Goal: Task Accomplishment & Management: Complete application form

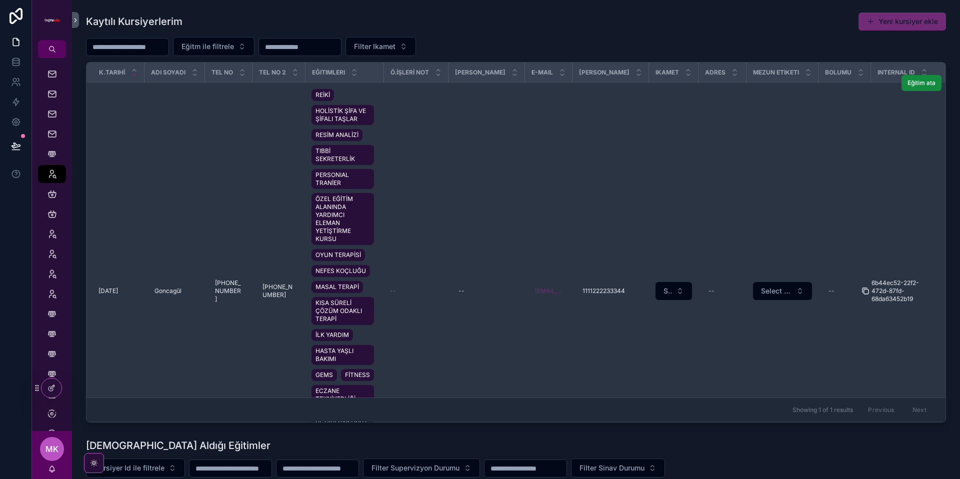
click at [861, 291] on icon "scrollable content" at bounding box center [865, 291] width 8 height 8
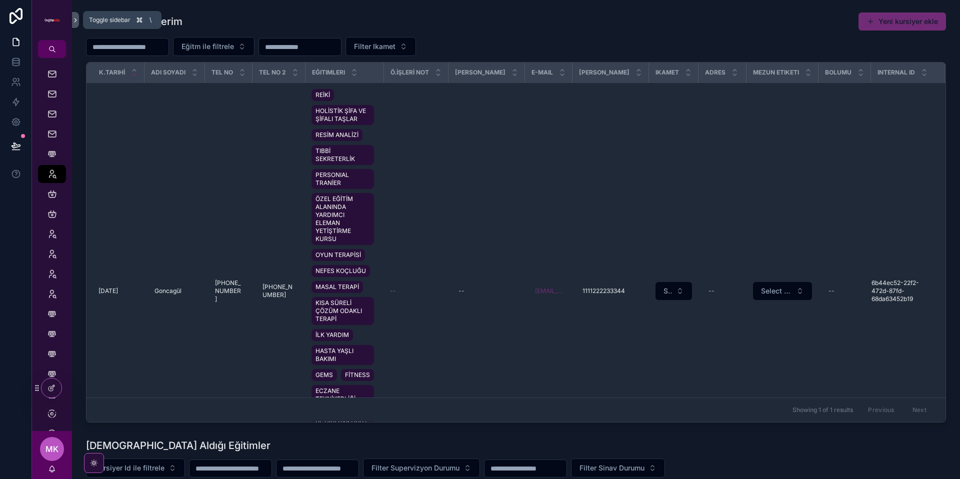
click at [76, 18] on icon "scrollable content" at bounding box center [75, 19] width 7 height 7
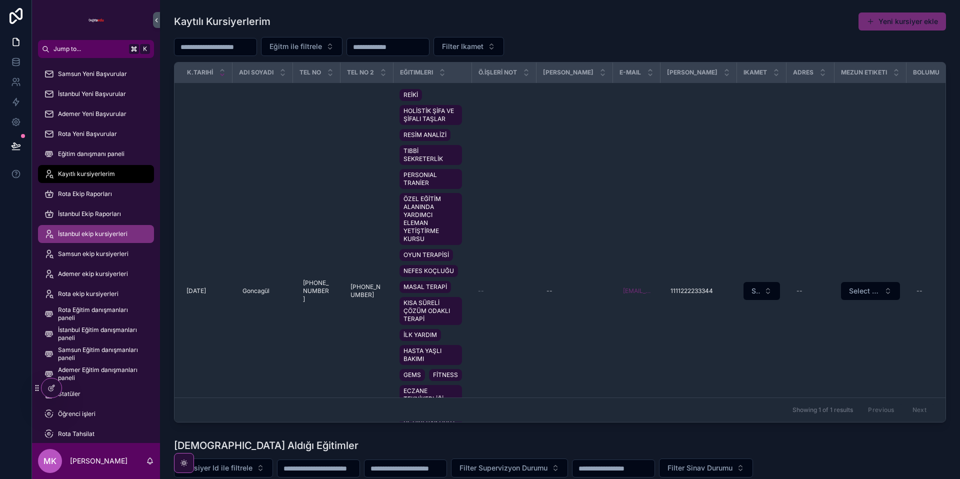
click at [106, 229] on div "İstanbul ekip kursiyerleri" at bounding box center [96, 234] width 104 height 16
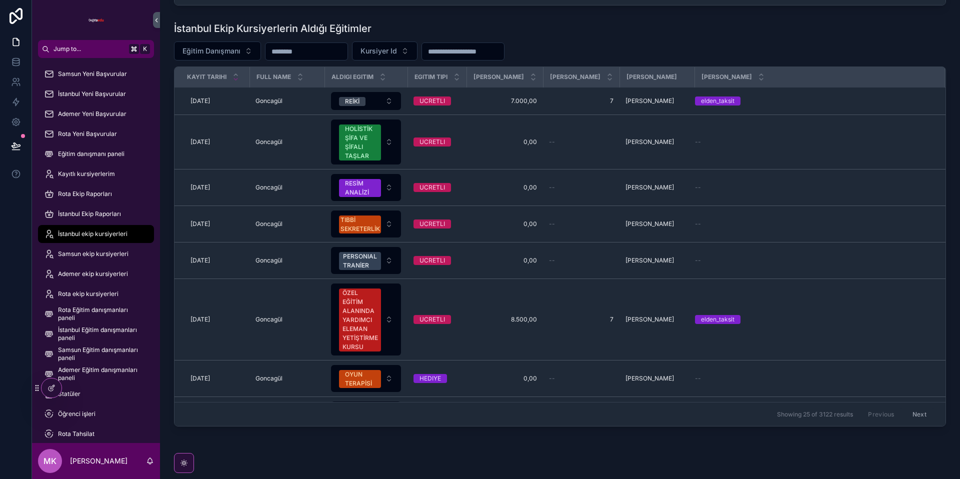
scroll to position [396, 0]
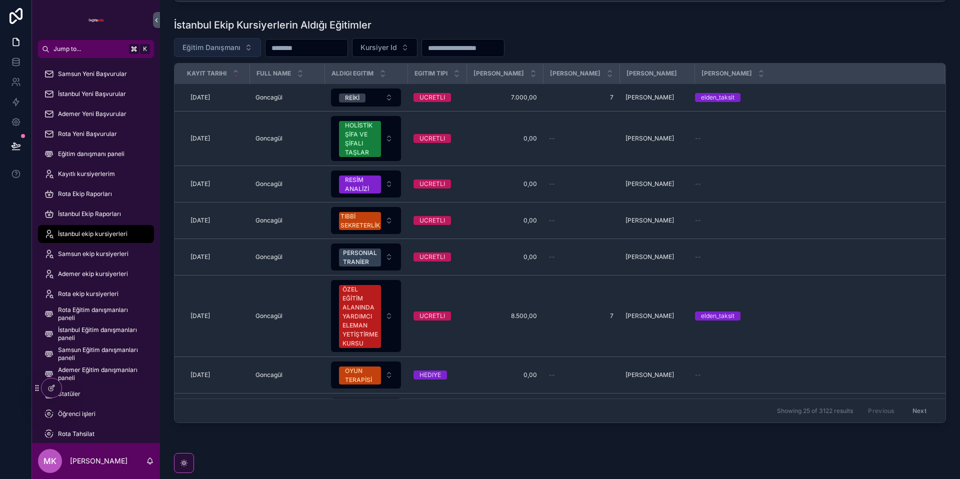
click at [218, 49] on span "Eğitim Danışmanı" at bounding box center [211, 47] width 58 height 10
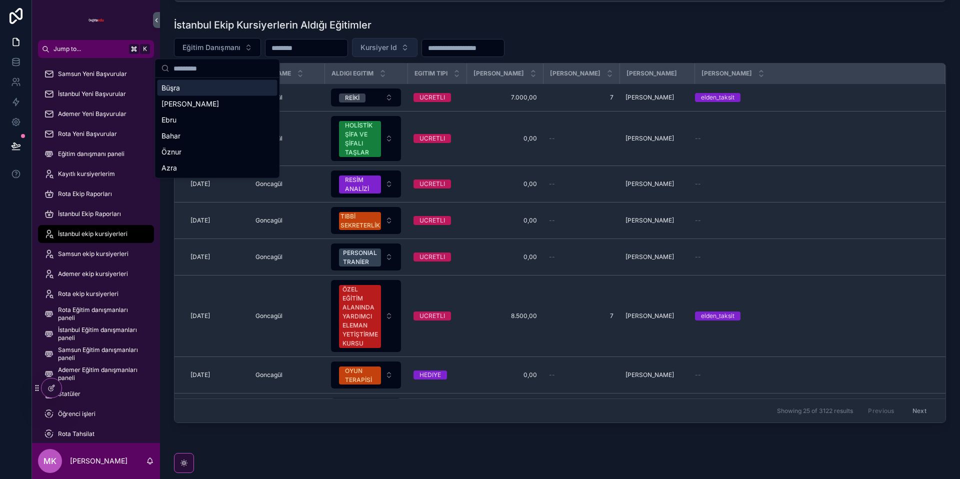
drag, startPoint x: 432, startPoint y: 46, endPoint x: 425, endPoint y: 47, distance: 7.5
click at [432, 46] on input "scrollable content" at bounding box center [463, 48] width 82 height 14
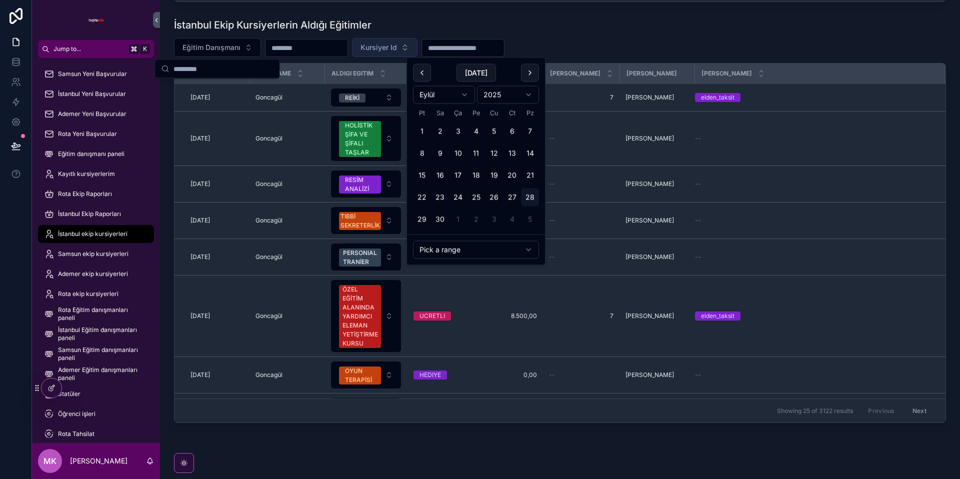
scroll to position [396, 0]
click at [397, 47] on span "Kursiyer Id" at bounding box center [378, 48] width 36 height 10
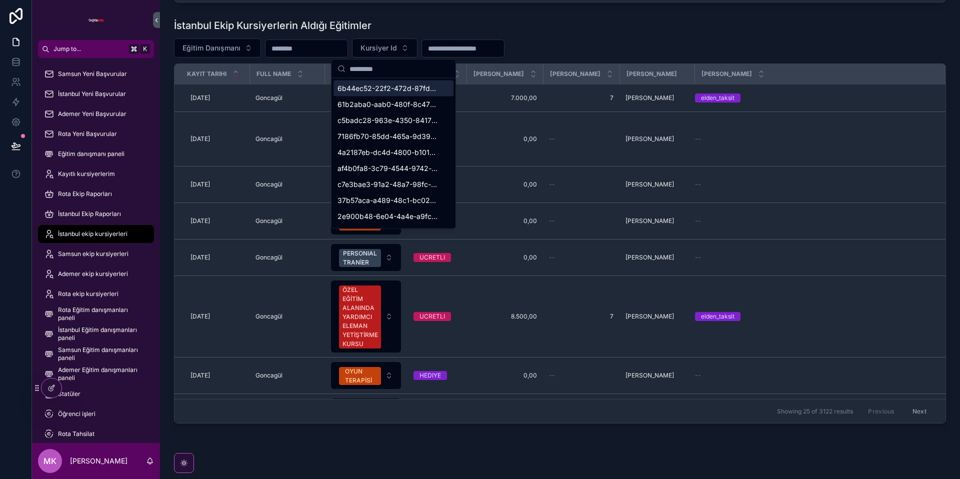
click at [401, 72] on input "scrollable content" at bounding box center [399, 69] width 100 height 18
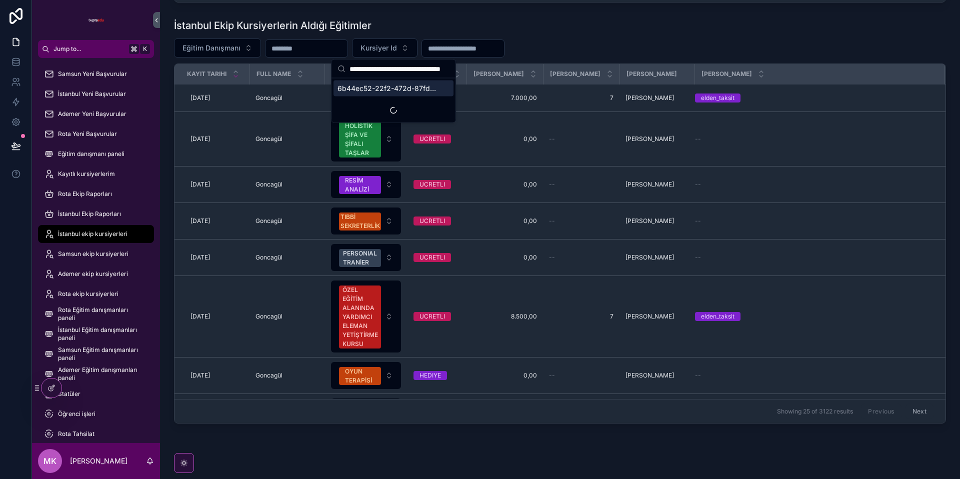
scroll to position [0, 43]
type input "**********"
click at [411, 83] on span "6b44ec52-22f2-472d-87fd-68da63452b19" at bounding box center [387, 88] width 100 height 10
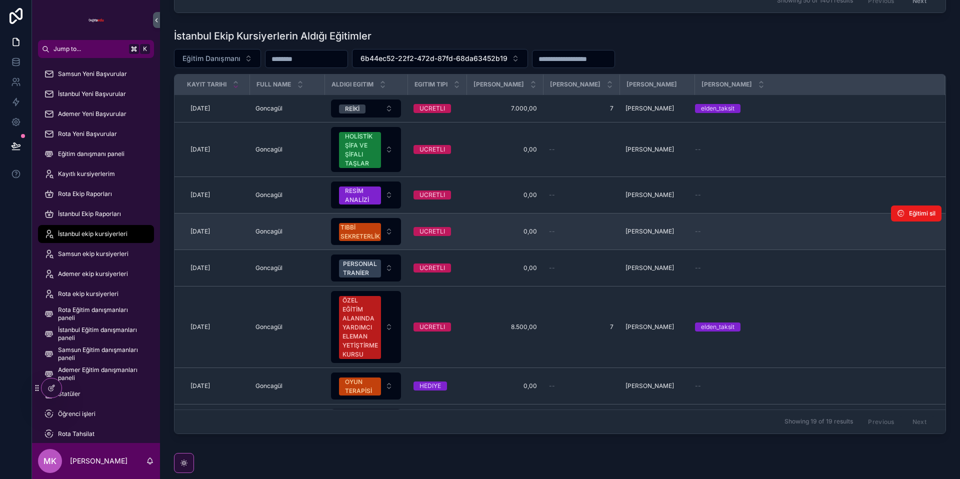
scroll to position [384, 0]
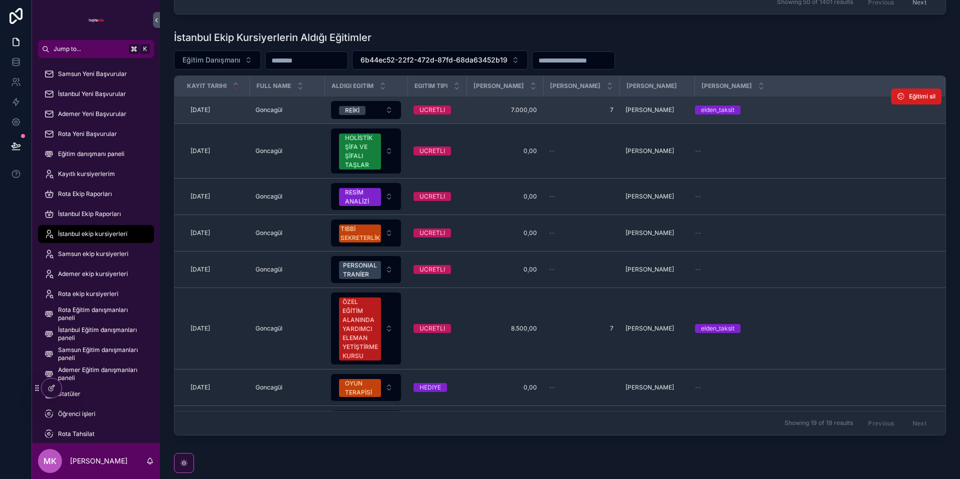
click at [933, 96] on span "Eğitimi sil" at bounding box center [922, 96] width 26 height 8
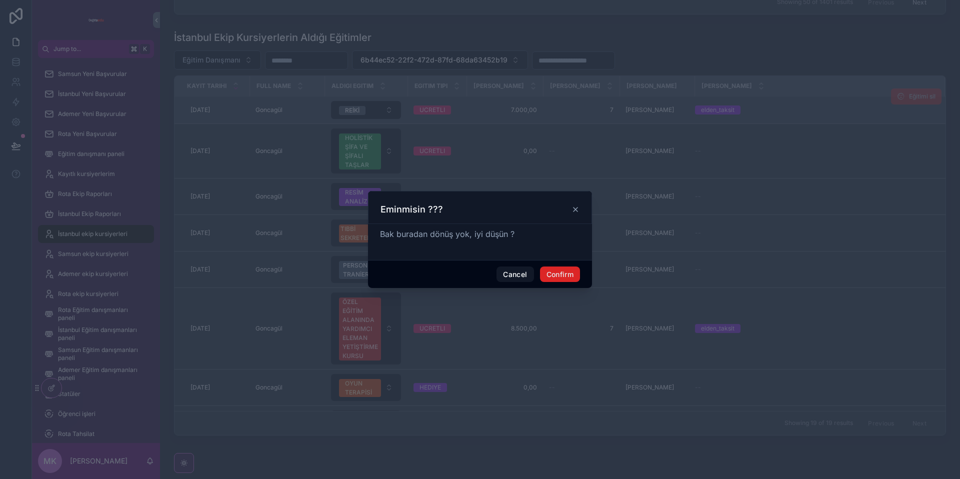
click at [571, 271] on button "Confirm" at bounding box center [560, 274] width 40 height 16
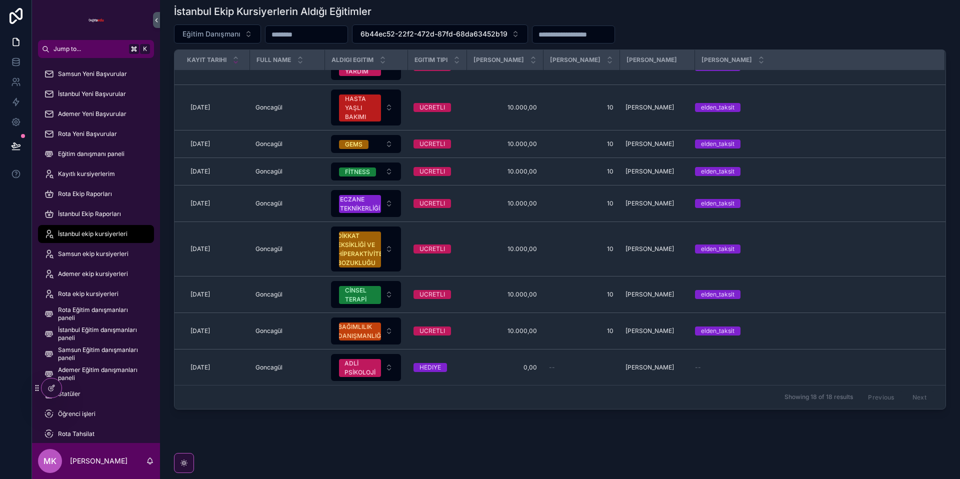
scroll to position [424, 0]
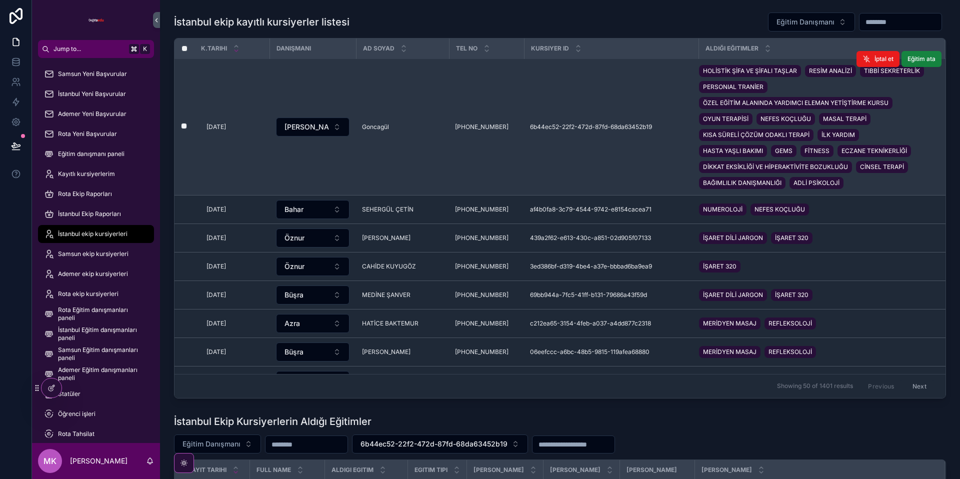
click at [922, 63] on button "Eğitim ata" at bounding box center [921, 59] width 40 height 16
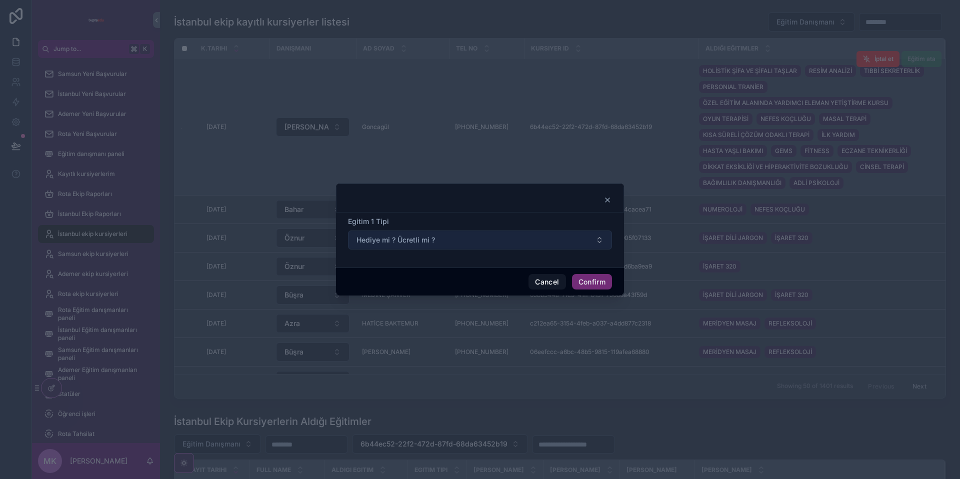
click at [412, 237] on span "Hediye mi ? Ücretli mi ?" at bounding box center [395, 240] width 78 height 10
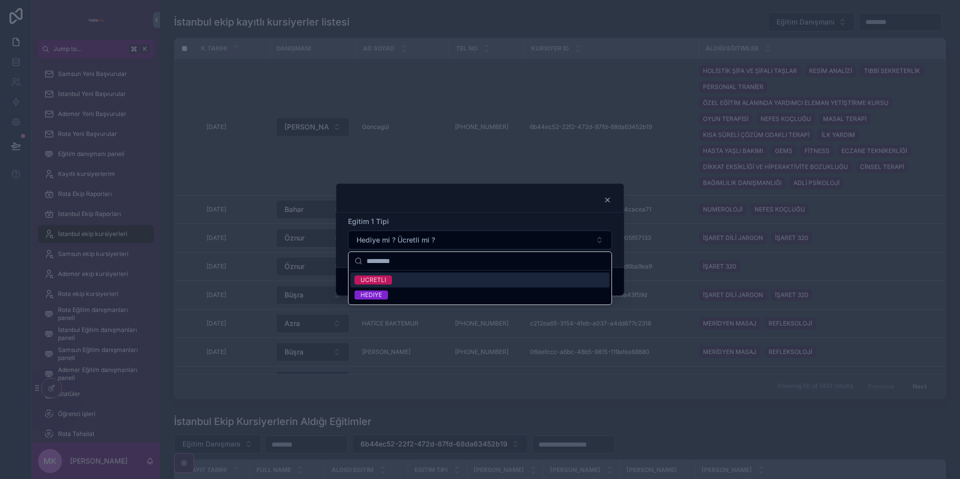
click at [410, 283] on div "UCRETLI" at bounding box center [479, 279] width 259 height 15
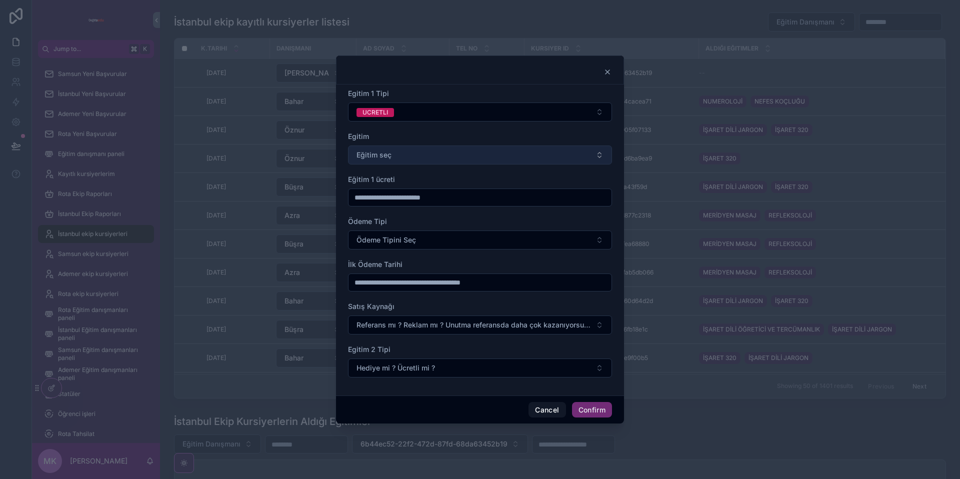
click at [402, 152] on button "Eğitim seç" at bounding box center [480, 154] width 264 height 19
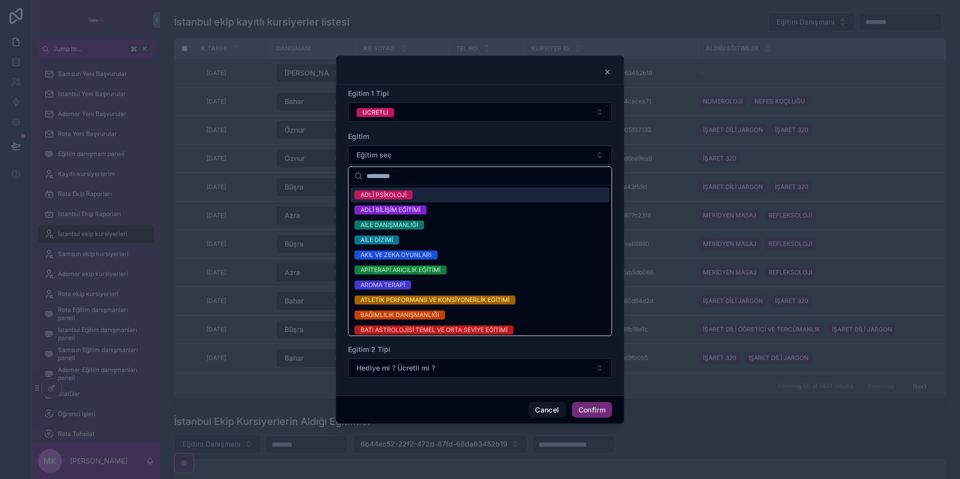
click at [392, 193] on div "ADLİ PSİKOLOJİ" at bounding box center [383, 194] width 46 height 9
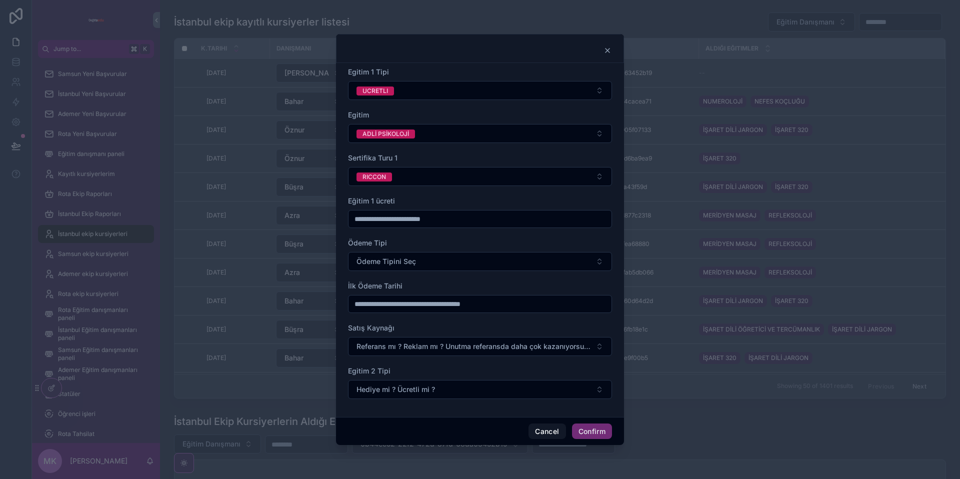
click at [393, 217] on input "text" at bounding box center [479, 219] width 263 height 14
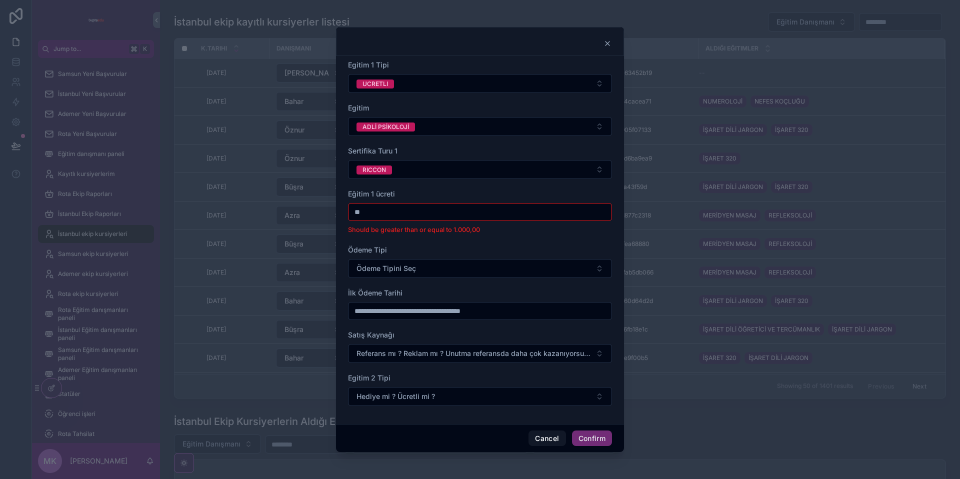
type input "*"
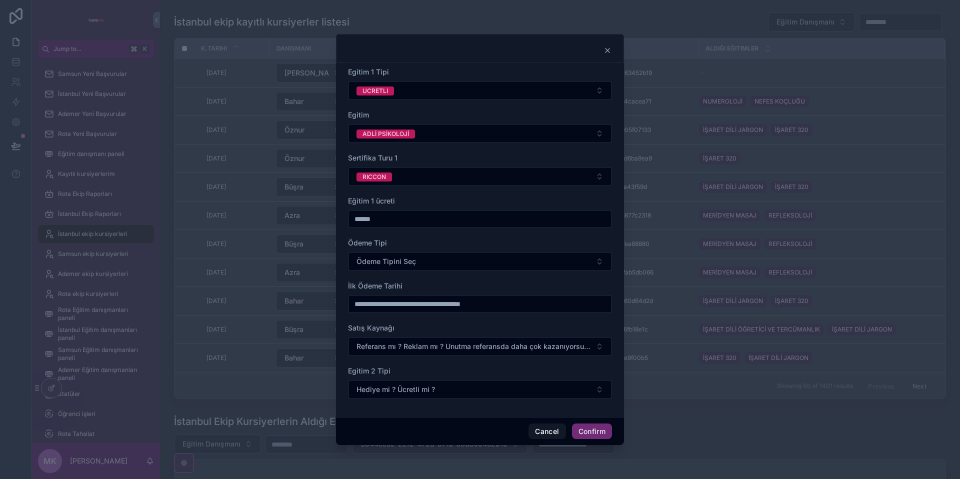
type input "******"
click at [434, 161] on div "Sertifika Turu 1" at bounding box center [480, 158] width 264 height 10
click at [424, 260] on button "Ödeme Tipini Seç" at bounding box center [480, 261] width 264 height 19
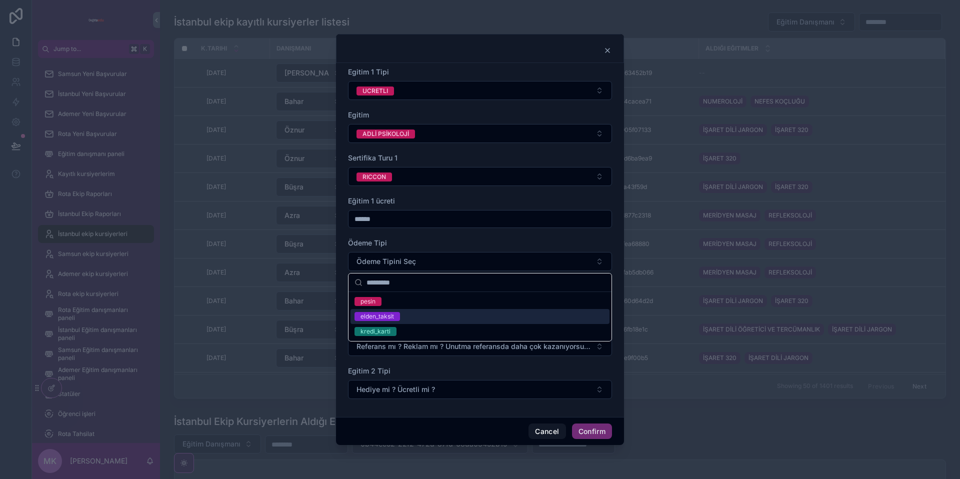
click at [383, 314] on div "elden_taksit" at bounding box center [376, 316] width 33 height 9
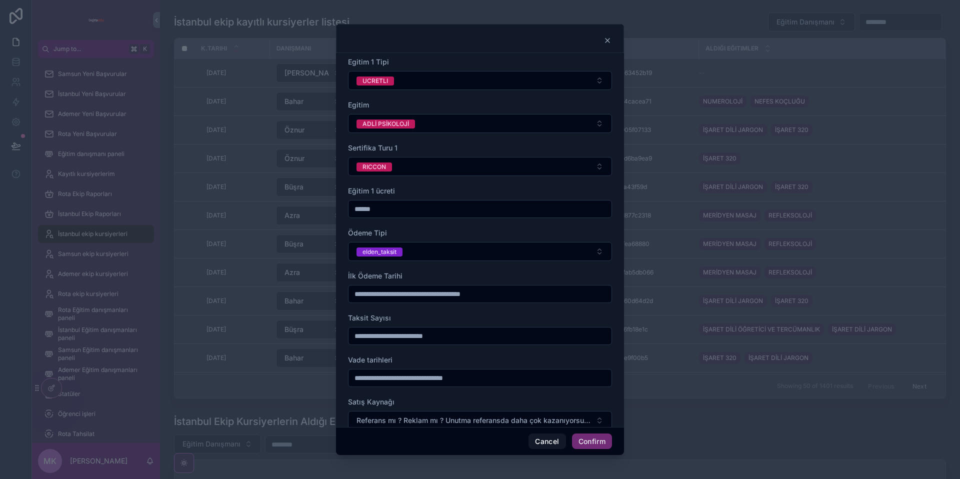
click at [377, 297] on input "text" at bounding box center [479, 294] width 263 height 14
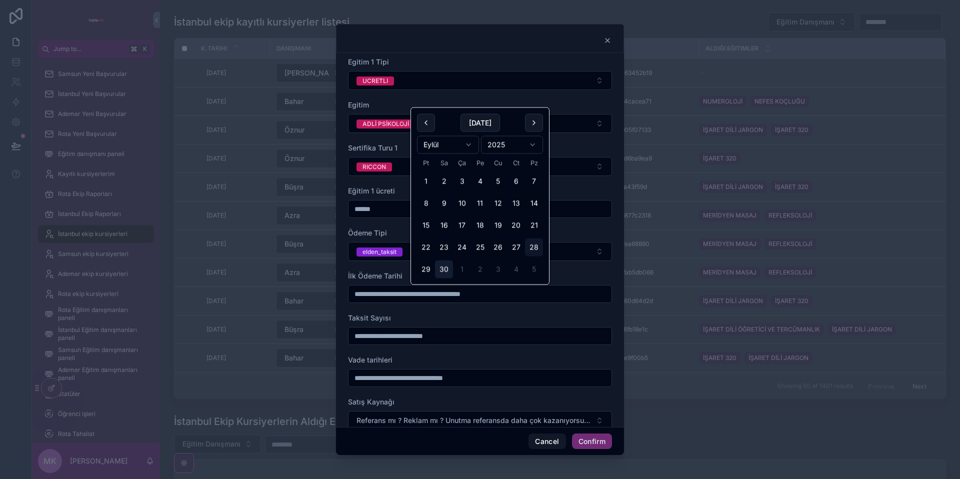
click at [444, 270] on button "30" at bounding box center [444, 269] width 18 height 18
type input "**********"
click at [408, 342] on input "text" at bounding box center [479, 336] width 263 height 14
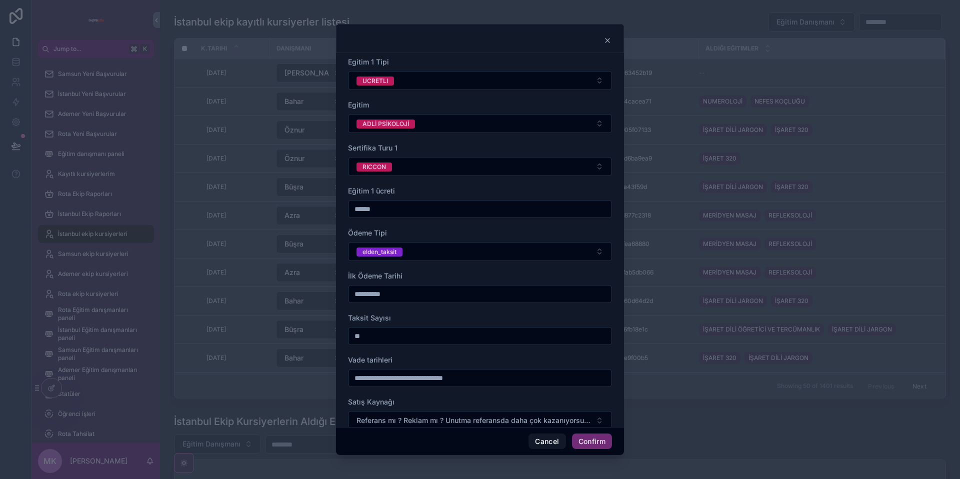
type input "**"
click at [446, 321] on div "Taksit Sayısı" at bounding box center [480, 318] width 264 height 10
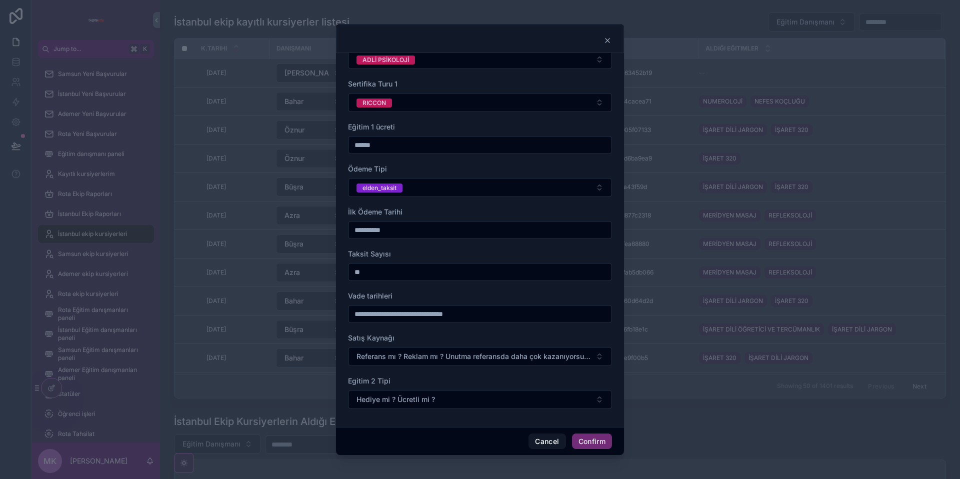
click at [431, 317] on input "text" at bounding box center [479, 314] width 263 height 14
type input "**"
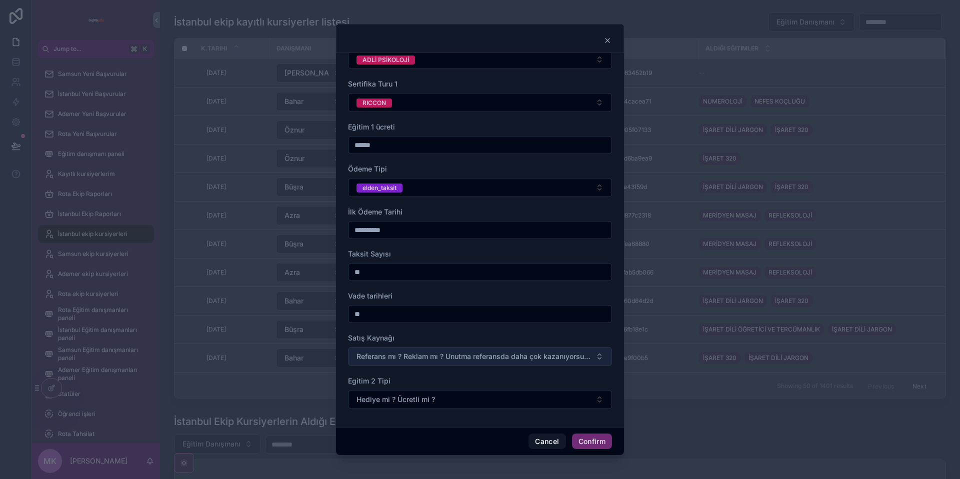
click at [430, 362] on button "Referans mı ? Reklam mı ? Unutma referansda daha çok kazanıyorsun.💵" at bounding box center [480, 356] width 264 height 19
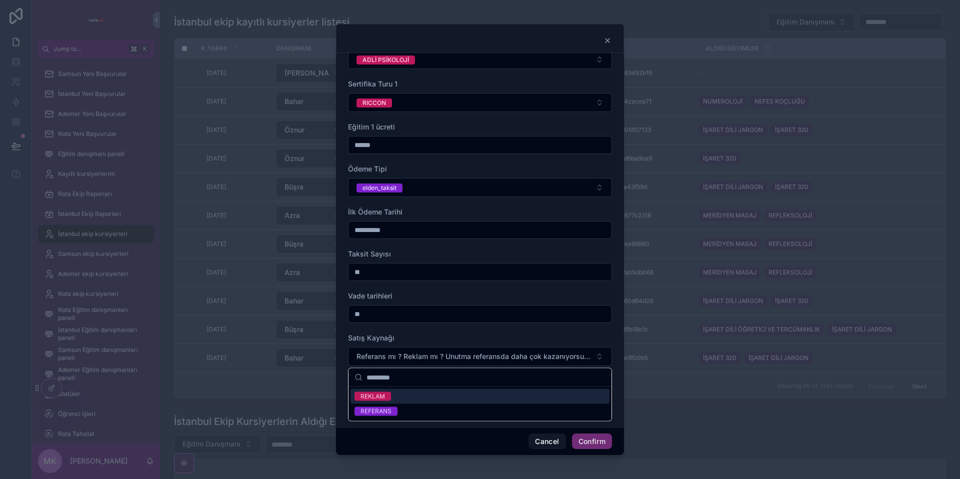
click at [416, 395] on div "REKLAM" at bounding box center [479, 396] width 259 height 15
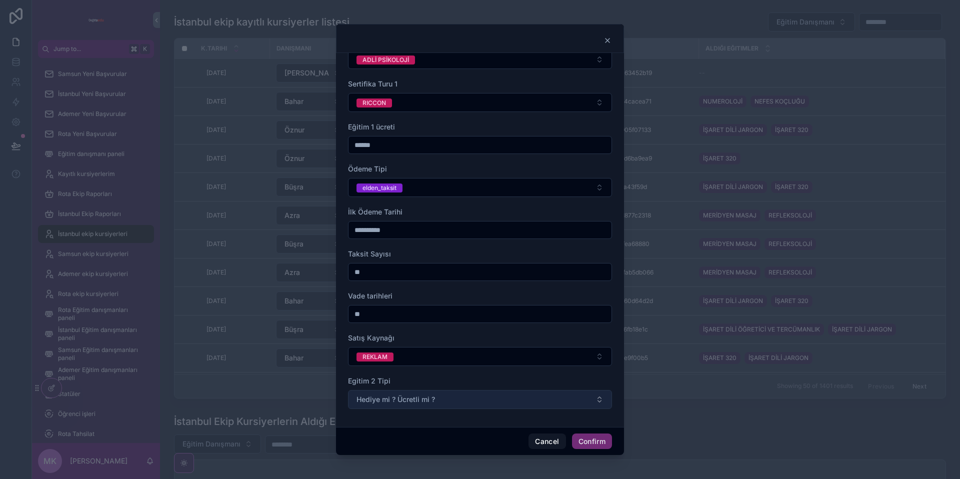
click at [455, 390] on button "Hediye mi ? Ücretli mi ?" at bounding box center [480, 399] width 264 height 19
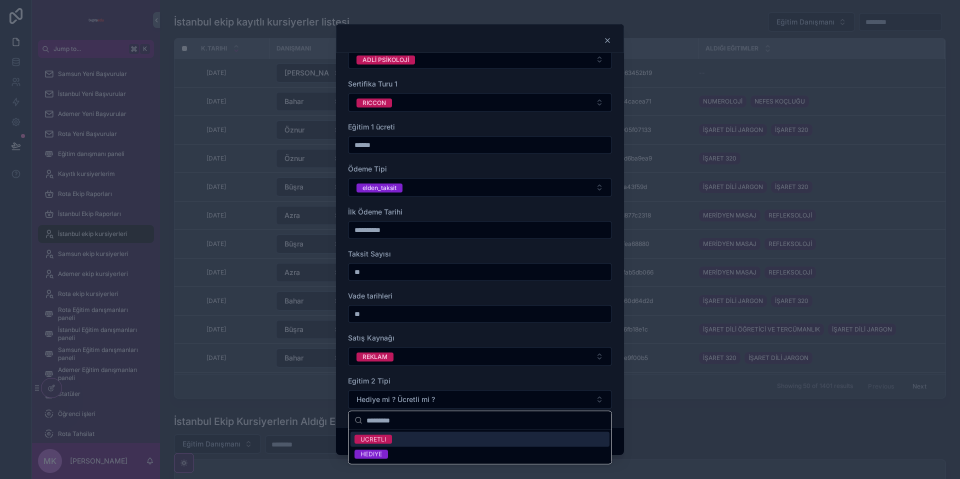
click at [418, 435] on div "UCRETLI" at bounding box center [479, 439] width 259 height 15
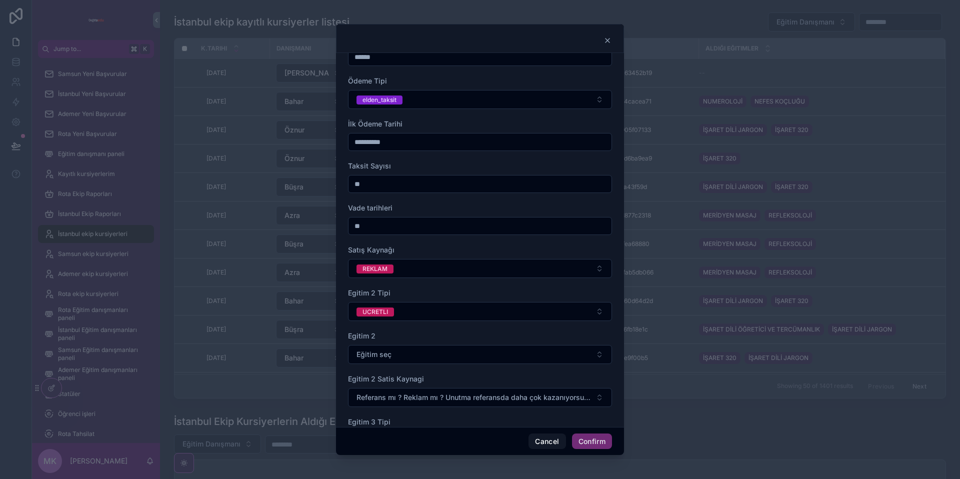
scroll to position [193, 0]
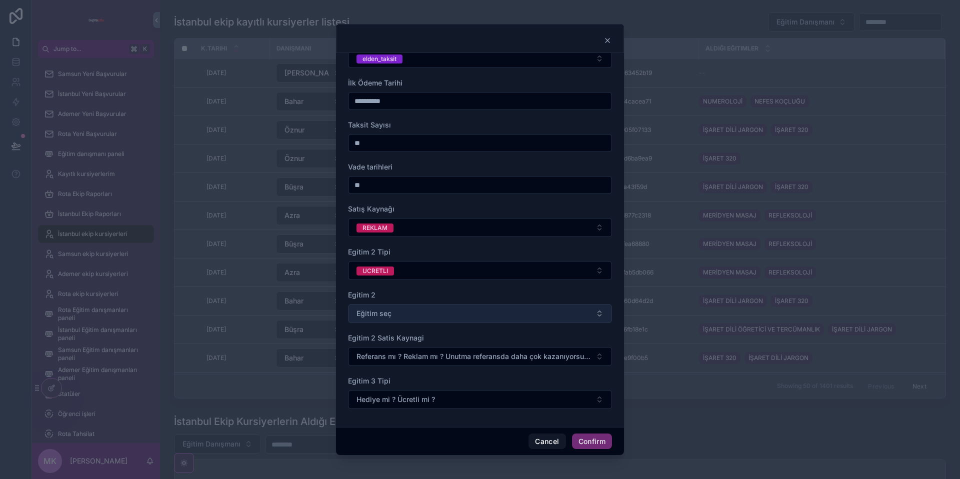
click at [448, 308] on button "Eğitim seç" at bounding box center [480, 313] width 264 height 19
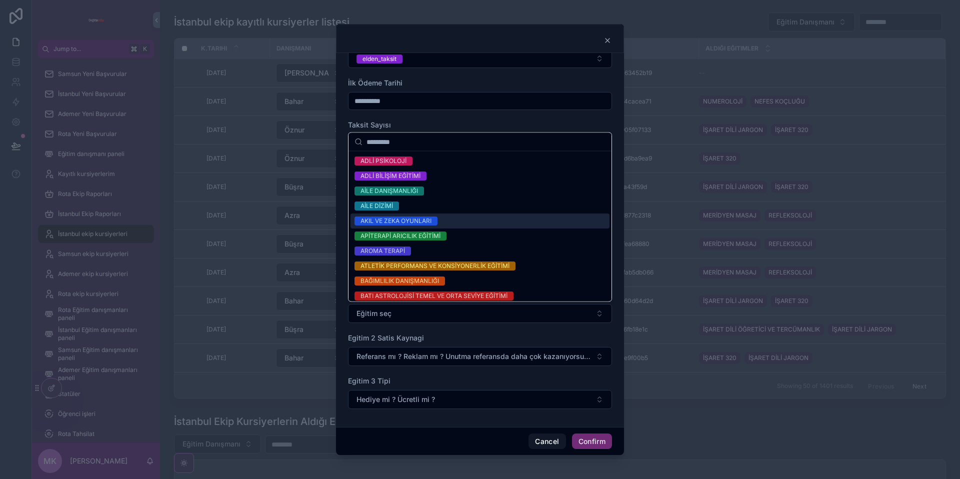
scroll to position [48, 0]
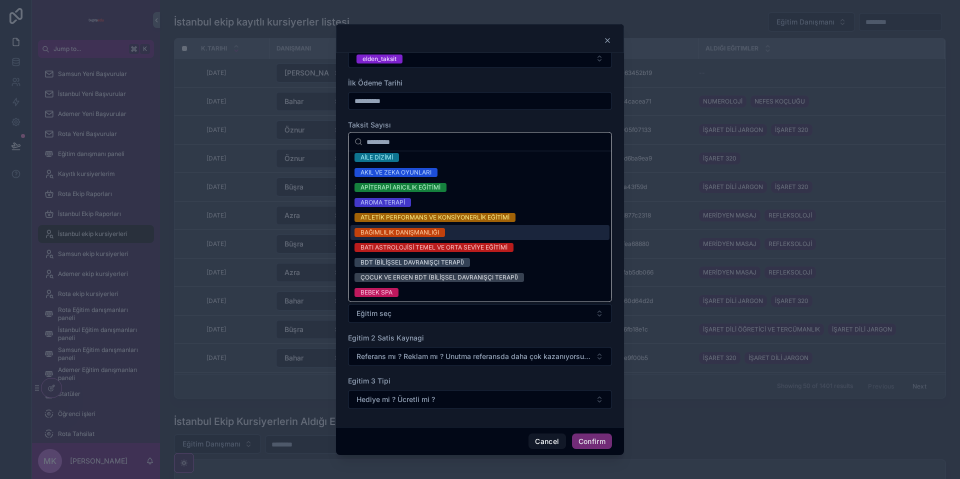
click at [440, 238] on div "BAĞIMLILIK DANIŞMANLIĞI" at bounding box center [479, 232] width 259 height 15
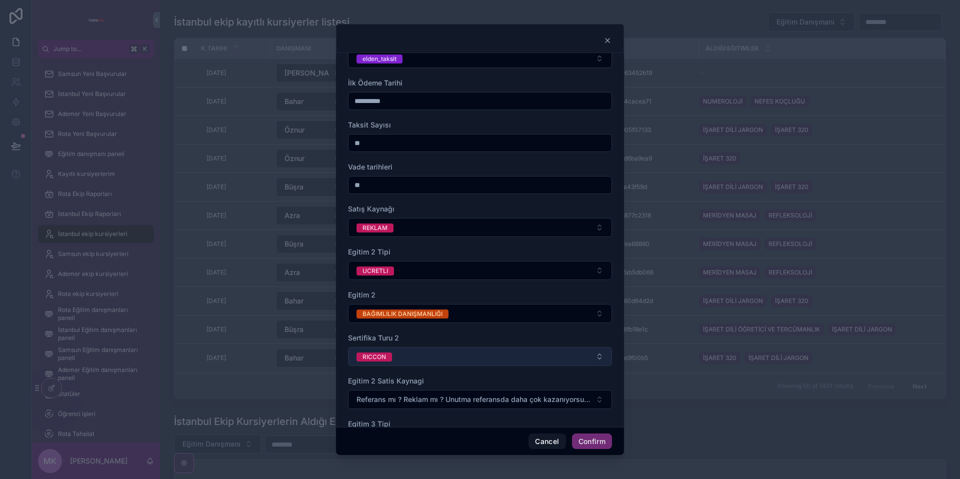
scroll to position [236, 0]
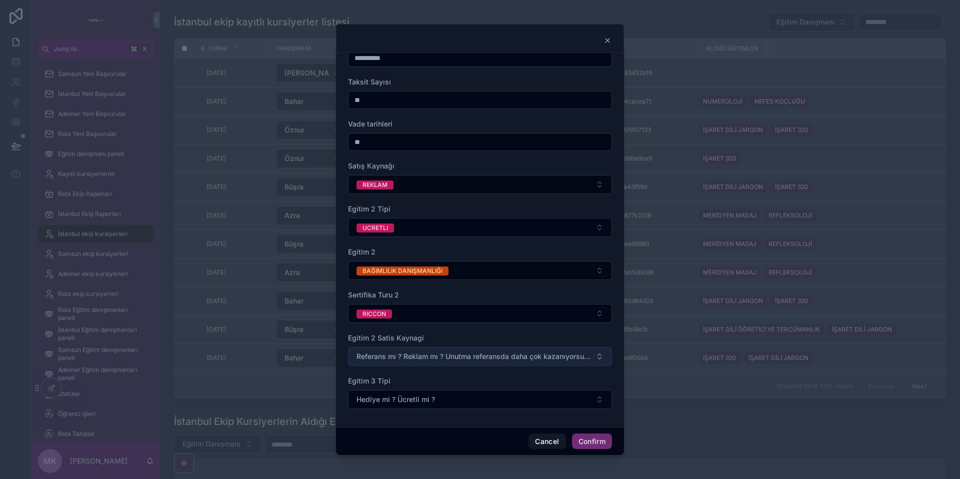
click at [463, 356] on span "Referans mı ? Reklam mı ? Unutma referansda daha çok kazanıyorsun.💵" at bounding box center [473, 356] width 235 height 10
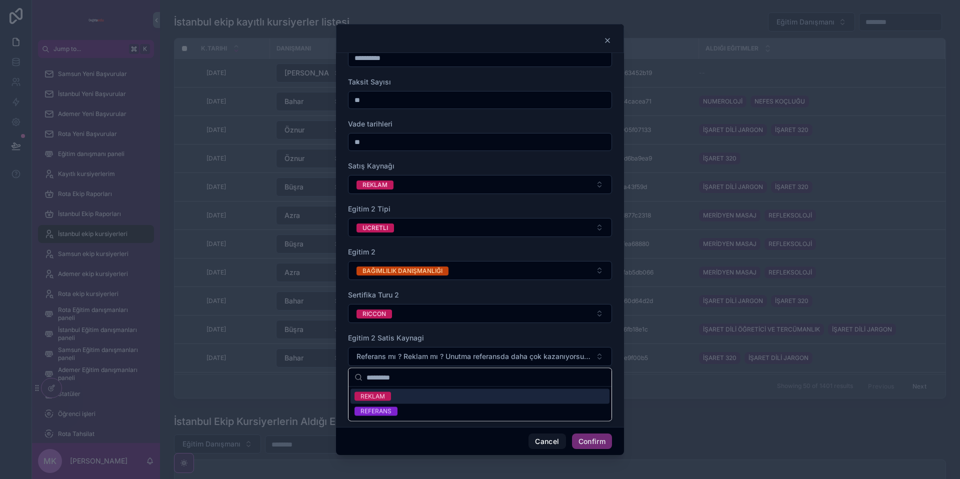
click at [437, 398] on div "REKLAM" at bounding box center [479, 396] width 259 height 15
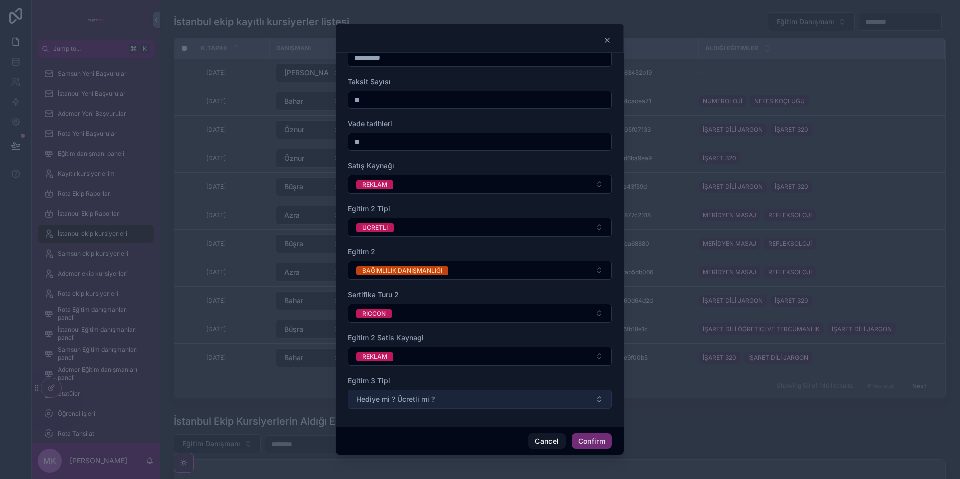
click at [445, 407] on button "Hediye mi ? Ücretli mi ?" at bounding box center [480, 399] width 264 height 19
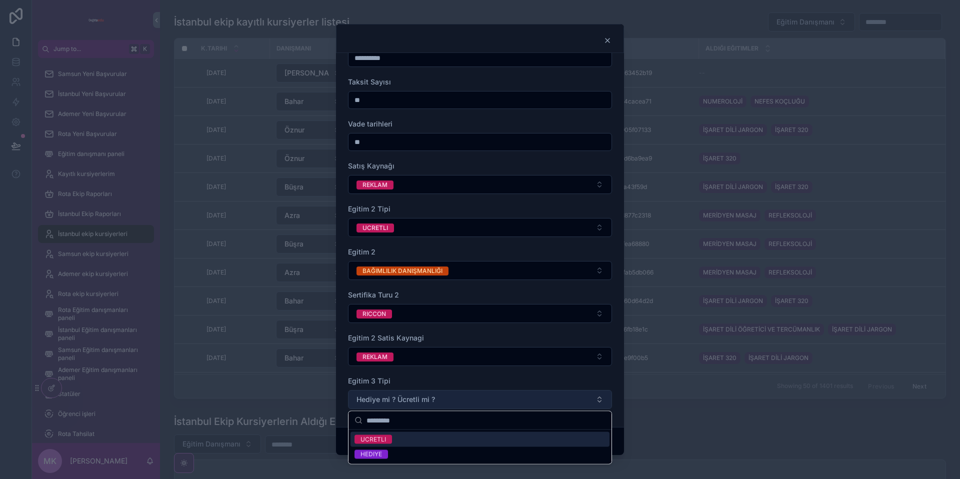
click at [447, 401] on button "Hediye mi ? Ücretli mi ?" at bounding box center [480, 399] width 264 height 19
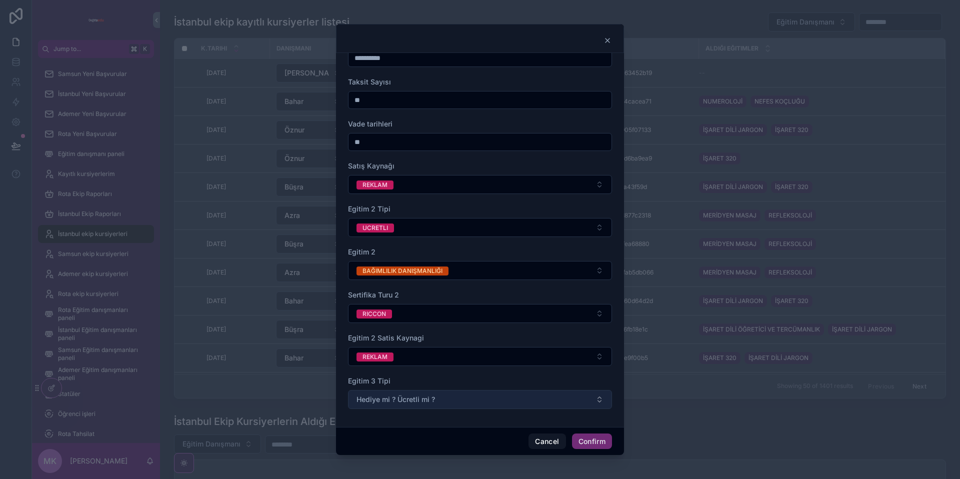
click at [445, 402] on button "Hediye mi ? Ücretli mi ?" at bounding box center [480, 399] width 264 height 19
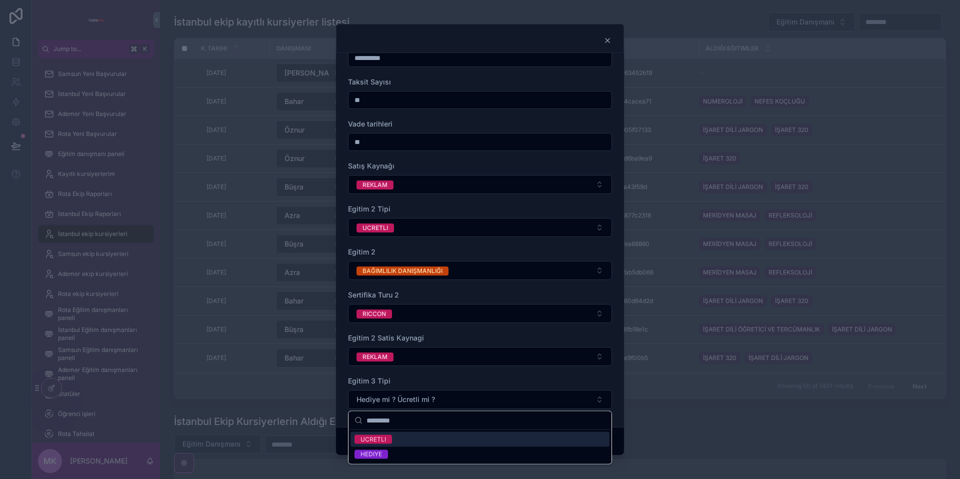
click at [416, 439] on div "UCRETLI" at bounding box center [479, 439] width 259 height 15
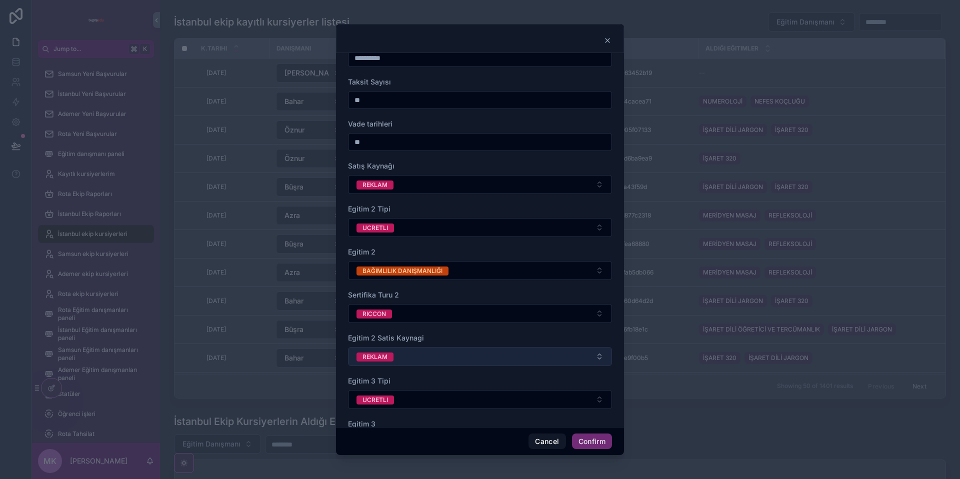
scroll to position [365, 0]
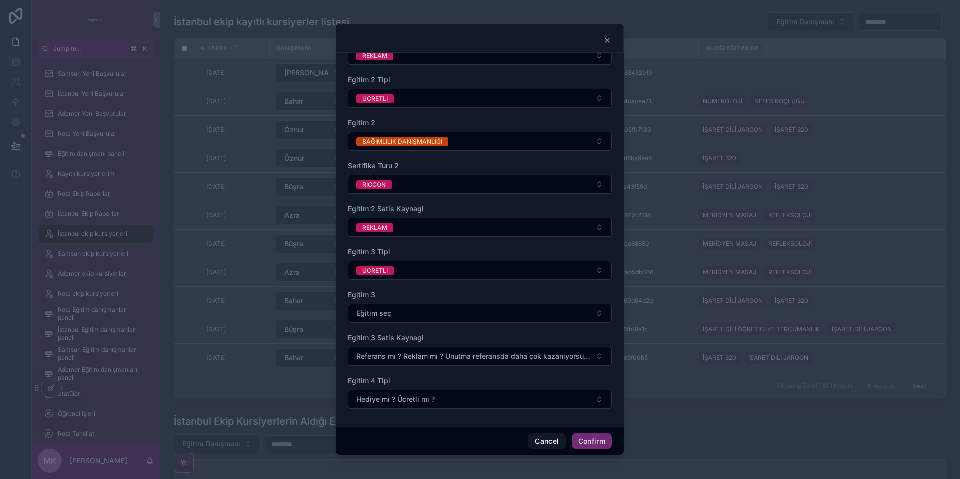
click at [444, 355] on span "Referans mı ? Reklam mı ? Unutma referansda daha çok kazanıyorsun.💵" at bounding box center [473, 356] width 235 height 10
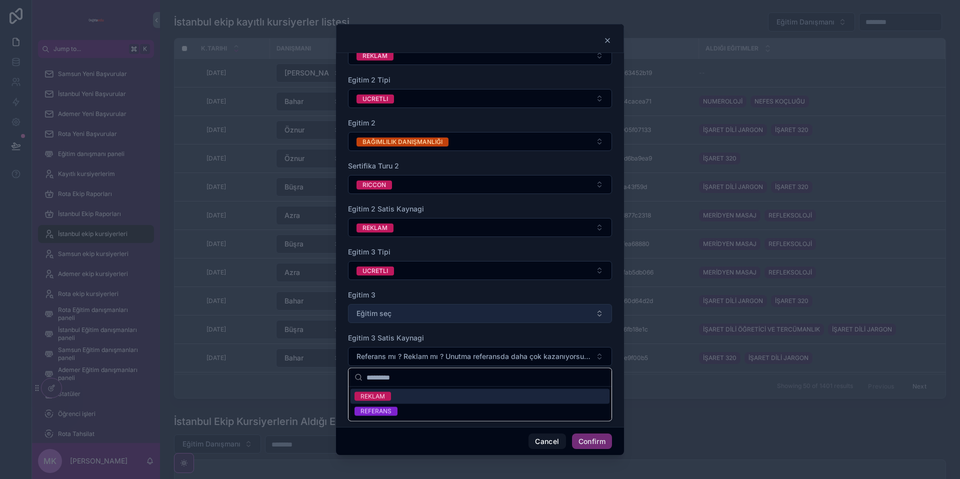
click at [446, 310] on button "Eğitim seç" at bounding box center [480, 313] width 264 height 19
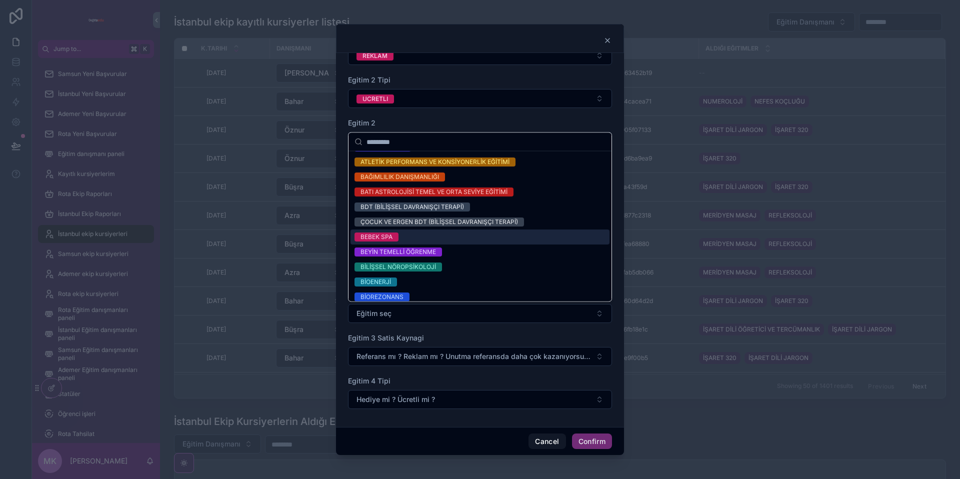
scroll to position [104, 0]
click at [463, 229] on div "BEBEK SPA" at bounding box center [479, 236] width 259 height 15
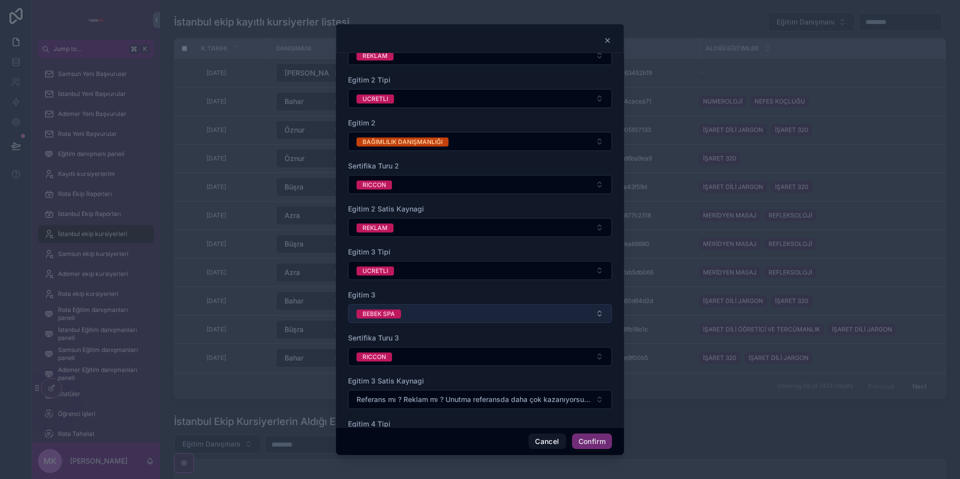
click at [432, 308] on button "BEBEK SPA" at bounding box center [480, 313] width 264 height 19
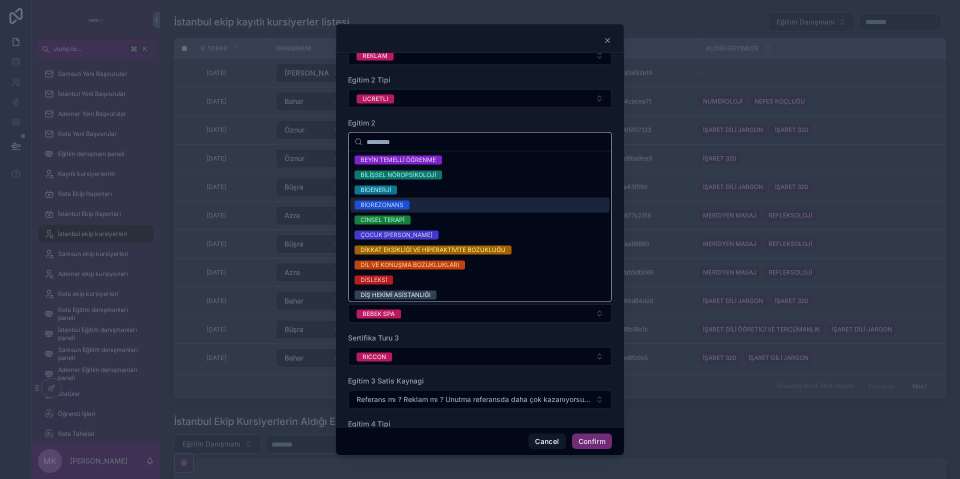
scroll to position [210, 0]
click at [464, 211] on div "BİOREZONANS" at bounding box center [479, 205] width 259 height 15
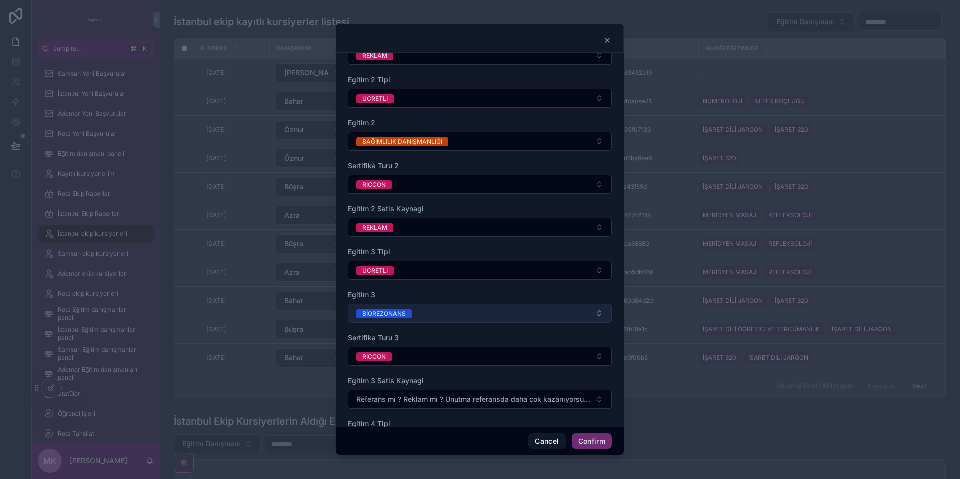
click at [424, 315] on button "BİOREZONANS" at bounding box center [480, 313] width 264 height 19
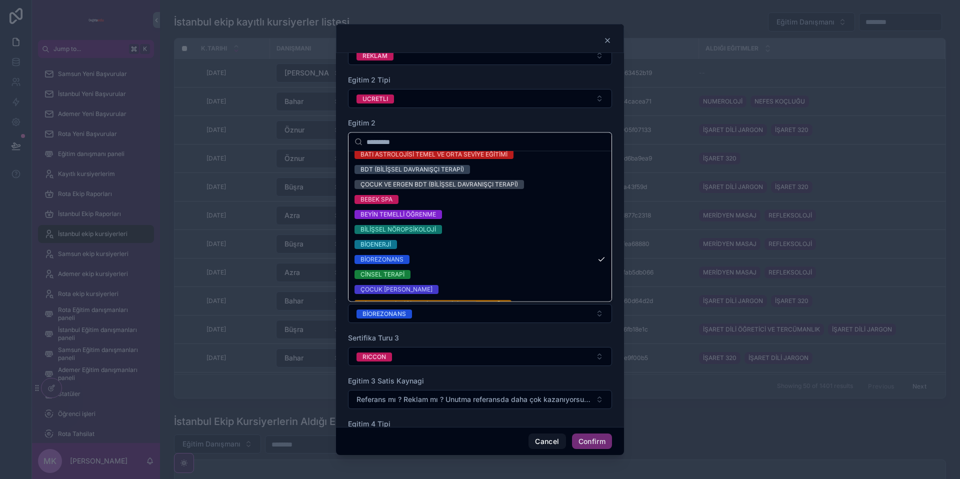
scroll to position [205, 0]
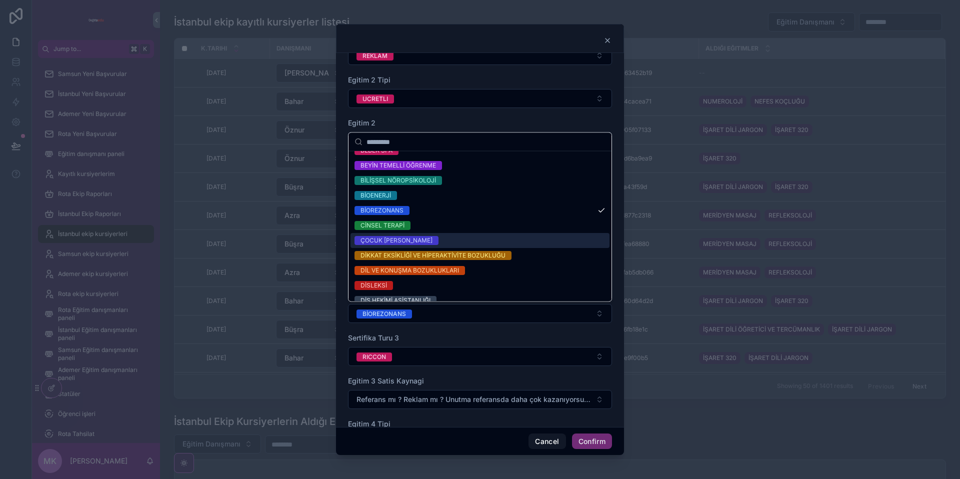
click at [447, 233] on div "ÇOCUK [PERSON_NAME]" at bounding box center [479, 240] width 259 height 15
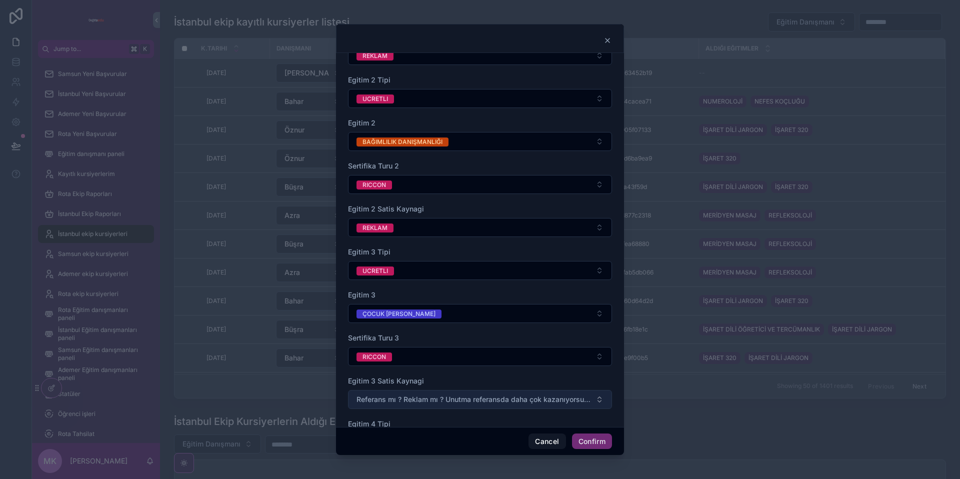
scroll to position [408, 0]
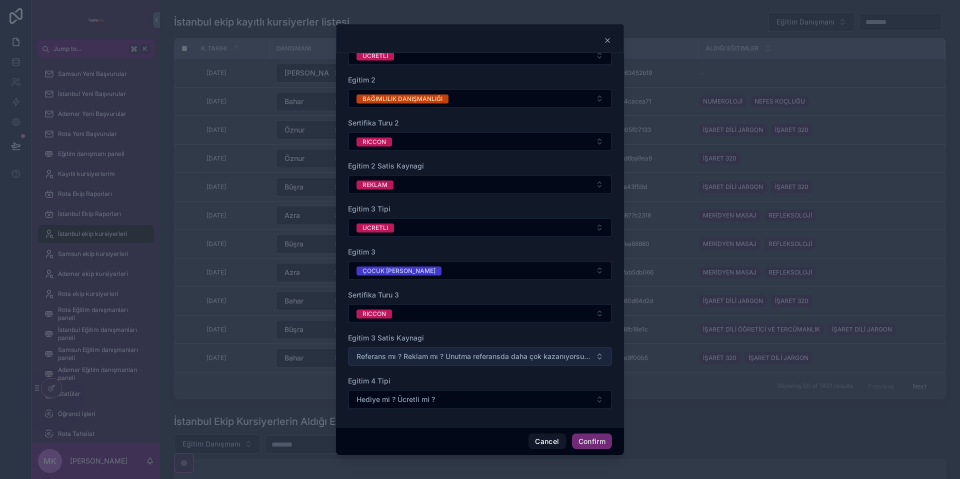
click at [413, 353] on span "Referans mı ? Reklam mı ? Unutma referansda daha çok kazanıyorsun.💵" at bounding box center [473, 356] width 235 height 10
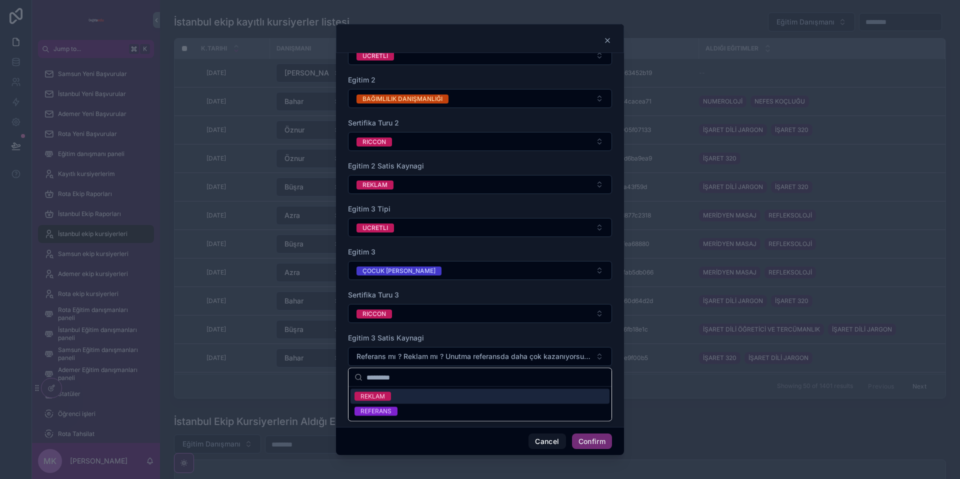
drag, startPoint x: 408, startPoint y: 397, endPoint x: 419, endPoint y: 368, distance: 30.7
click at [408, 397] on div "REKLAM" at bounding box center [479, 396] width 259 height 15
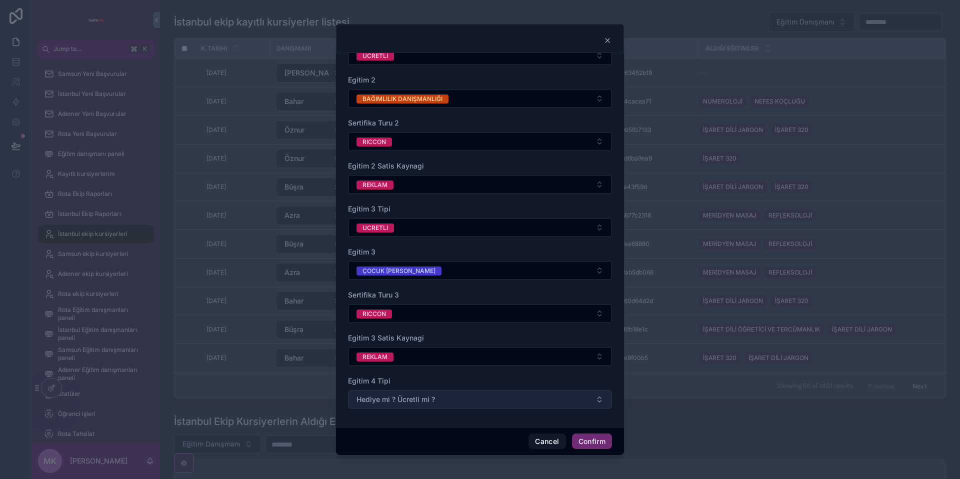
click at [419, 400] on span "Hediye mi ? Ücretli mi ?" at bounding box center [395, 399] width 78 height 10
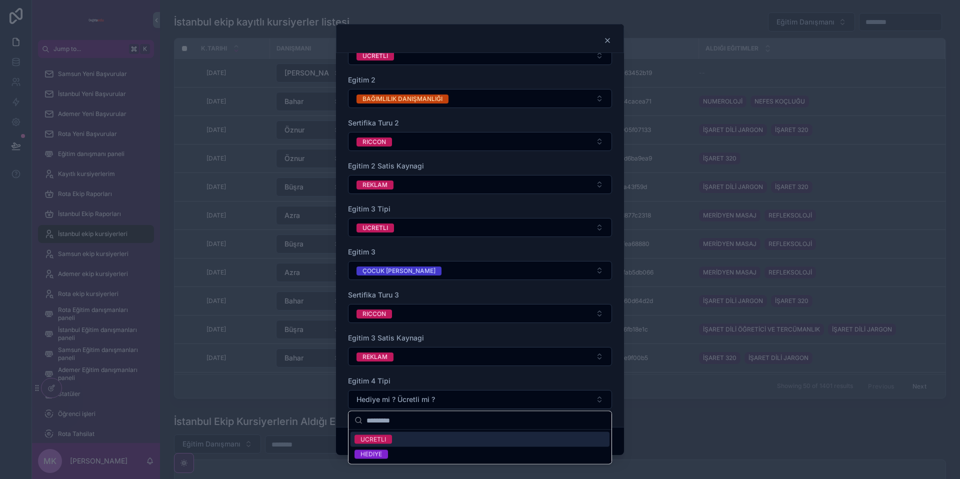
click at [418, 433] on div "UCRETLI" at bounding box center [479, 439] width 259 height 15
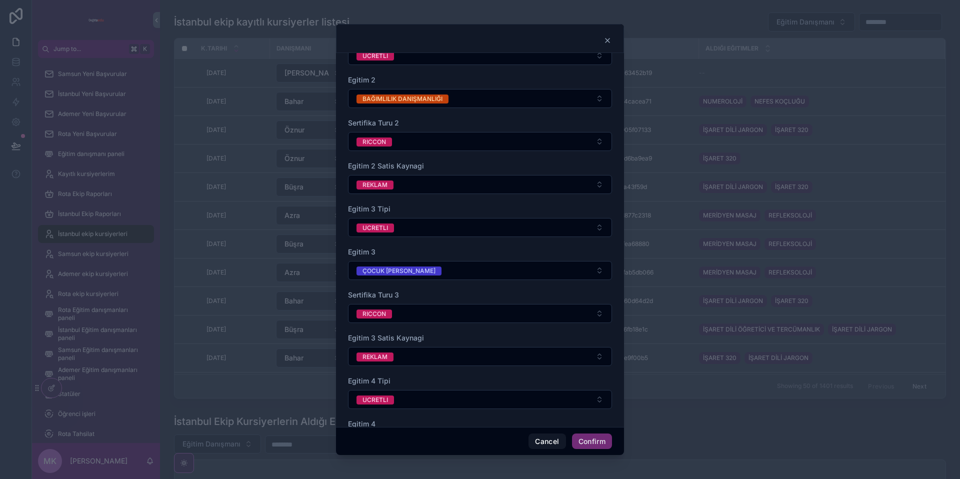
scroll to position [537, 0]
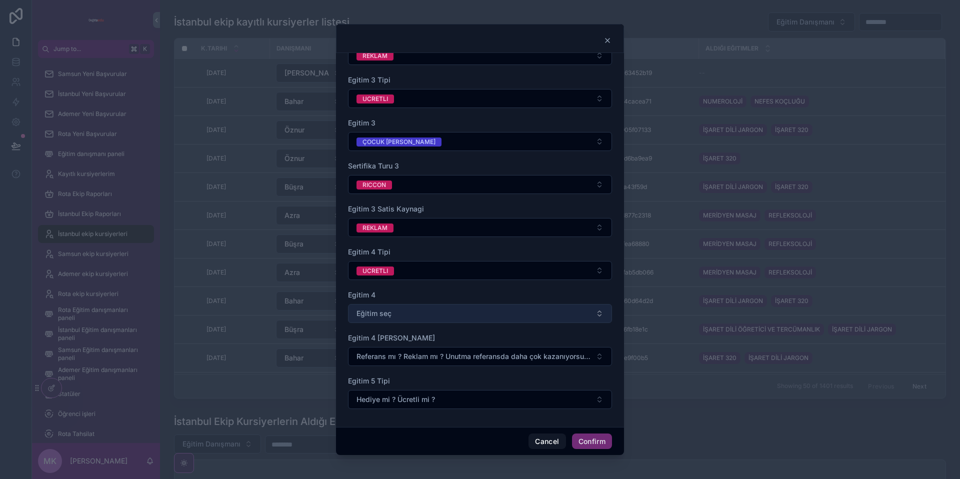
click at [424, 318] on button "Eğitim seç" at bounding box center [480, 313] width 264 height 19
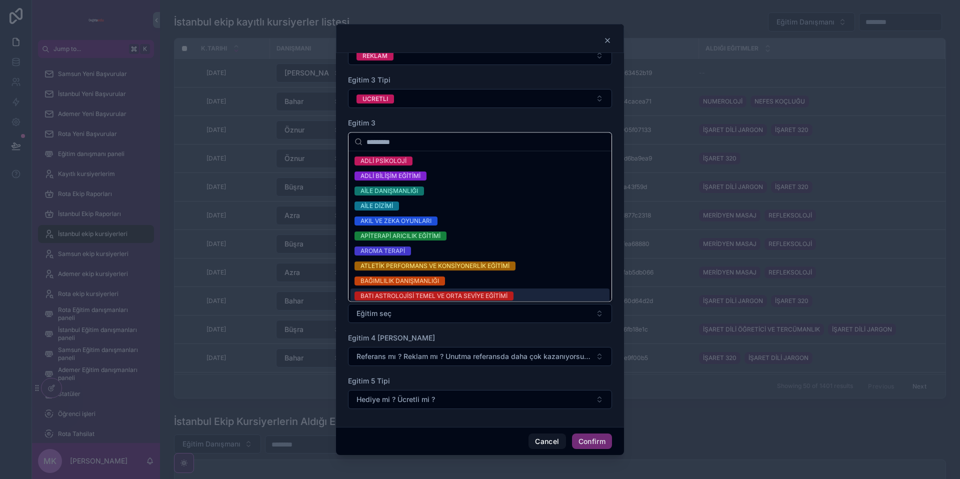
click at [420, 294] on div "BATI ASTROLOJİSİ TEMEL VE ORTA SEVİYE EĞİTİMİ" at bounding box center [433, 295] width 147 height 9
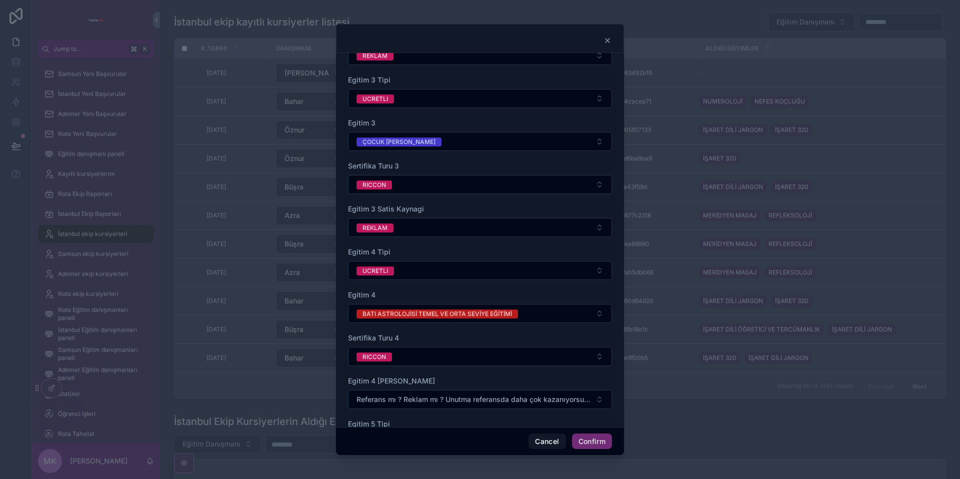
click at [432, 302] on div "Egitim 4 BATI ASTROLOJİSİ TEMEL VE ORTA SEVİYE EĞİTİMİ" at bounding box center [480, 306] width 264 height 33
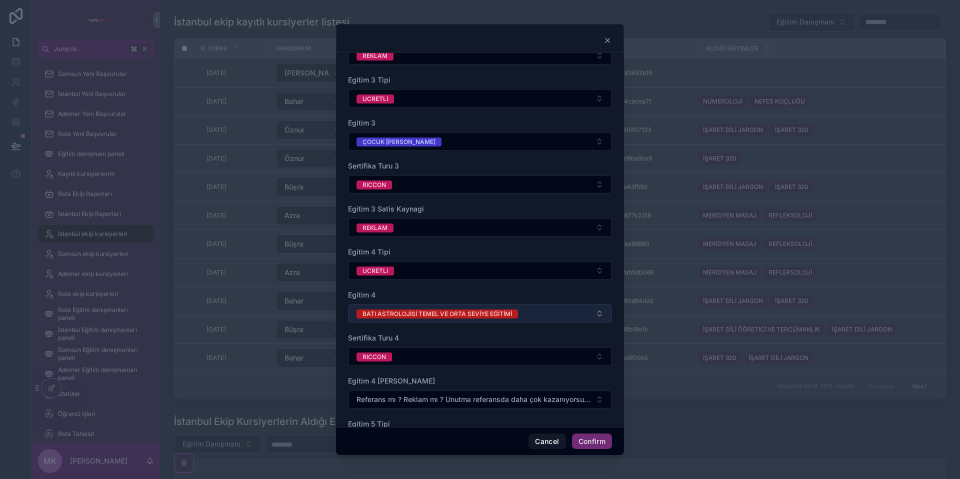
click at [428, 309] on div "BATI ASTROLOJİSİ TEMEL VE ORTA SEVİYE EĞİTİMİ" at bounding box center [436, 313] width 149 height 9
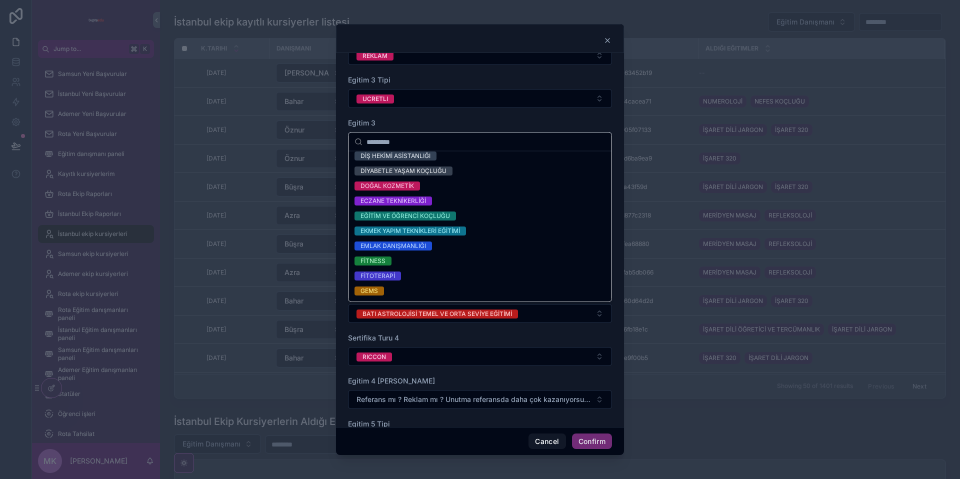
scroll to position [348, 0]
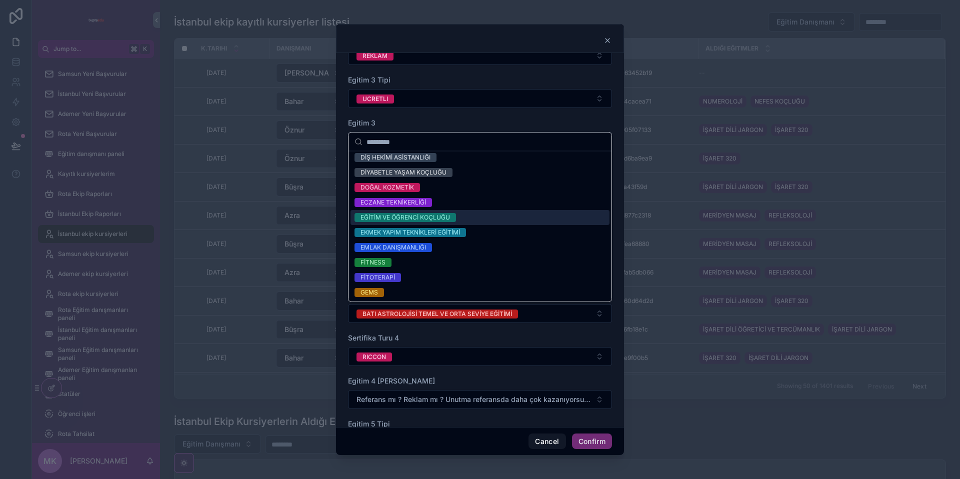
click at [432, 218] on div "EĞİTİM VE ÖĞRENCİ KOÇLUĞU" at bounding box center [404, 217] width 89 height 9
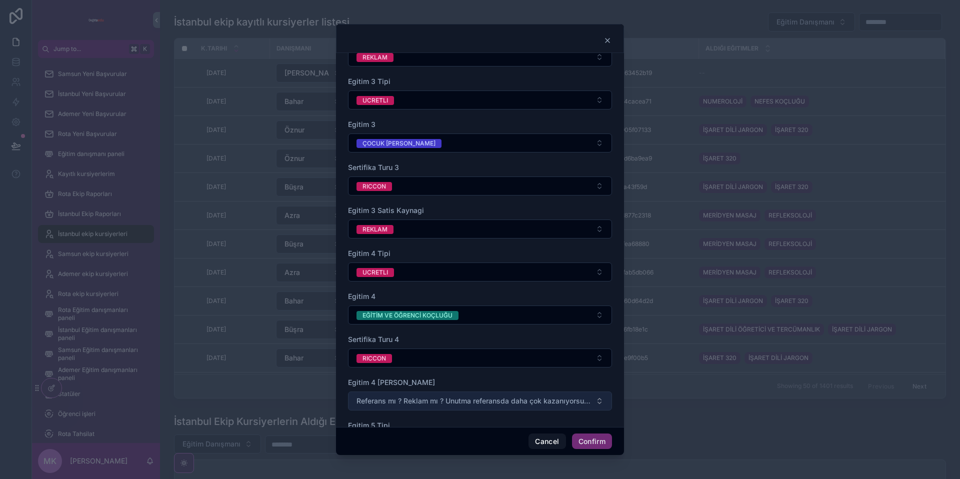
click at [430, 397] on span "Referans mı ? Reklam mı ? Unutma referansda daha çok kazanıyorsun.💵" at bounding box center [473, 401] width 235 height 10
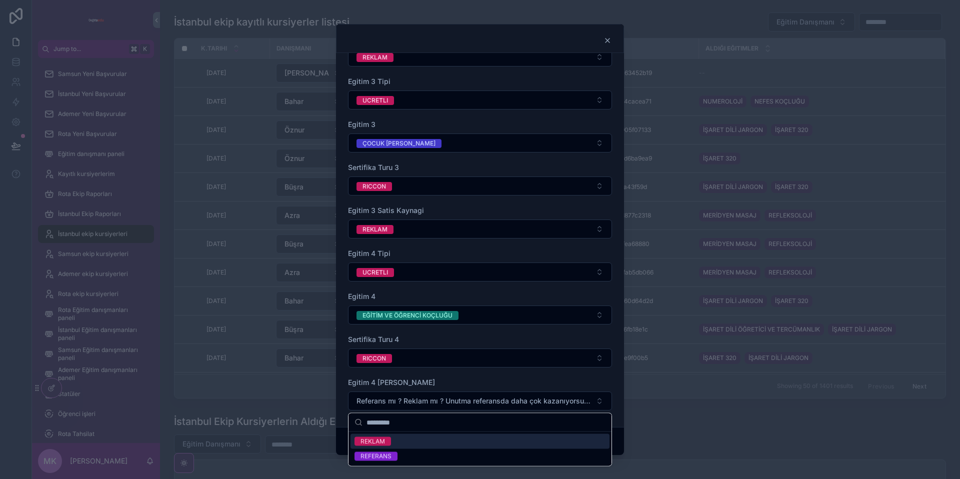
scroll to position [535, 0]
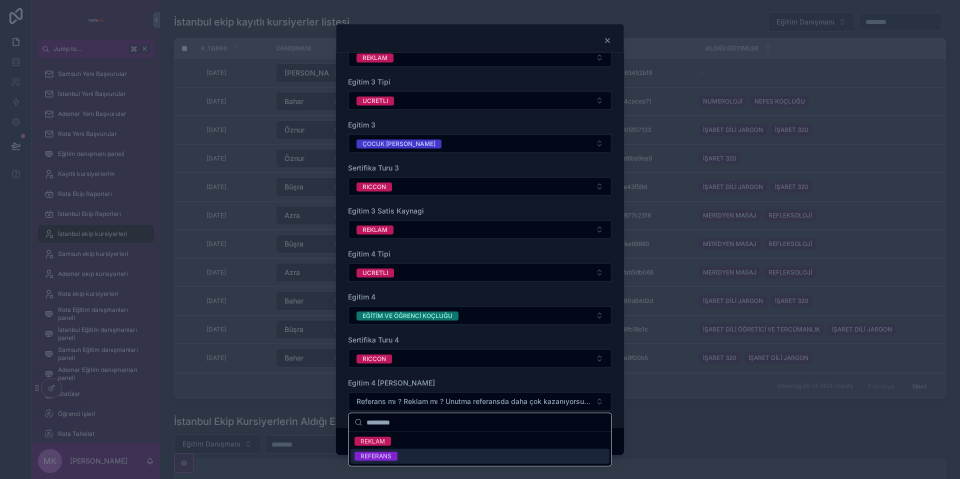
click at [416, 452] on div "REFERANS" at bounding box center [479, 456] width 259 height 15
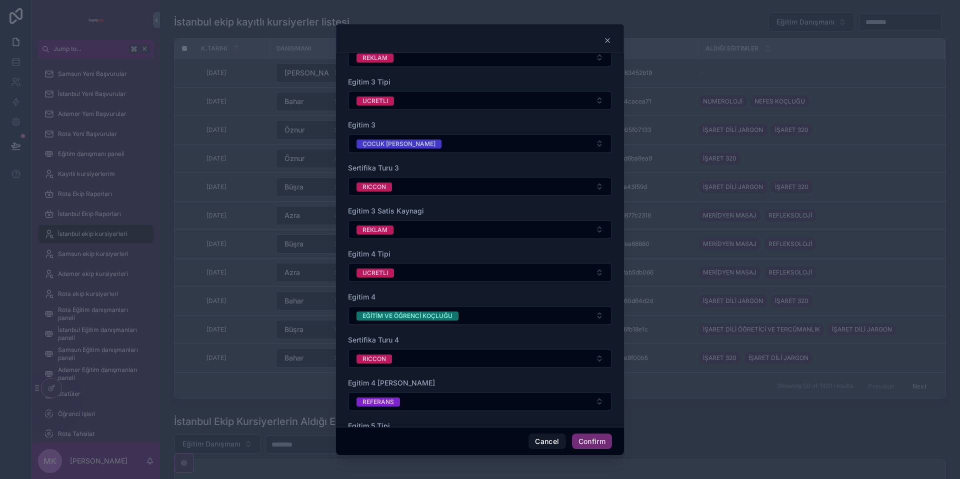
scroll to position [580, 0]
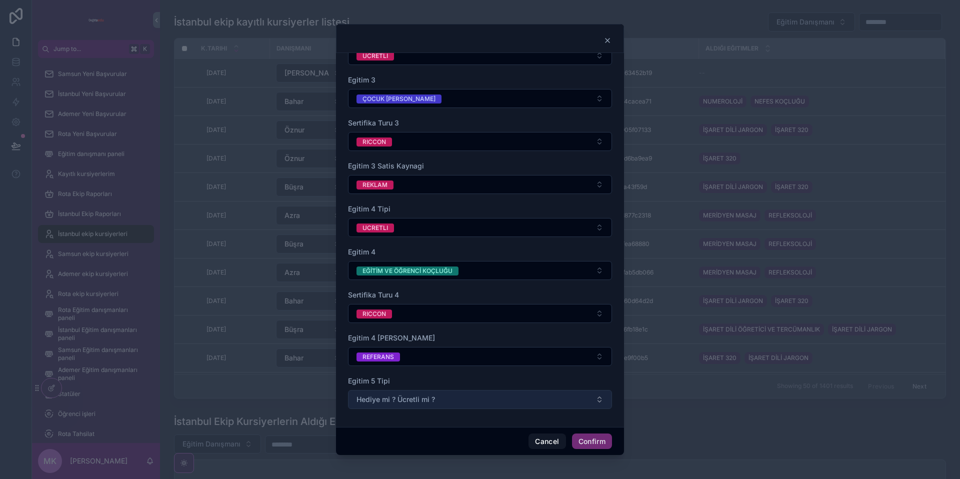
click at [418, 396] on span "Hediye mi ? Ücretli mi ?" at bounding box center [395, 399] width 78 height 10
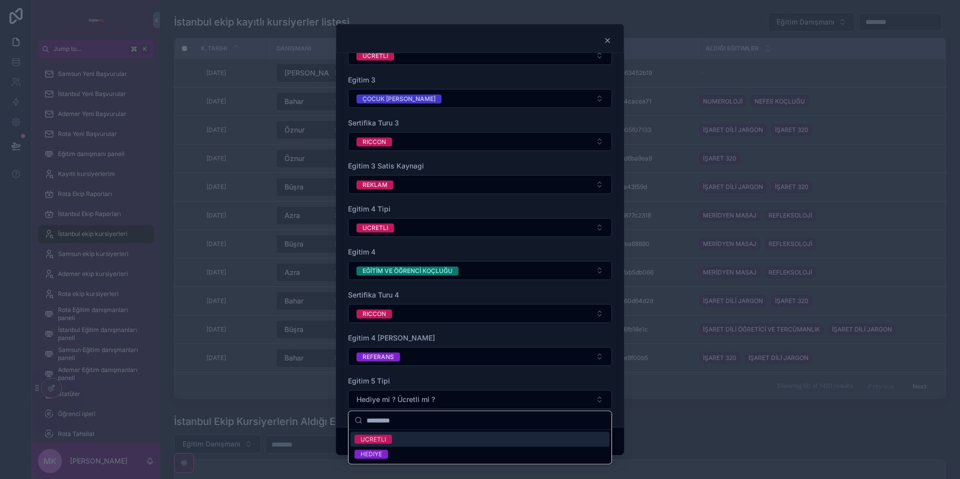
click at [416, 441] on div "UCRETLI" at bounding box center [479, 439] width 259 height 15
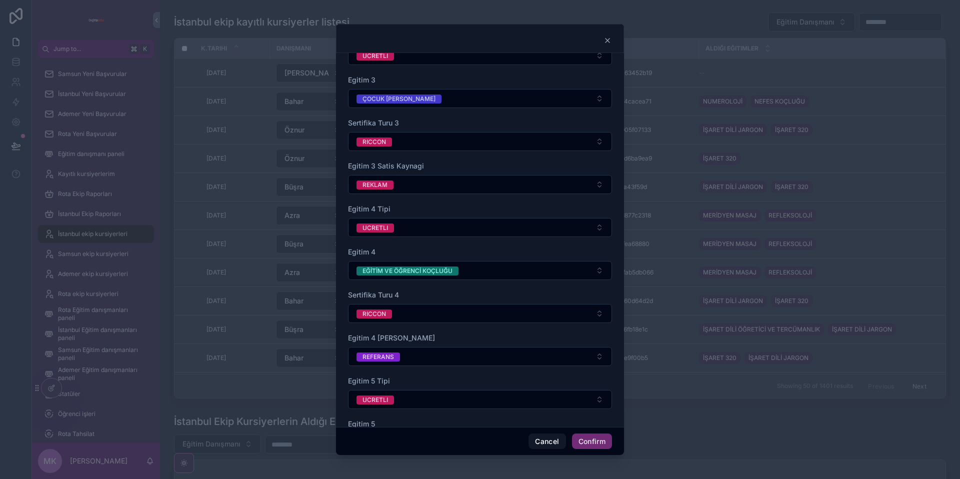
scroll to position [666, 0]
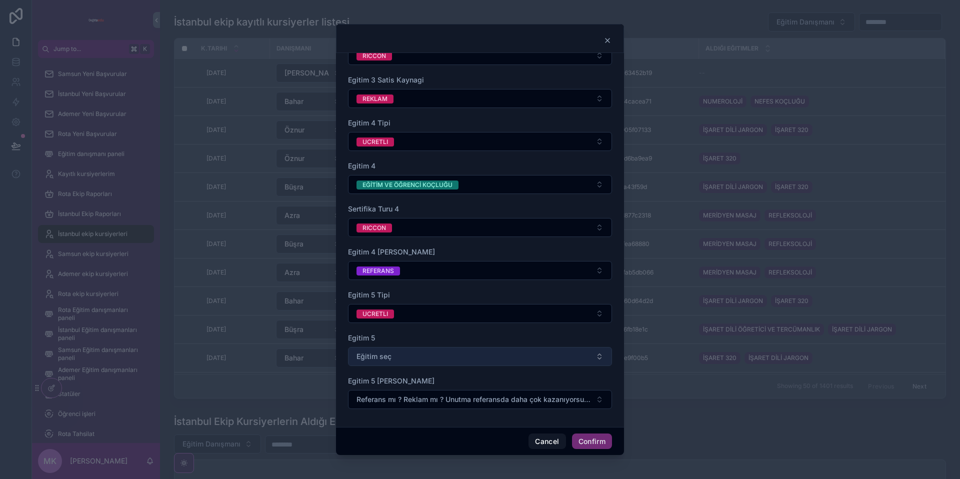
click at [429, 362] on button "Eğitim seç" at bounding box center [480, 356] width 264 height 19
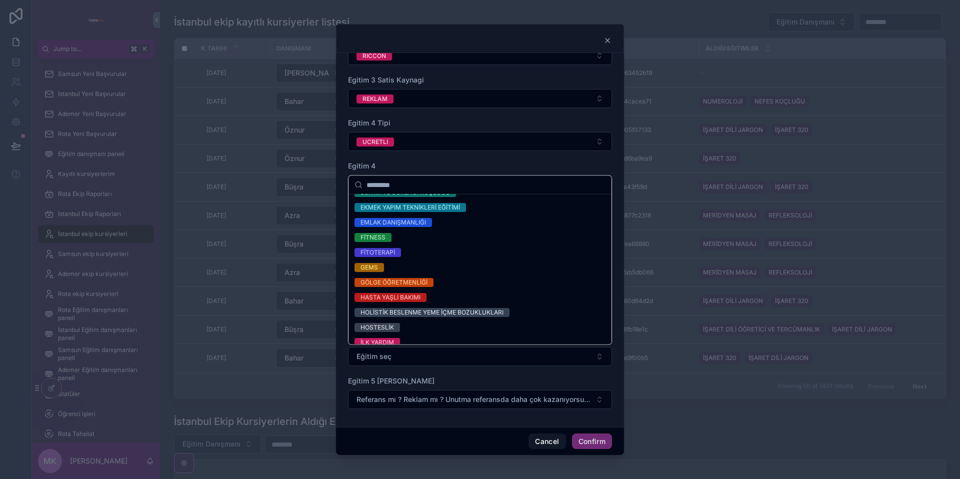
scroll to position [339, 0]
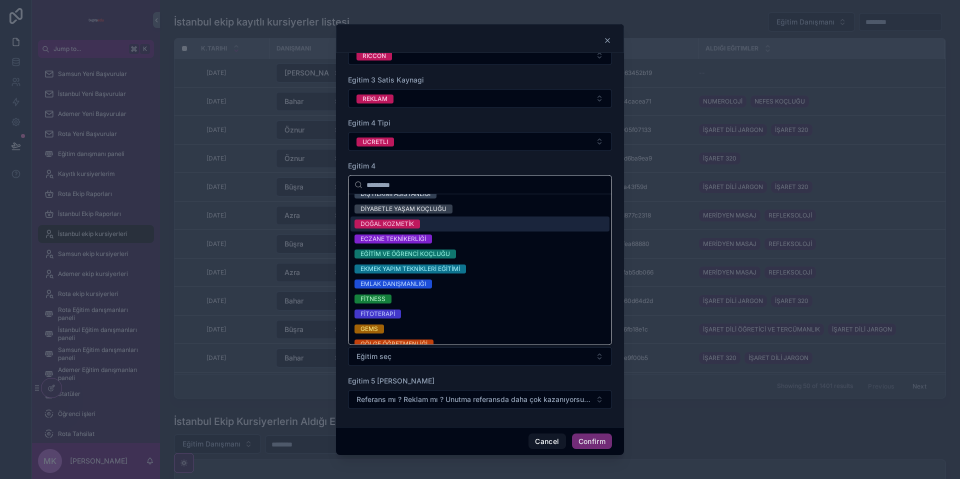
click at [439, 231] on div "DOĞAL KOZMETİK" at bounding box center [479, 224] width 259 height 15
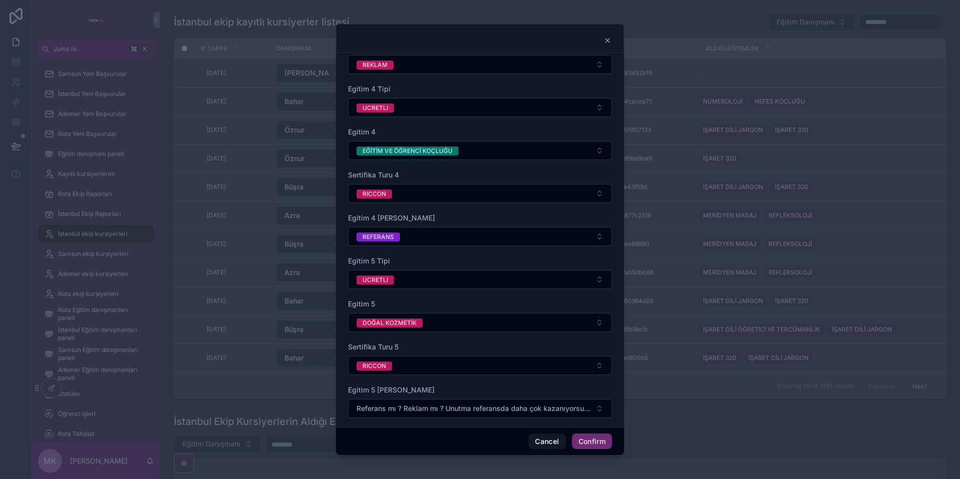
scroll to position [709, 0]
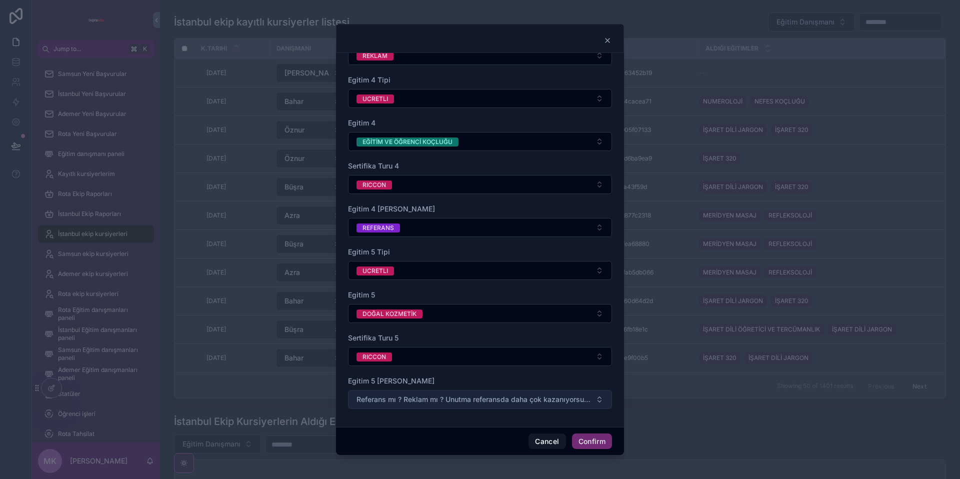
click at [402, 395] on span "Referans mı ? Reklam mı ? Unutma referansda daha çok kazanıyorsun.💵" at bounding box center [473, 399] width 235 height 10
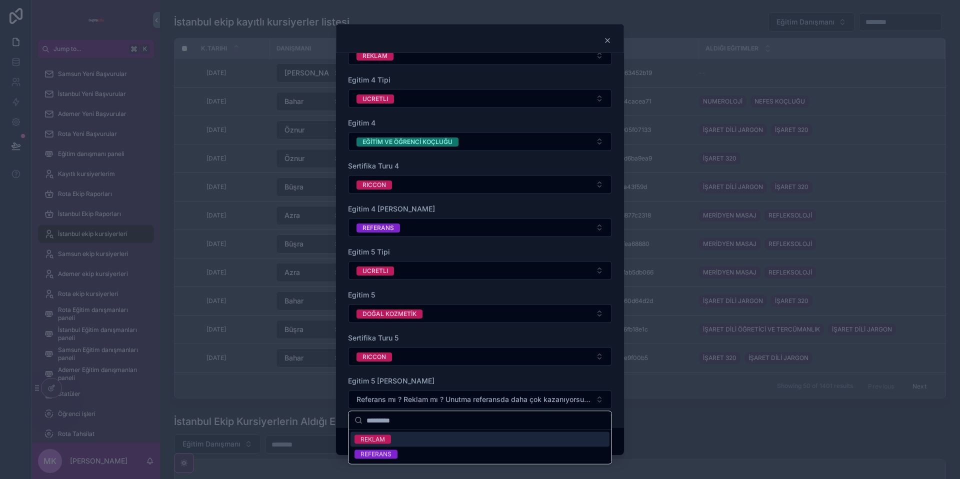
click at [416, 437] on div "REKLAM" at bounding box center [479, 439] width 259 height 15
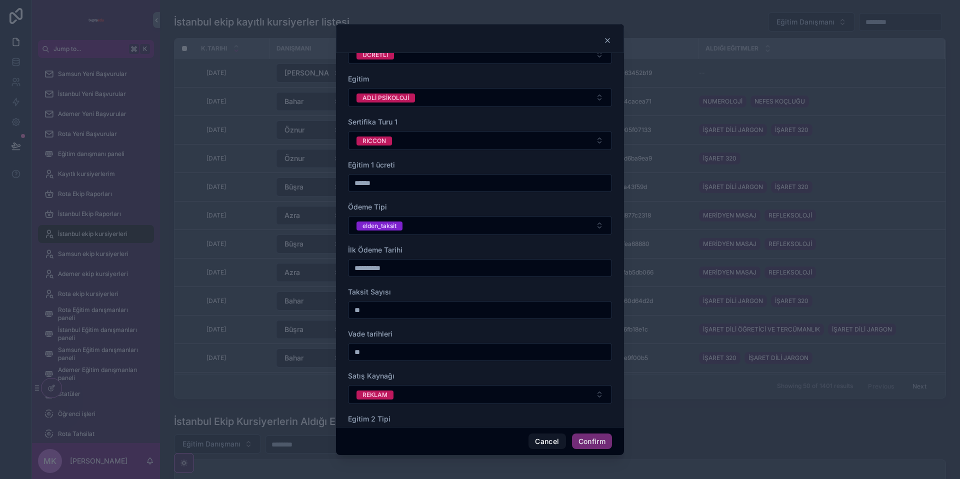
scroll to position [0, 0]
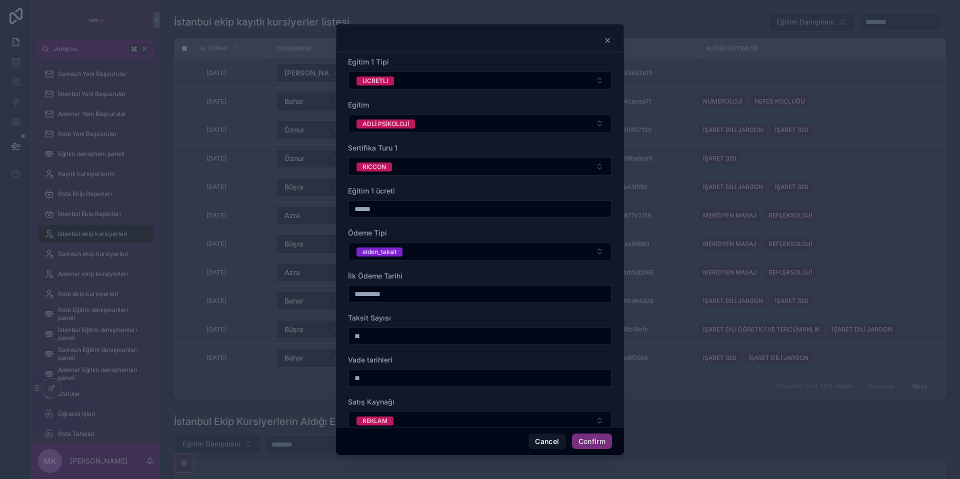
click at [594, 437] on button "Confirm" at bounding box center [592, 441] width 40 height 16
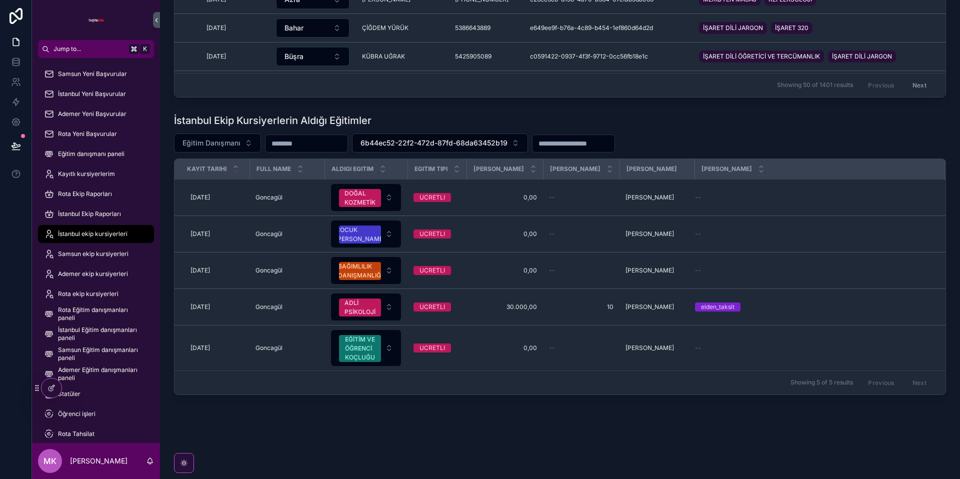
scroll to position [318, 0]
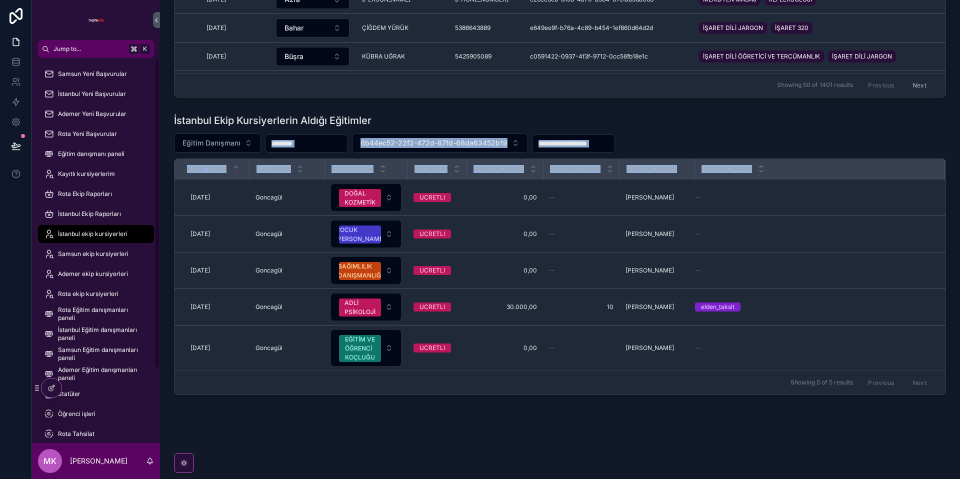
click at [264, 114] on div "İstanbul Ekip Kursiyerlerin Aldığı Eğitimler Eğitim Danışmanı 6b44ec52-22f2-472…" at bounding box center [560, 253] width 772 height 281
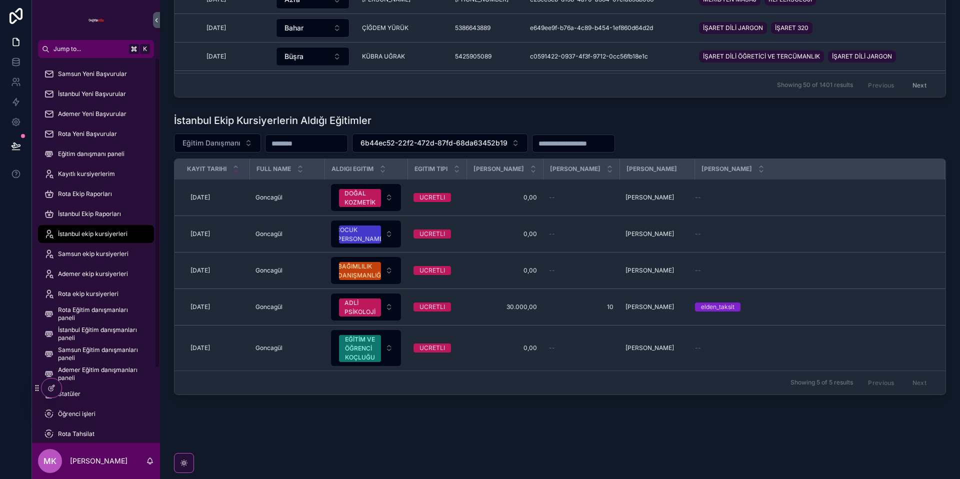
click at [497, 113] on div "İstanbul Ekip Kursiyerlerin Aldığı Eğitimler" at bounding box center [560, 120] width 772 height 14
click at [481, 138] on span "6b44ec52-22f2-472d-87fd-68da63452b19" at bounding box center [433, 143] width 147 height 10
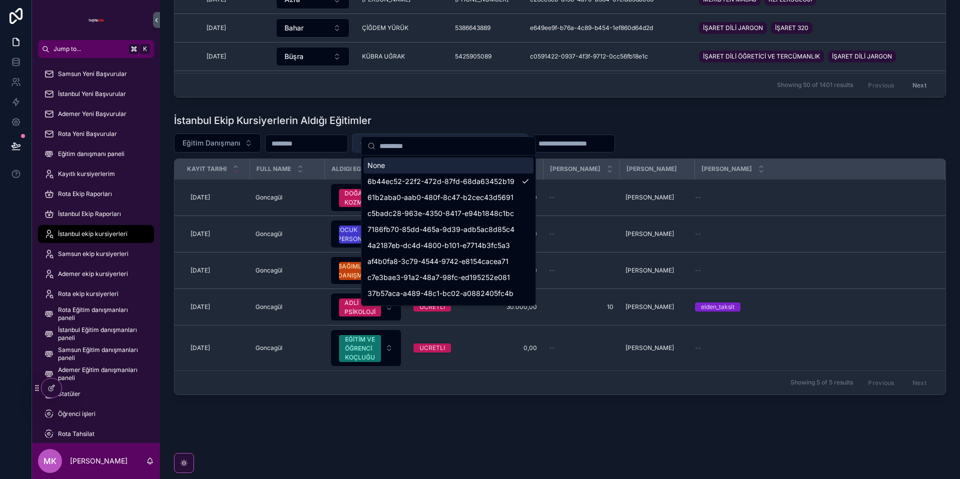
click at [491, 138] on span "6b44ec52-22f2-472d-87fd-68da63452b19" at bounding box center [433, 143] width 147 height 10
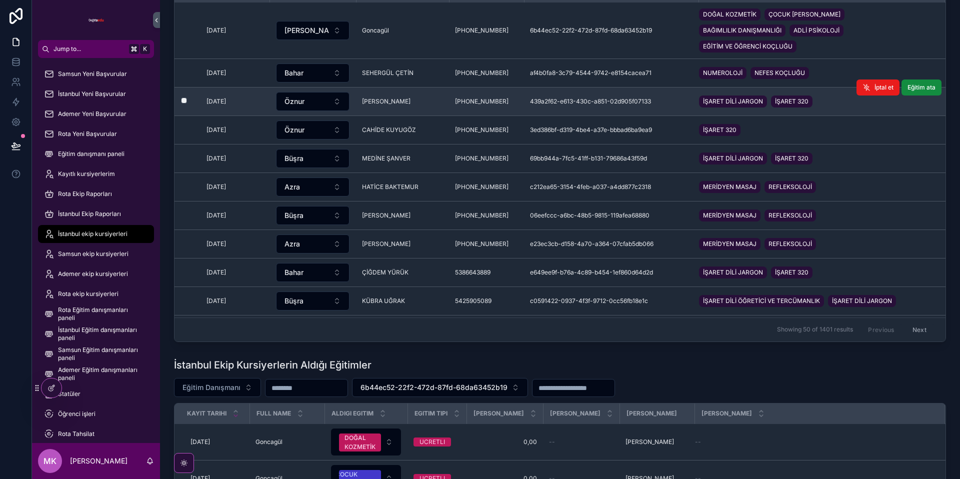
scroll to position [0, 0]
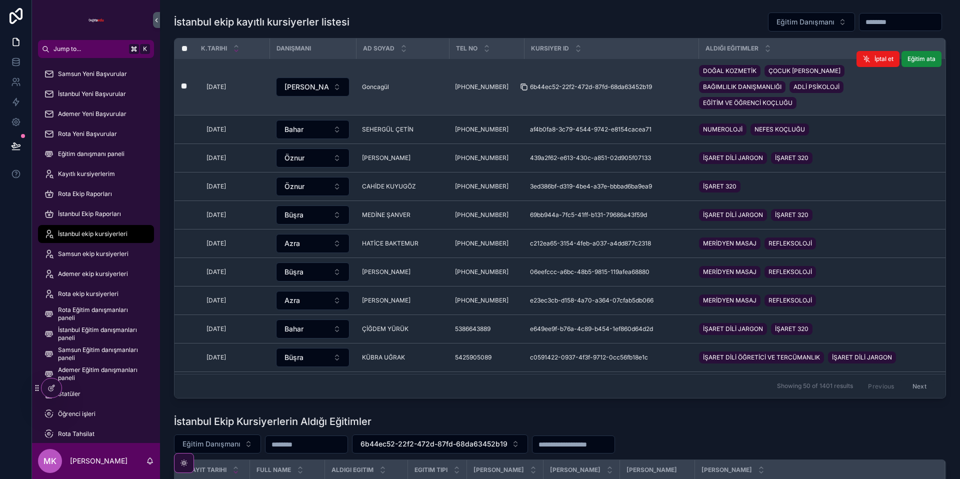
click at [520, 83] on icon "scrollable content" at bounding box center [524, 87] width 8 height 8
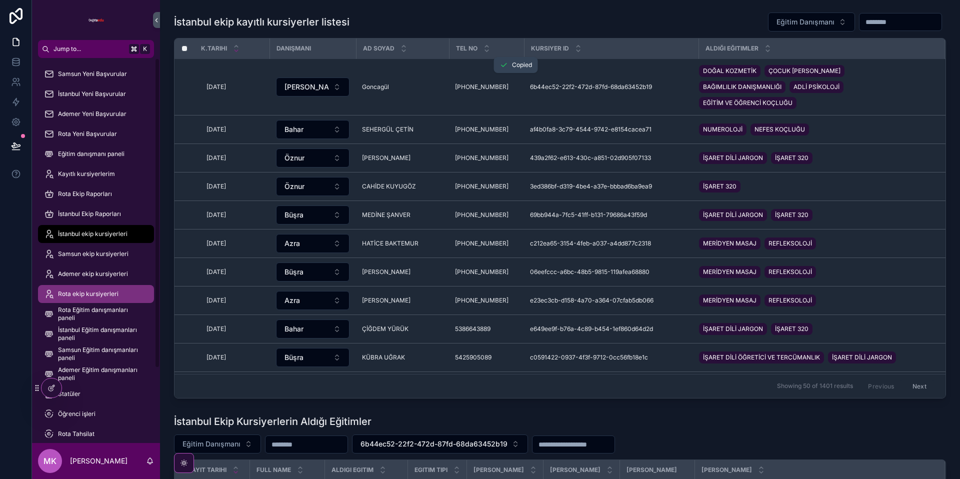
scroll to position [93, 0]
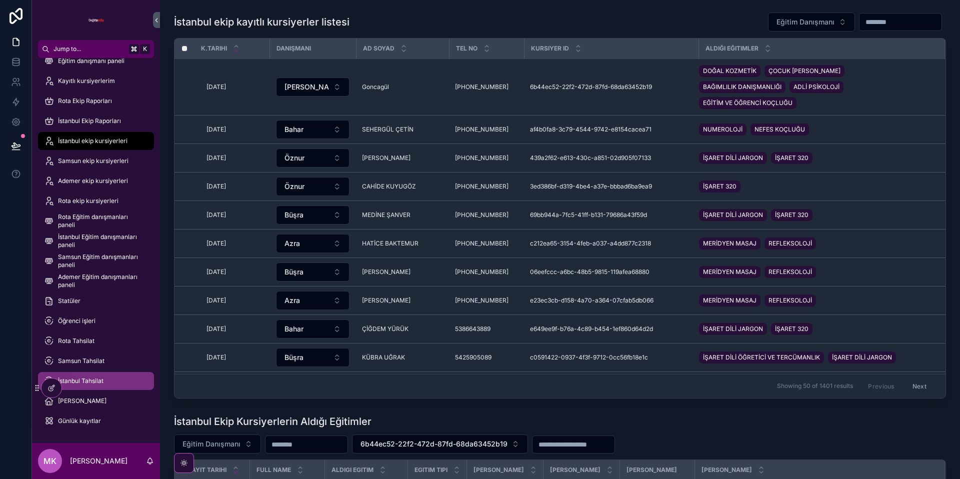
click at [99, 376] on div "İstanbul Tahsilat" at bounding box center [96, 381] width 104 height 16
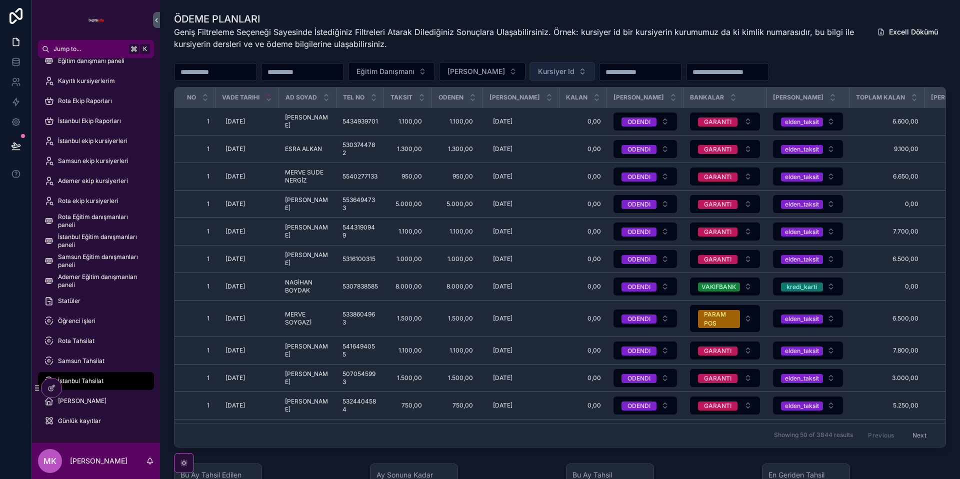
click at [587, 74] on button "Kursiyer Id" at bounding box center [561, 71] width 65 height 19
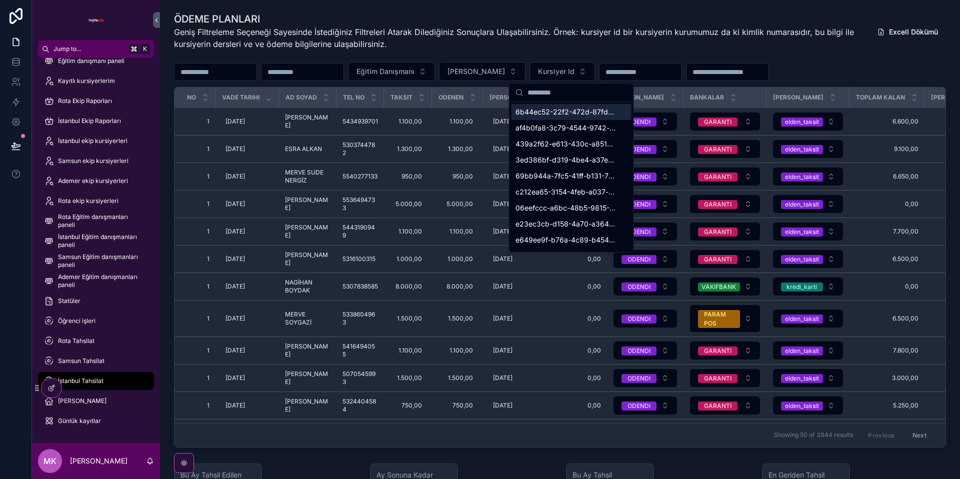
click at [570, 96] on input "scrollable content" at bounding box center [577, 92] width 100 height 18
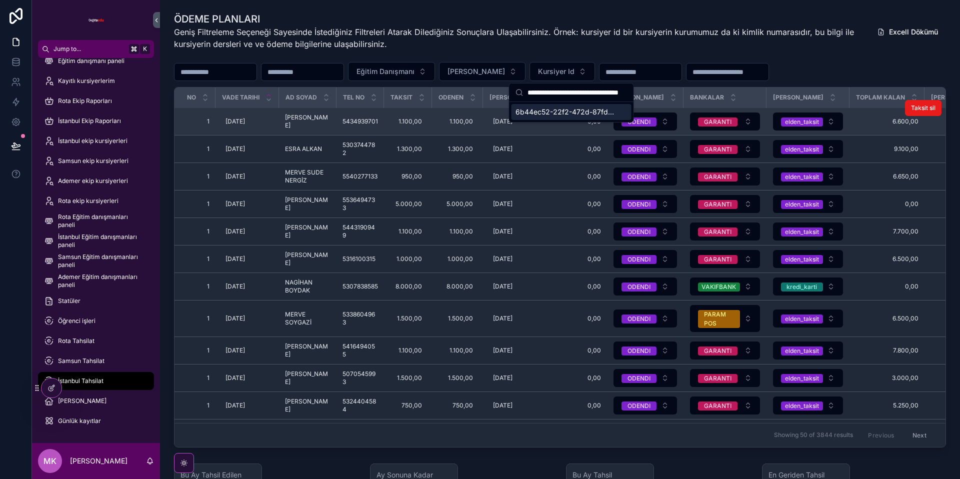
type input "**********"
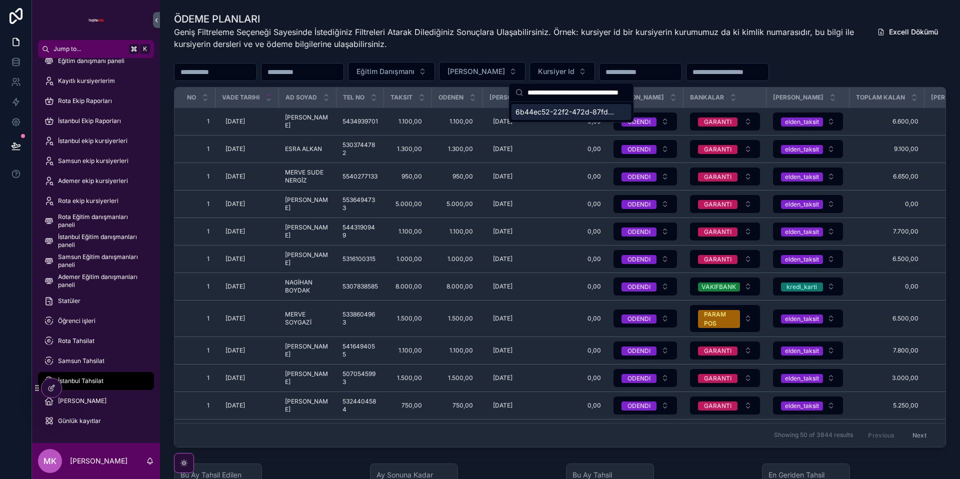
drag, startPoint x: 606, startPoint y: 108, endPoint x: 610, endPoint y: 106, distance: 5.1
click at [606, 108] on span "6b44ec52-22f2-472d-87fd-68da63452b19" at bounding box center [565, 112] width 100 height 10
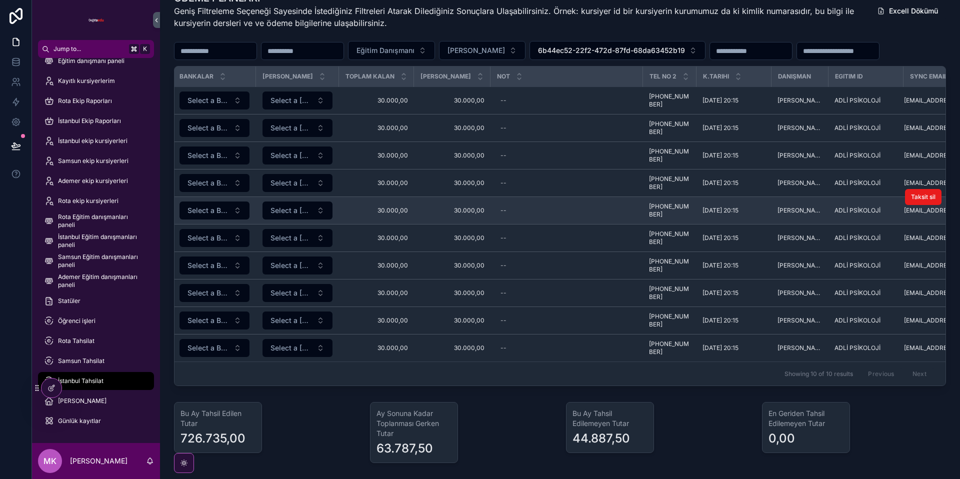
scroll to position [0, 541]
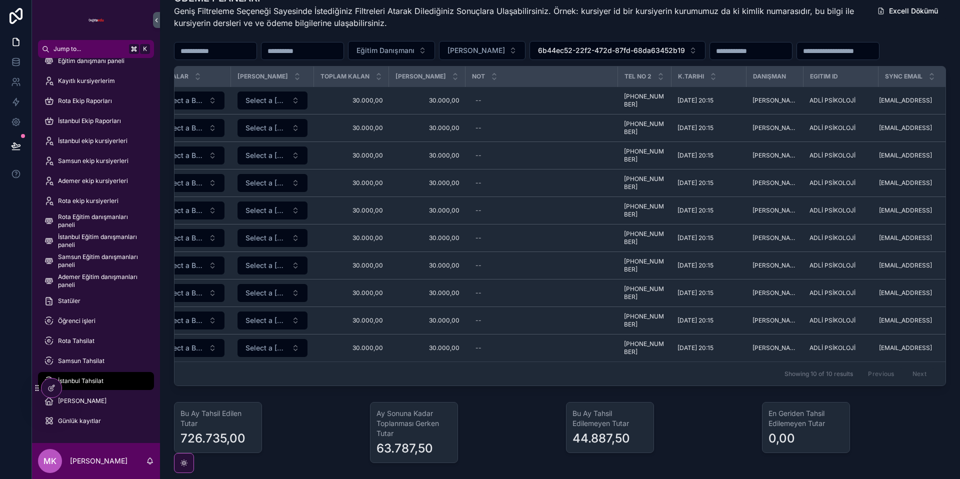
click at [609, 69] on tr "No Vade Tarihi Ad soyad TEL NO Taksit Odenen Odeme Tarihi Kalan Taksit Durumu B…" at bounding box center [294, 76] width 1321 height 20
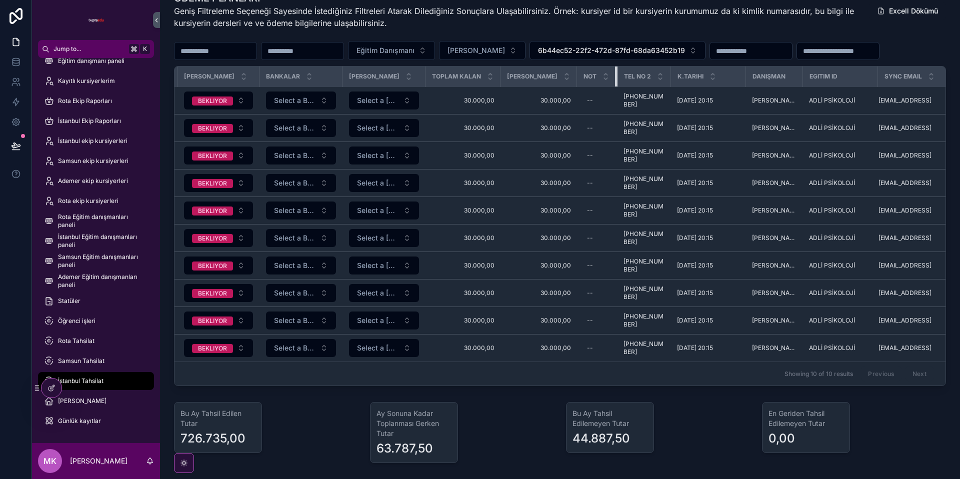
scroll to position [19, 0]
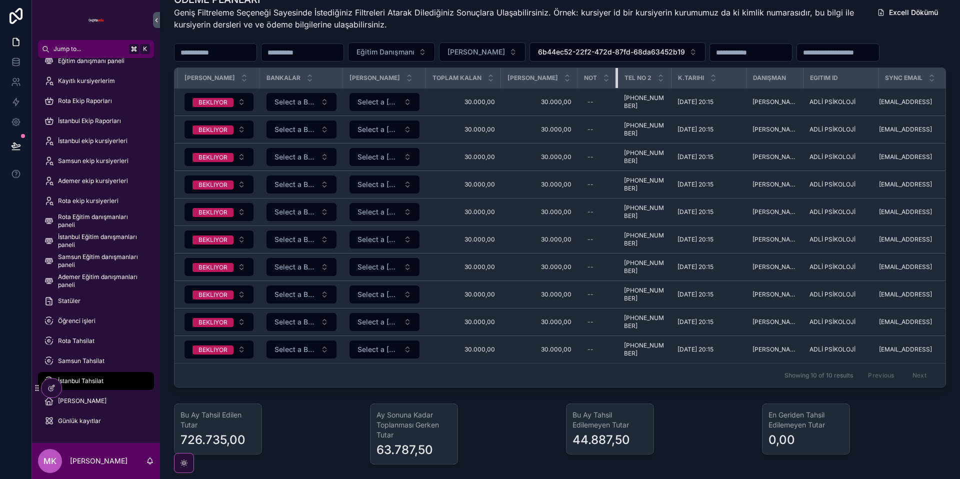
drag, startPoint x: 607, startPoint y: 72, endPoint x: 507, endPoint y: 71, distance: 99.5
click at [499, 69] on tr "No Vade Tarihi Ad soyad TEL NO Taksit Odenen Odeme Tarihi Kalan Taksit Durumu B…" at bounding box center [350, 78] width 1209 height 20
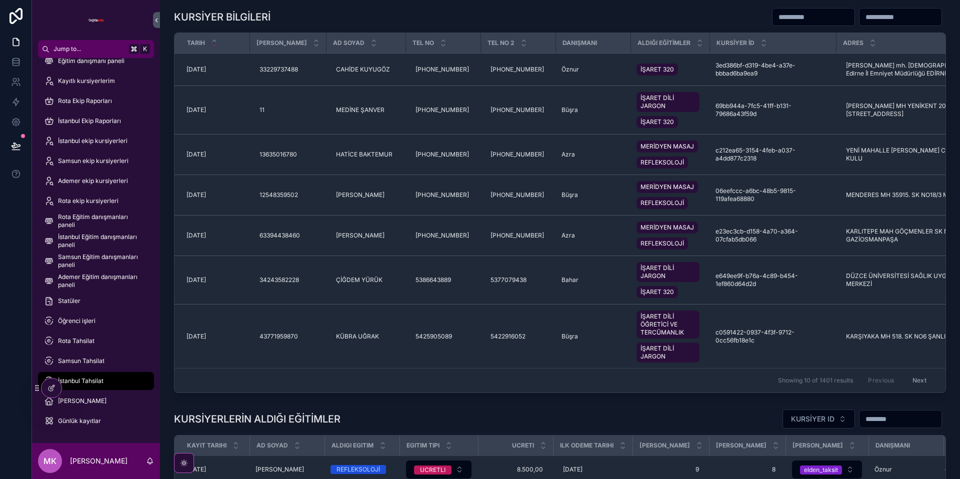
scroll to position [726, 0]
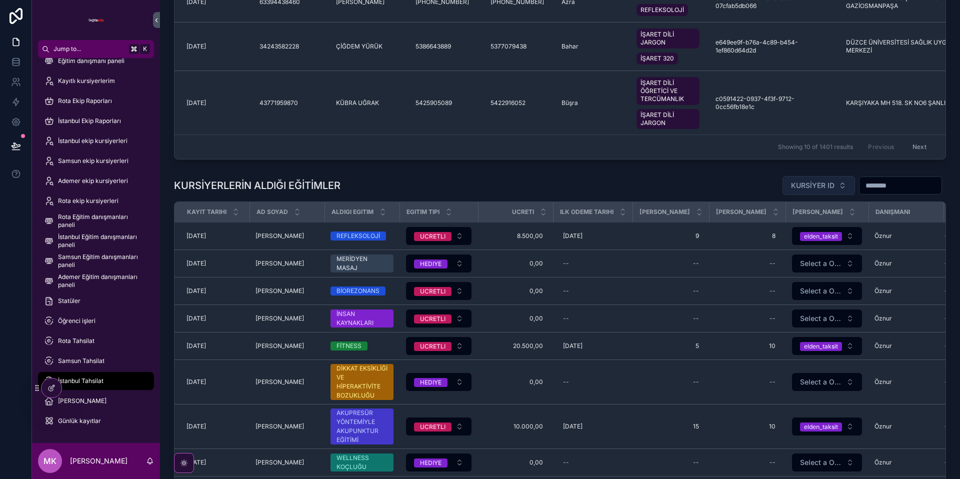
click at [823, 190] on span "KURSİYER ID" at bounding box center [812, 185] width 43 height 10
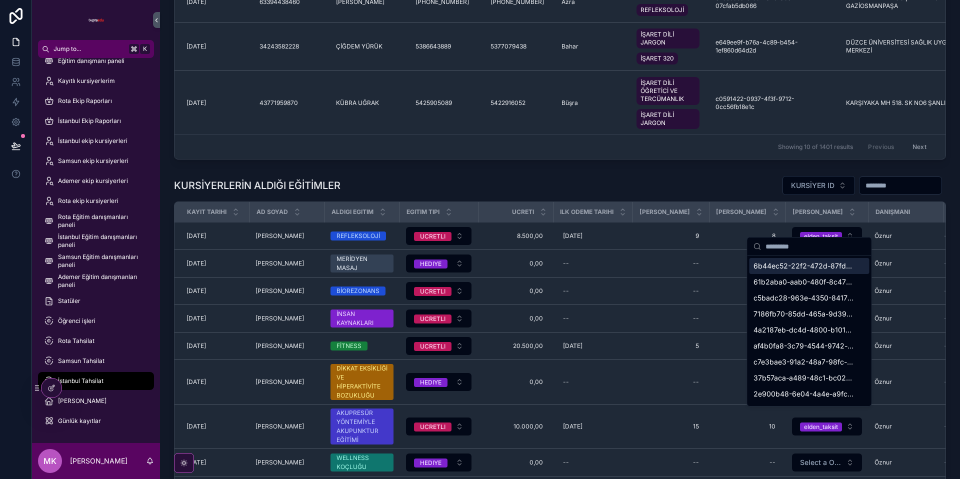
click at [795, 245] on input "scrollable content" at bounding box center [815, 246] width 100 height 18
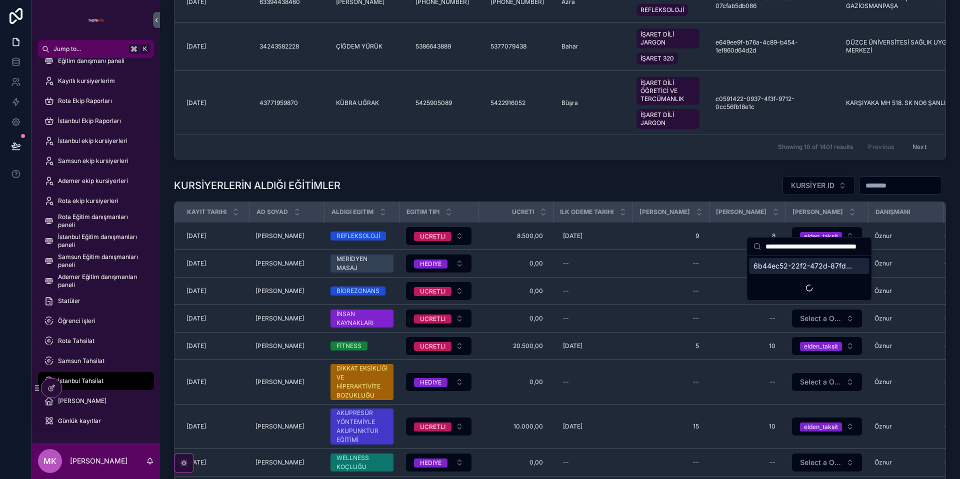
scroll to position [0, 43]
type input "**********"
click at [765, 266] on span "6b44ec52-22f2-472d-87fd-68da63452b19" at bounding box center [803, 266] width 100 height 10
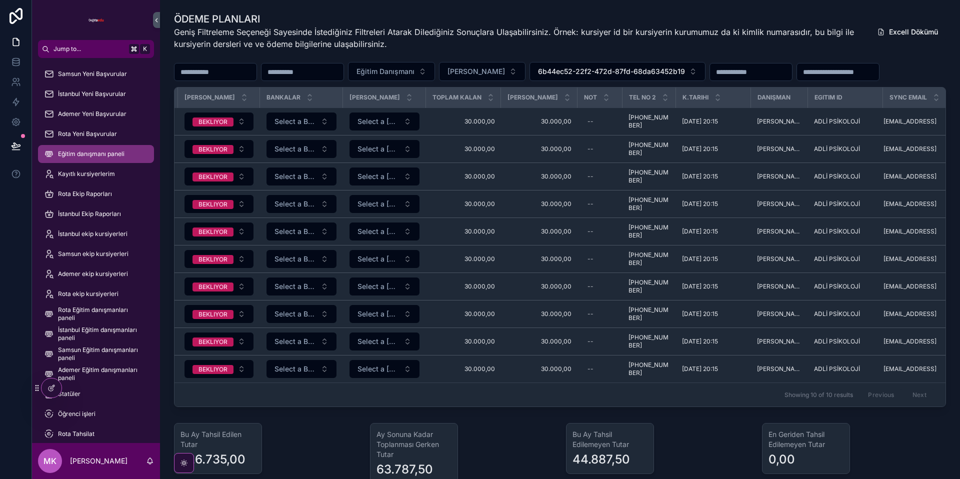
click at [102, 161] on div "Eğitim danışmanı paneli" at bounding box center [96, 154] width 104 height 16
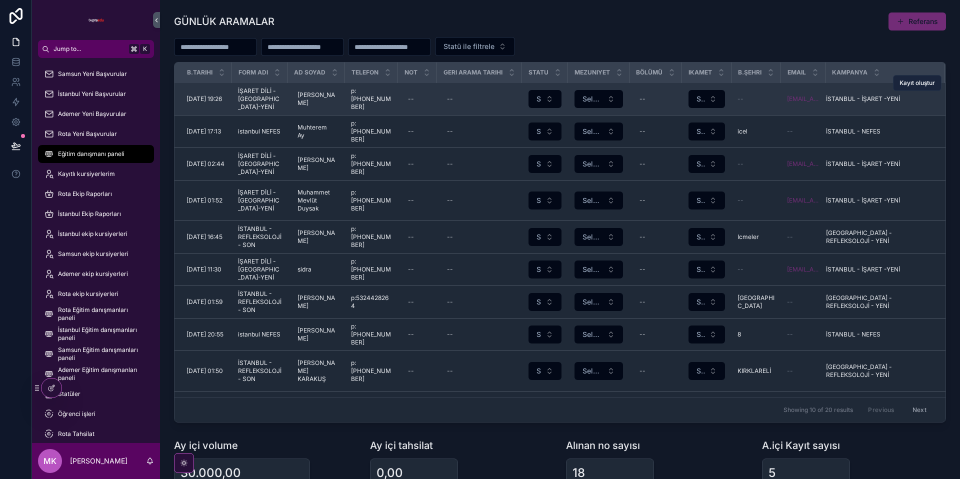
click at [927, 84] on span "Kayıt oluştur" at bounding box center [916, 83] width 35 height 8
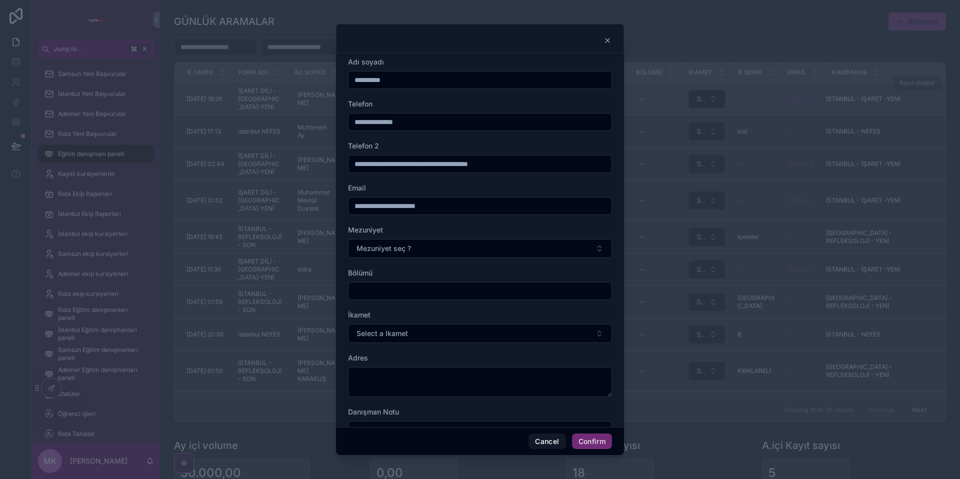
click at [415, 80] on input "**********" at bounding box center [479, 80] width 263 height 14
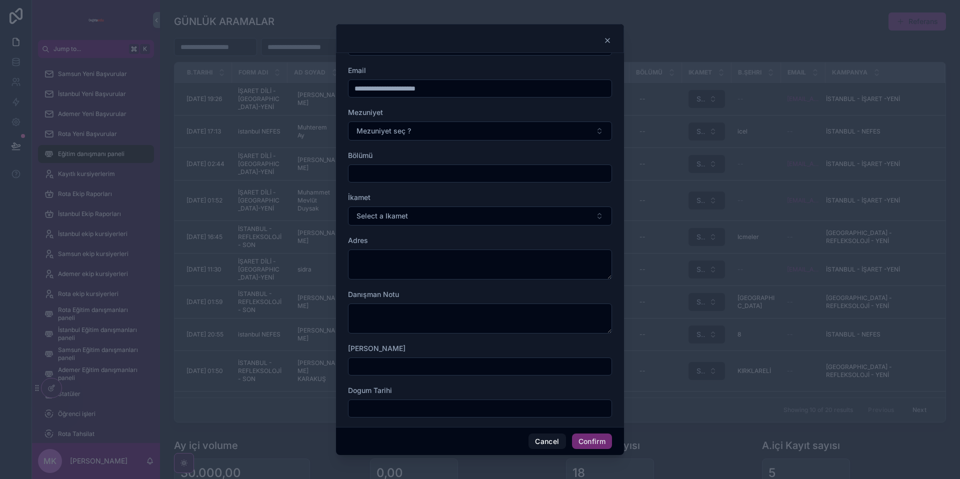
scroll to position [158, 0]
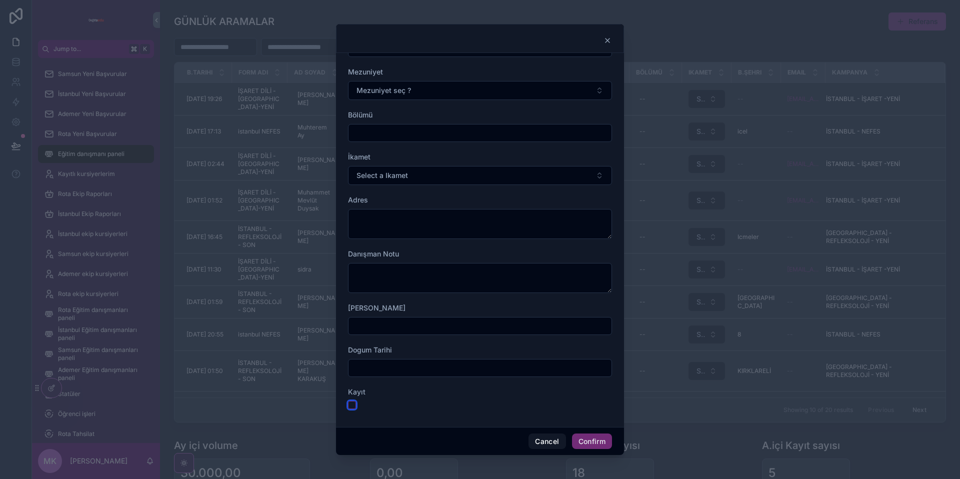
click at [354, 403] on button "button" at bounding box center [352, 405] width 8 height 8
click at [592, 441] on button "Confirm" at bounding box center [592, 441] width 40 height 16
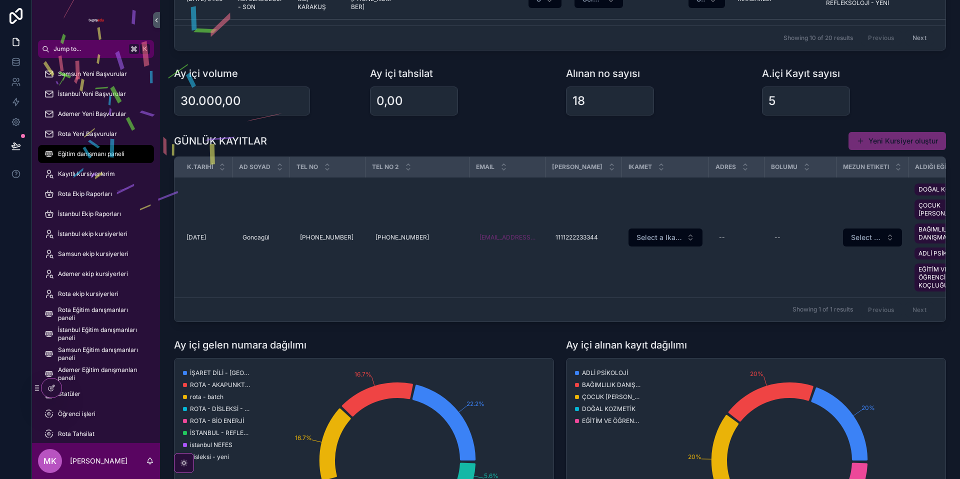
scroll to position [392, 0]
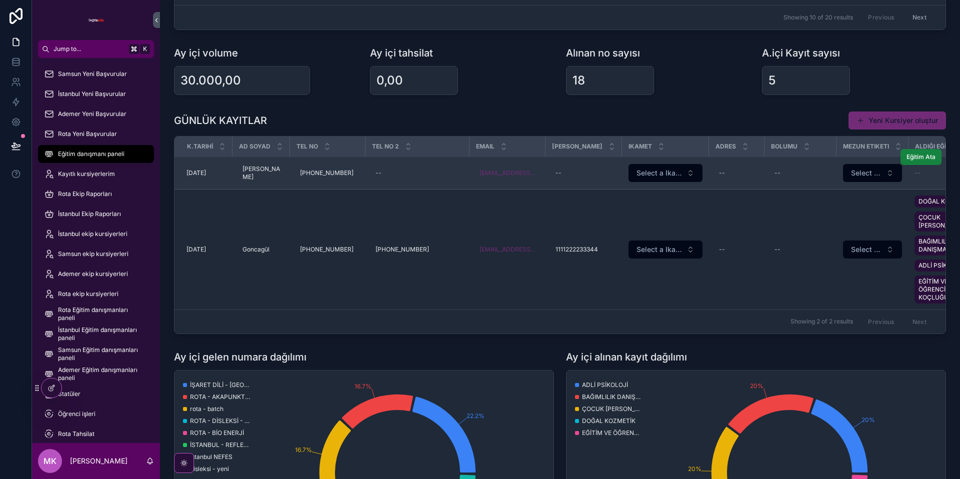
click at [918, 156] on span "Eğitim Ata" at bounding box center [920, 157] width 29 height 8
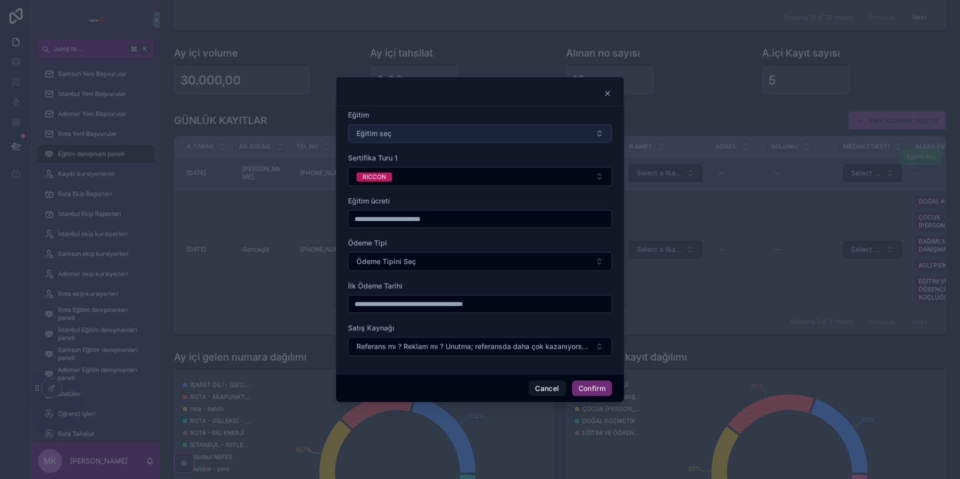
click at [437, 137] on button "Eğitim seç" at bounding box center [480, 133] width 264 height 19
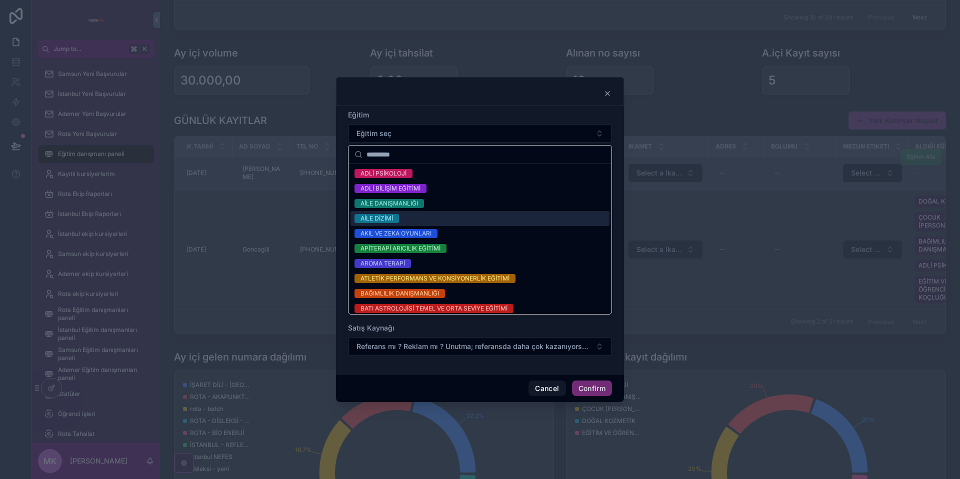
click at [430, 216] on div "AİLE DİZİMİ" at bounding box center [479, 218] width 259 height 15
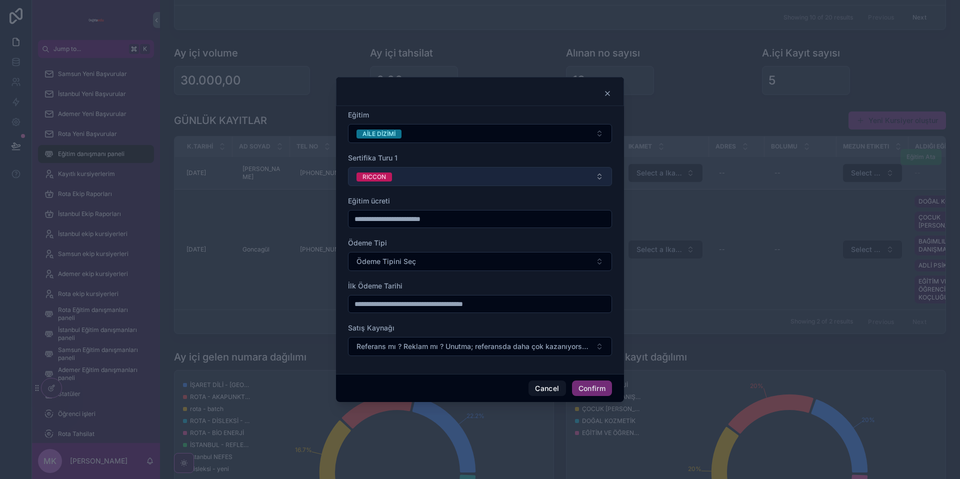
click at [420, 175] on button "RICCON" at bounding box center [480, 176] width 264 height 19
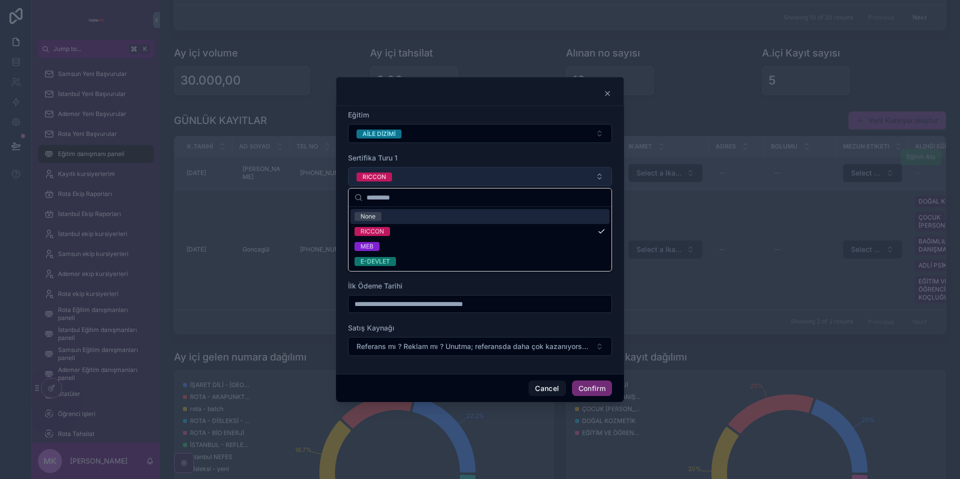
drag, startPoint x: 419, startPoint y: 160, endPoint x: 413, endPoint y: 180, distance: 20.4
click at [419, 160] on div "Sertifika Turu 1" at bounding box center [480, 158] width 264 height 10
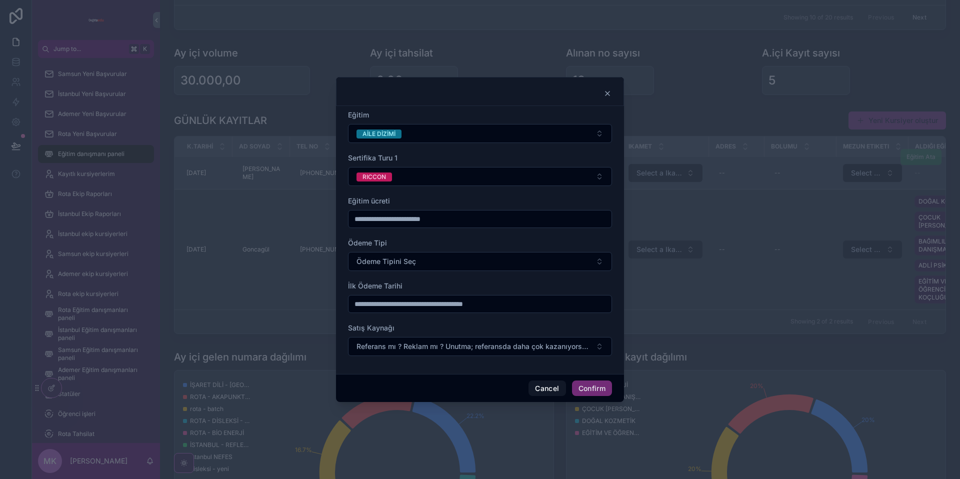
click at [404, 214] on input "text" at bounding box center [479, 219] width 263 height 14
type input "******"
click at [413, 261] on span "Ödeme Tipini Seç" at bounding box center [385, 261] width 59 height 10
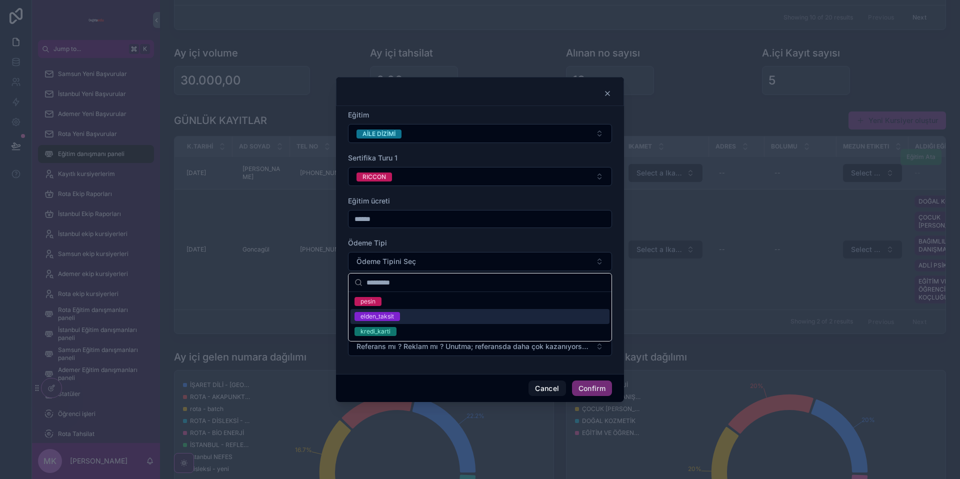
click at [398, 314] on span "elden_taksit" at bounding box center [376, 316] width 45 height 9
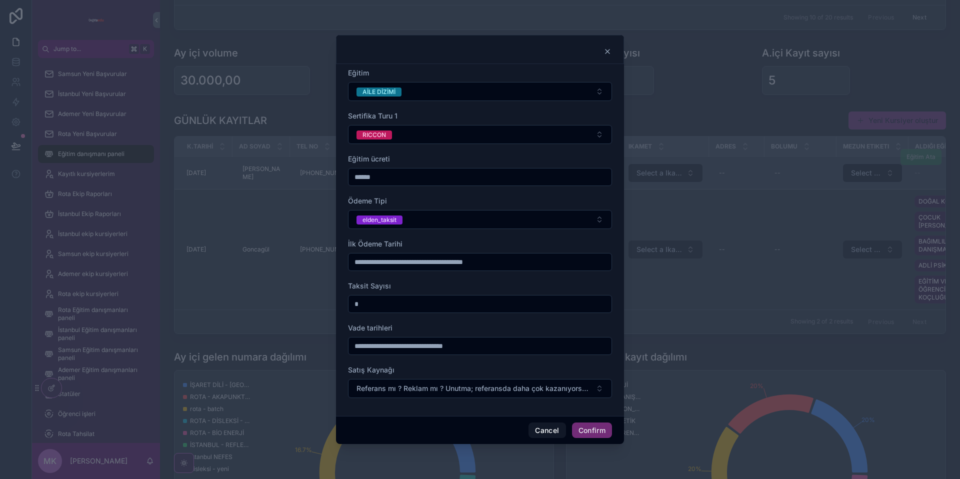
click at [398, 269] on div at bounding box center [480, 262] width 264 height 18
click at [401, 262] on input "text" at bounding box center [479, 262] width 263 height 14
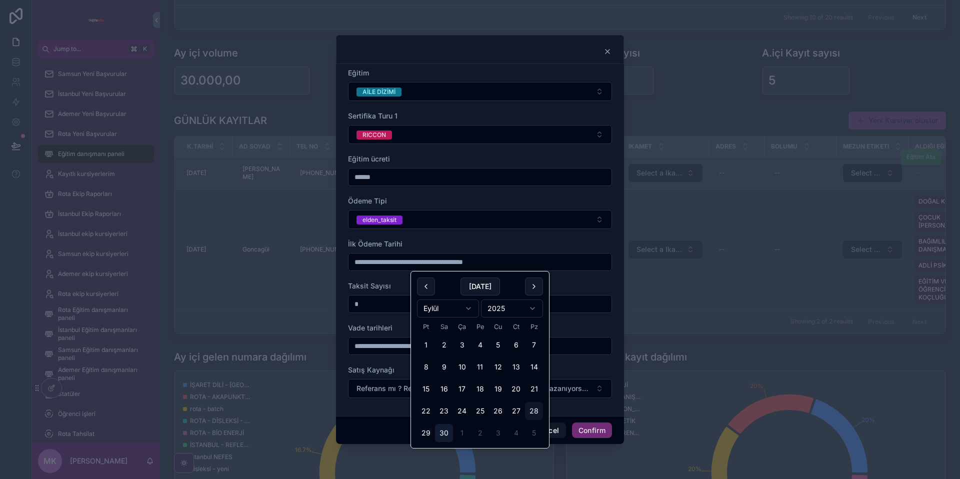
click at [442, 432] on button "30" at bounding box center [444, 433] width 18 height 18
type input "**********"
drag, startPoint x: 378, startPoint y: 289, endPoint x: 377, endPoint y: 295, distance: 6.6
click at [378, 289] on span "Taksit Sayısı" at bounding box center [369, 285] width 43 height 8
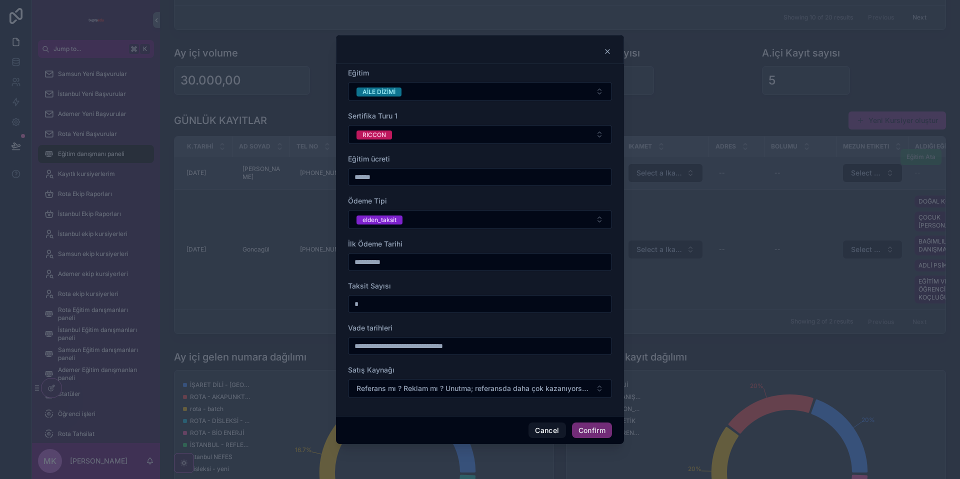
click at [377, 295] on div "*" at bounding box center [480, 304] width 264 height 18
click at [376, 301] on input "*" at bounding box center [479, 304] width 263 height 14
type input "*"
click at [398, 323] on div "Vade tarihleri" at bounding box center [480, 328] width 264 height 10
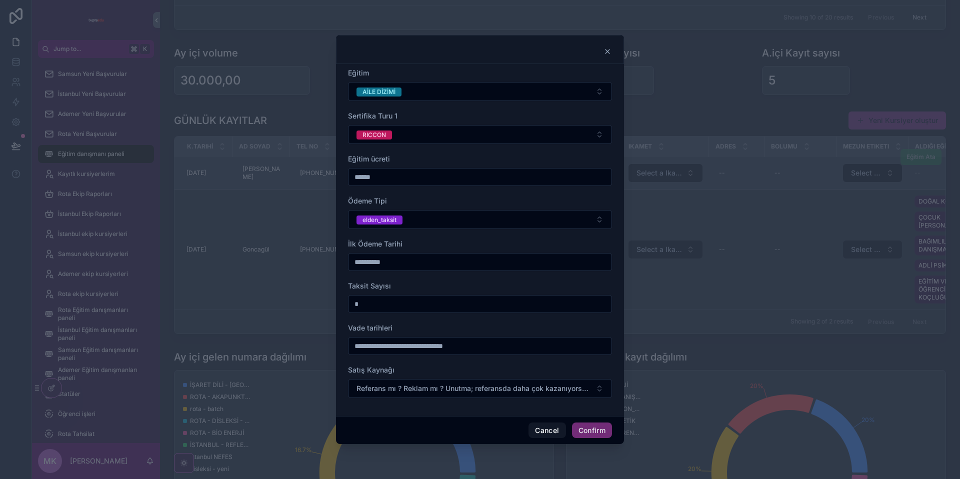
click at [408, 352] on input "text" at bounding box center [479, 346] width 263 height 14
type input "**"
click at [366, 371] on span "Satış Kaynağı" at bounding box center [371, 369] width 46 height 8
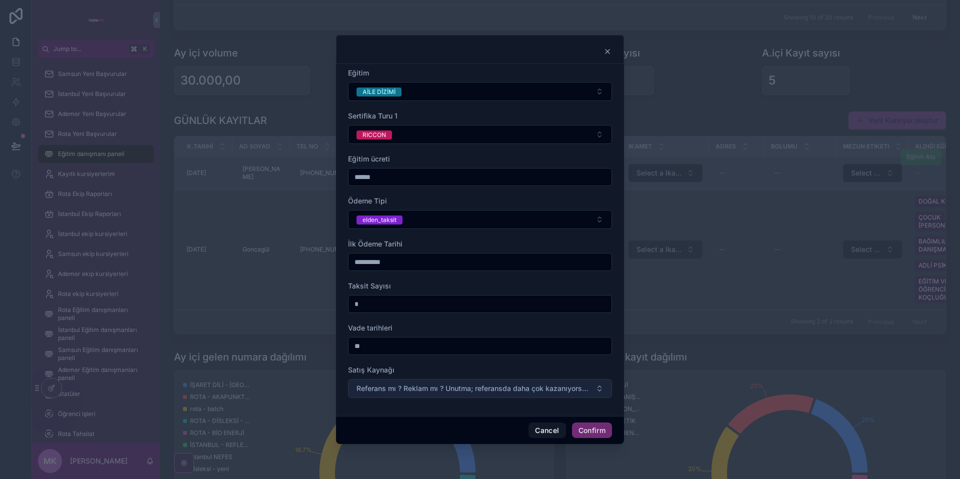
click at [370, 388] on span "Referans mı ? Reklam mı ? Unutma; referansda daha çok kazanıyorsun. 💵" at bounding box center [473, 388] width 235 height 10
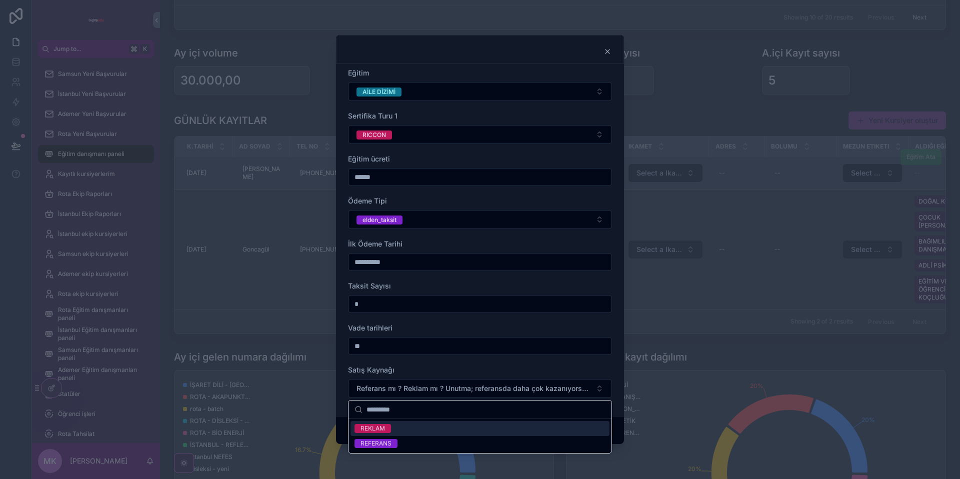
click at [389, 427] on span "REKLAM" at bounding box center [372, 428] width 36 height 9
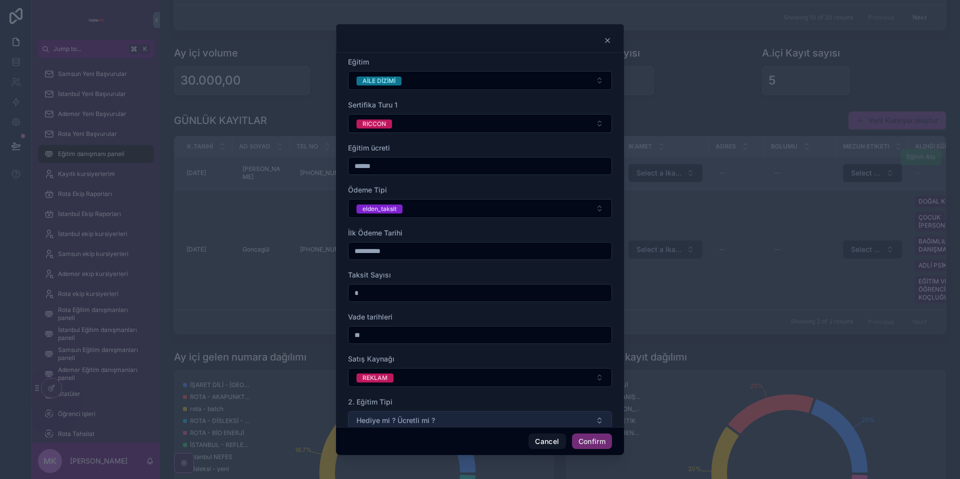
scroll to position [21, 0]
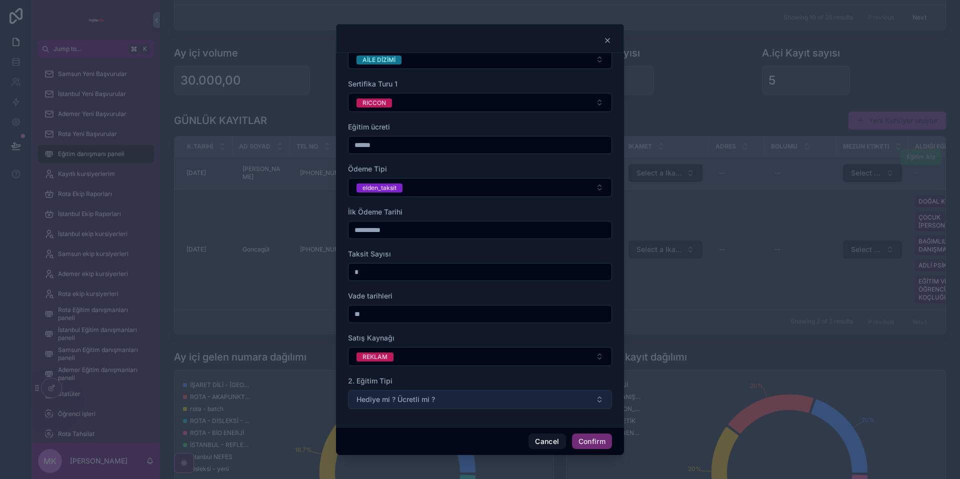
click at [432, 398] on span "Hediye mi ? Ücretli mi ?" at bounding box center [395, 399] width 78 height 10
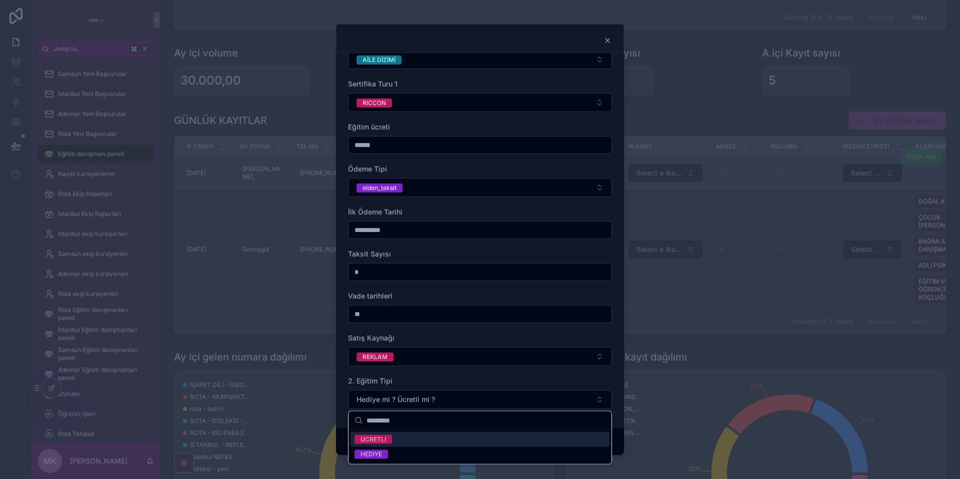
click at [411, 438] on div "UCRETLI" at bounding box center [479, 439] width 259 height 15
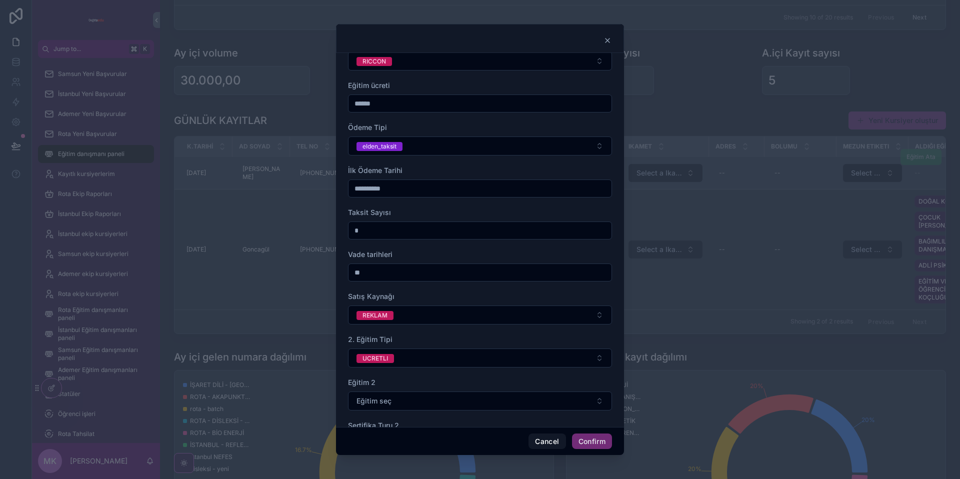
scroll to position [63, 0]
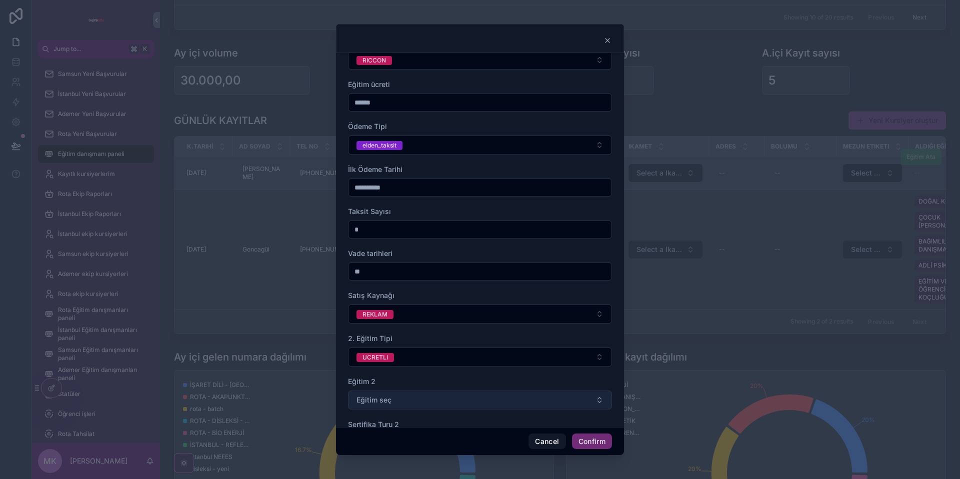
click at [429, 403] on button "Eğitim seç" at bounding box center [480, 399] width 264 height 19
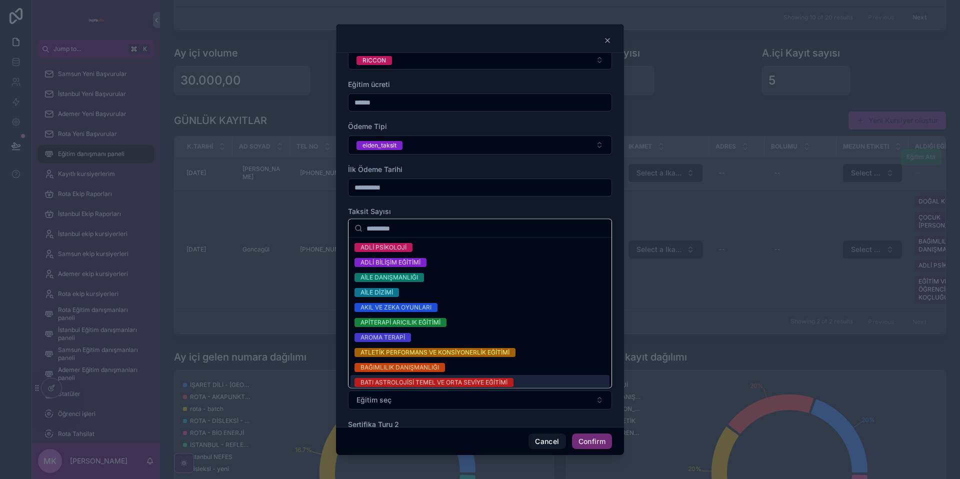
click at [430, 383] on div "BATI ASTROLOJİSİ TEMEL VE ORTA SEVİYE EĞİTİMİ" at bounding box center [433, 382] width 147 height 9
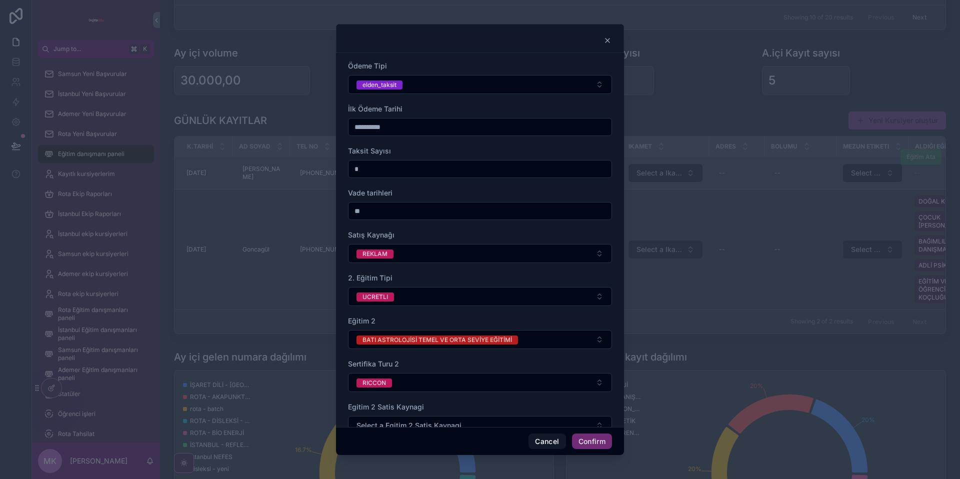
scroll to position [157, 0]
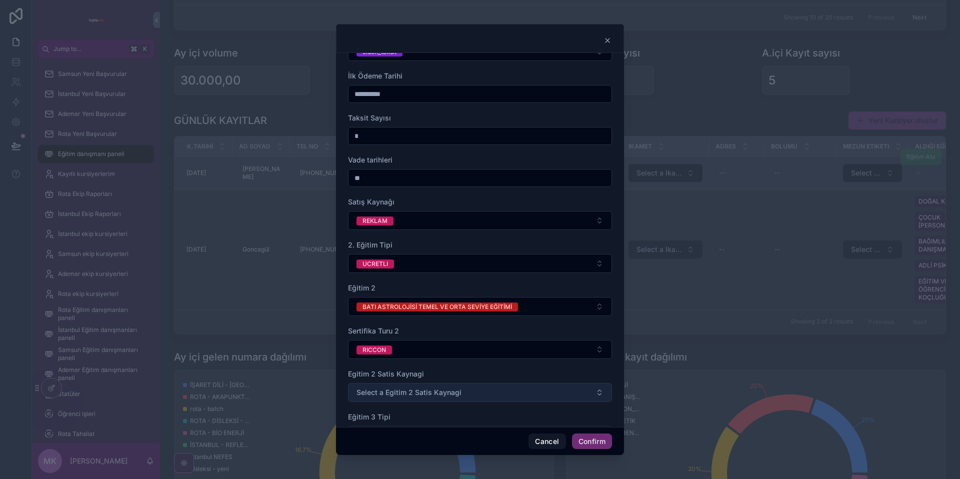
click at [431, 396] on span "Select a Egitim 2 Satis Kaynagi" at bounding box center [408, 392] width 105 height 10
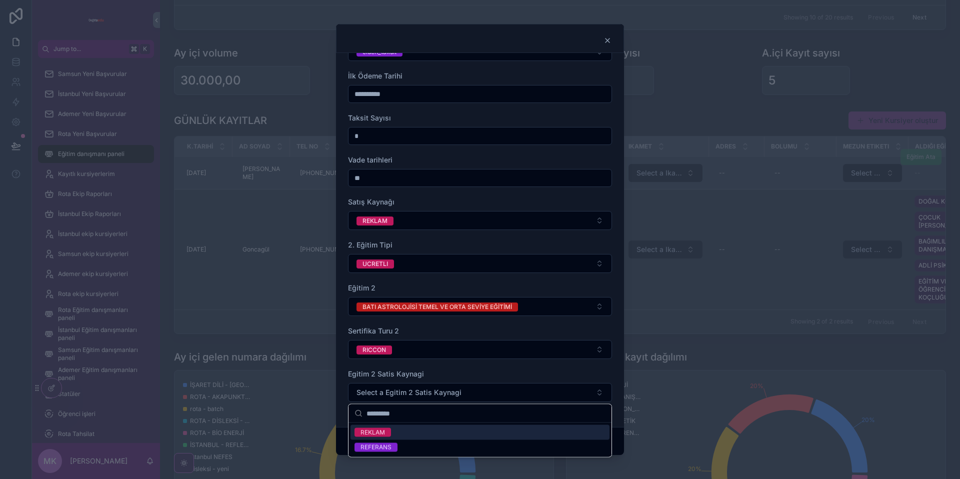
click at [421, 430] on div "REKLAM" at bounding box center [479, 432] width 259 height 15
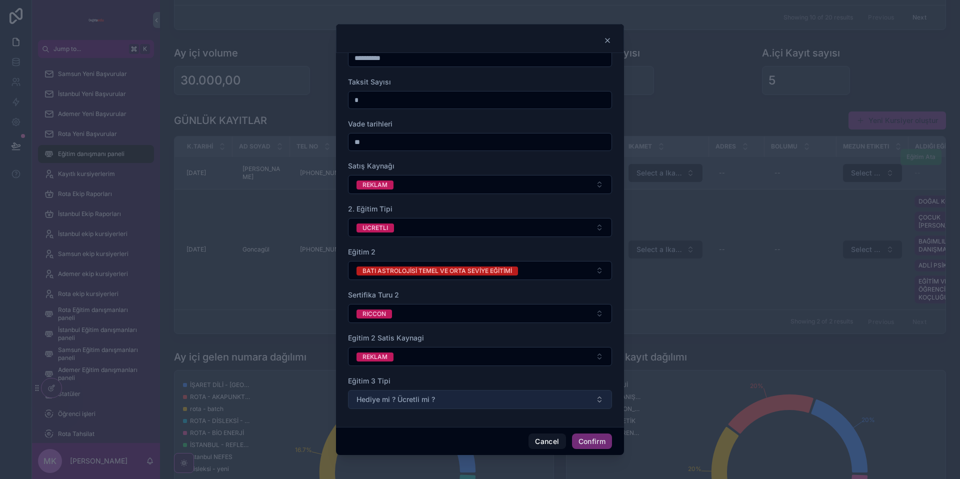
click at [425, 397] on span "Hediye mi ? Ücretli mi ?" at bounding box center [395, 399] width 78 height 10
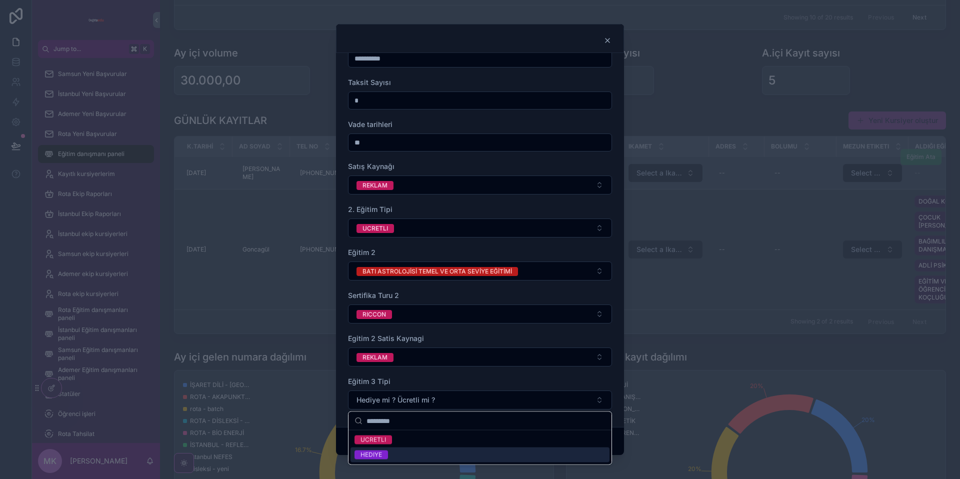
click at [437, 452] on div "HEDIYE" at bounding box center [479, 454] width 259 height 15
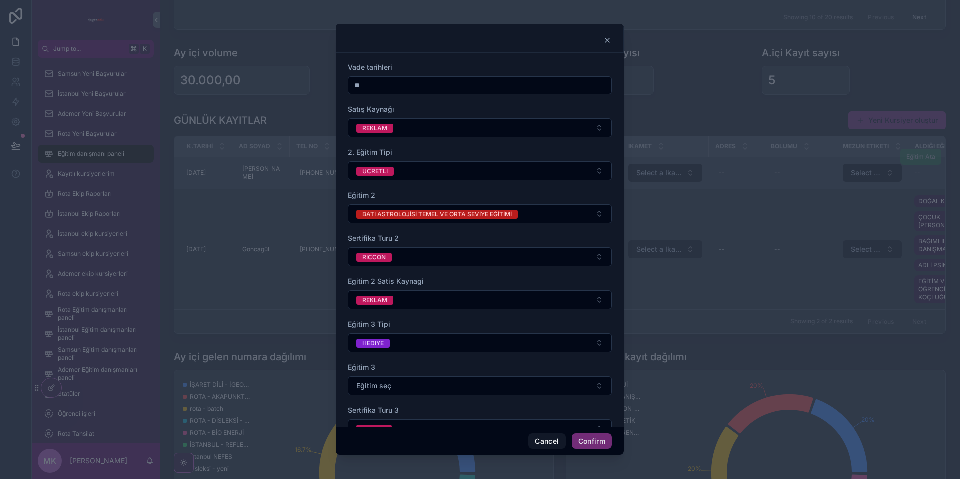
scroll to position [251, 0]
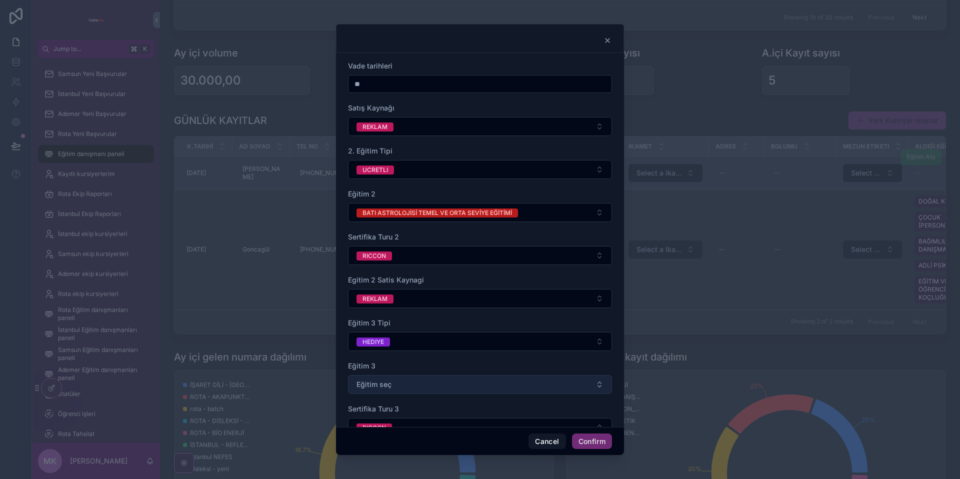
click at [437, 385] on button "Eğitim seç" at bounding box center [480, 384] width 264 height 19
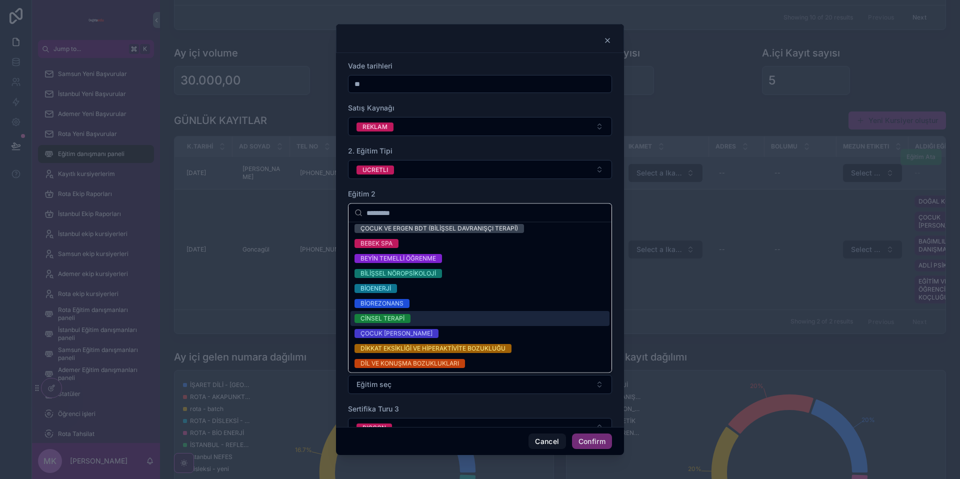
drag, startPoint x: 413, startPoint y: 318, endPoint x: 409, endPoint y: 344, distance: 26.7
click at [413, 318] on div "CİNSEL TERAPİ" at bounding box center [479, 318] width 259 height 15
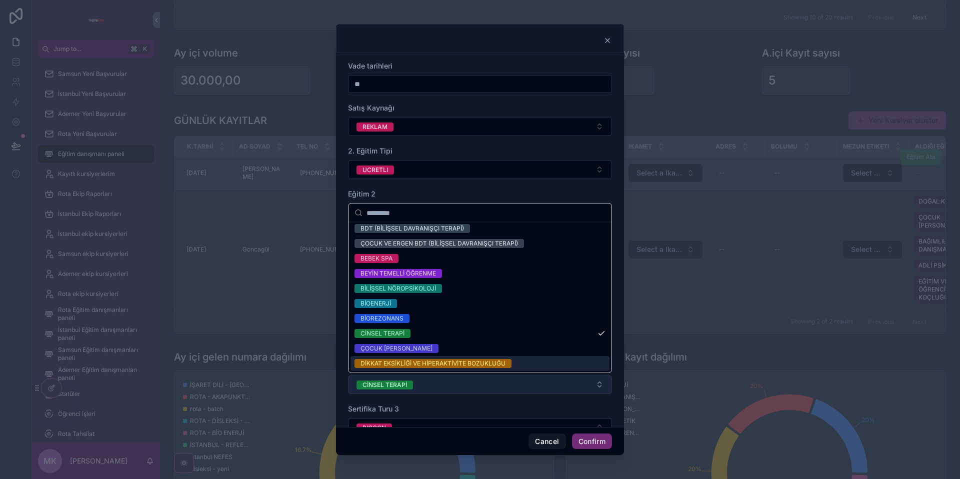
scroll to position [183, 0]
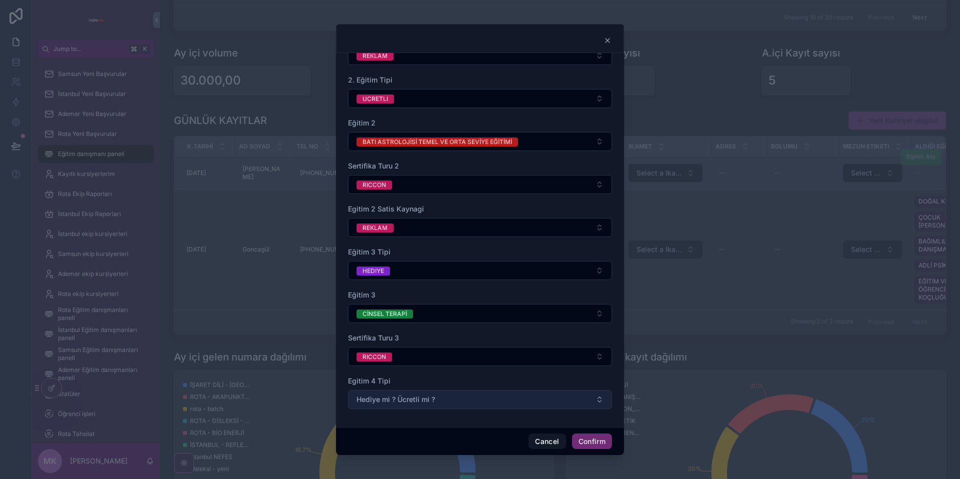
click at [425, 396] on span "Hediye mi ? Ücretli mi ?" at bounding box center [395, 399] width 78 height 10
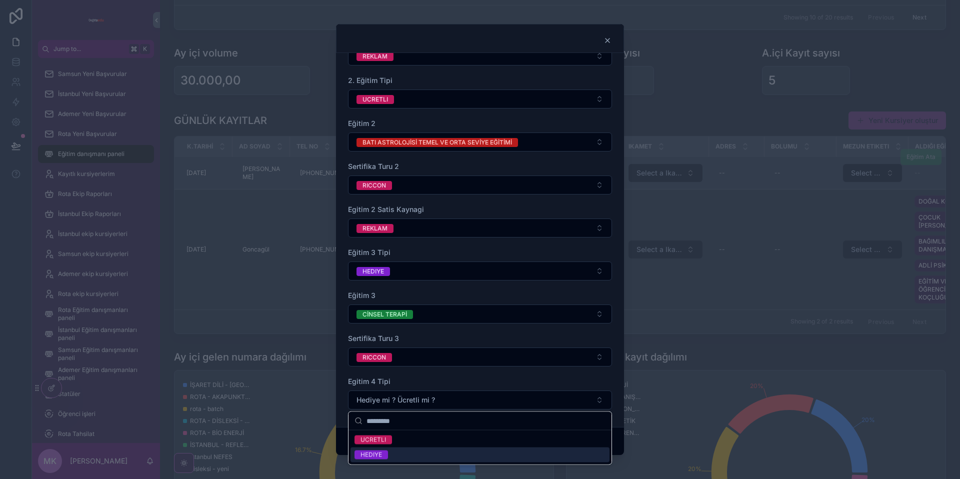
click at [413, 452] on div "HEDIYE" at bounding box center [479, 454] width 259 height 15
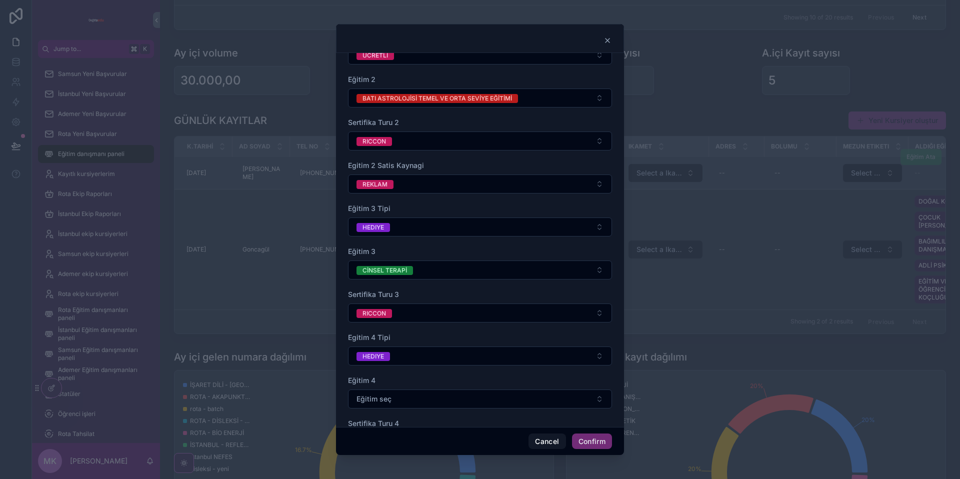
scroll to position [366, 0]
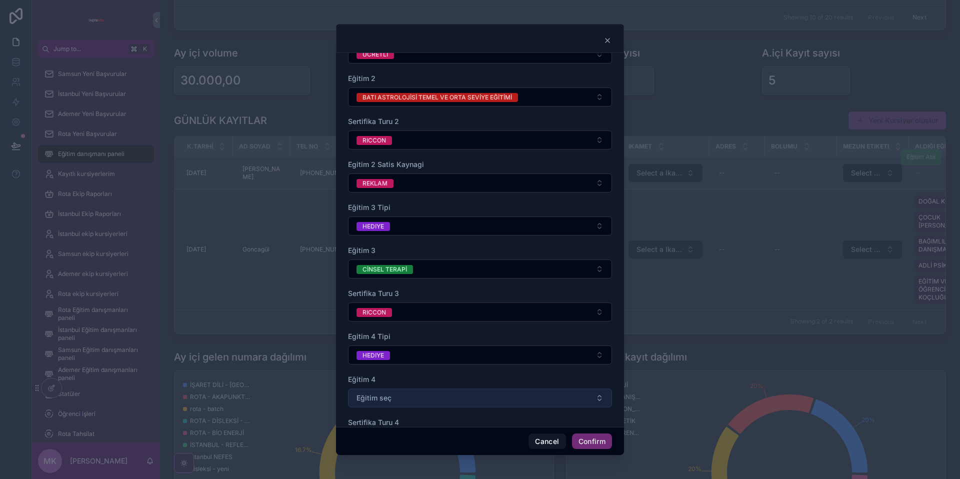
click at [402, 397] on button "Eğitim seç" at bounding box center [480, 397] width 264 height 19
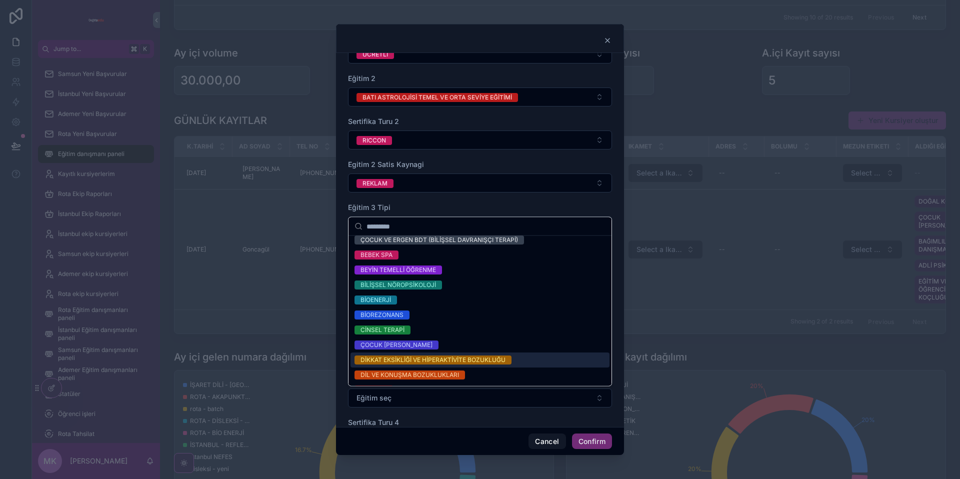
scroll to position [180, 0]
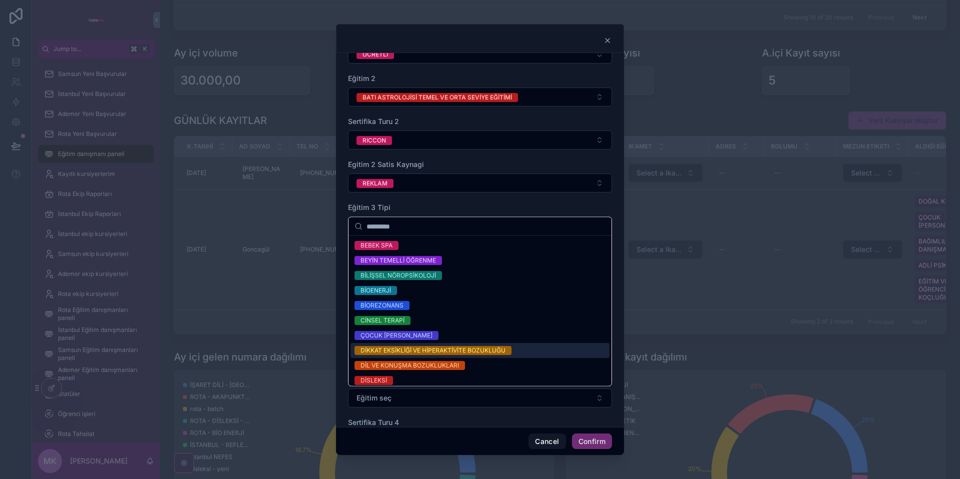
click at [420, 356] on div "DİKKAT EKSİKLİĞİ VE HİPERAKTİVİTE BOZUKLUĞU" at bounding box center [479, 350] width 259 height 15
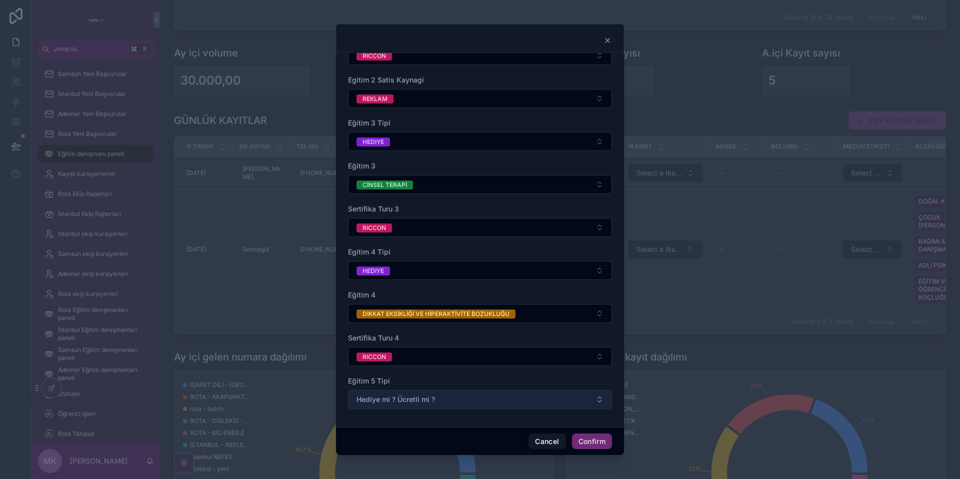
scroll to position [450, 0]
click at [417, 393] on button "Hediye mi ? Ücretli mi ?" at bounding box center [480, 399] width 264 height 19
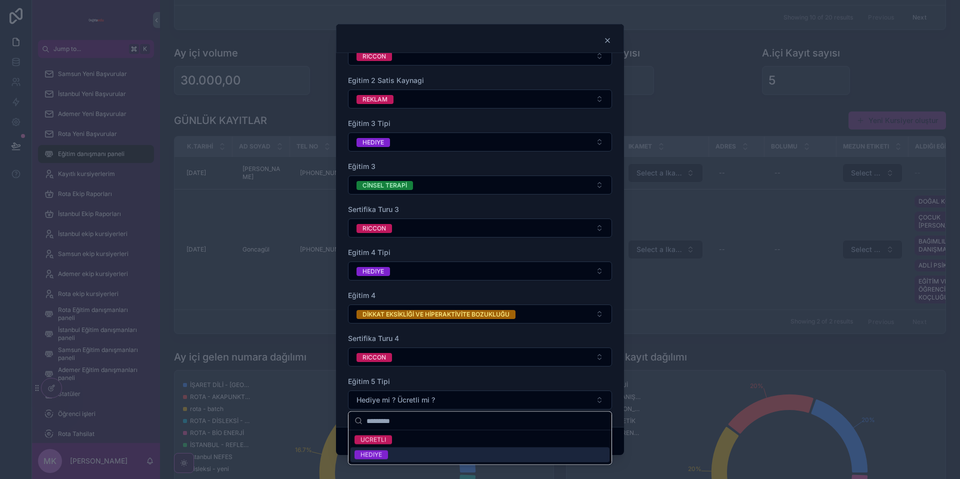
click at [416, 453] on div "HEDIYE" at bounding box center [479, 454] width 259 height 15
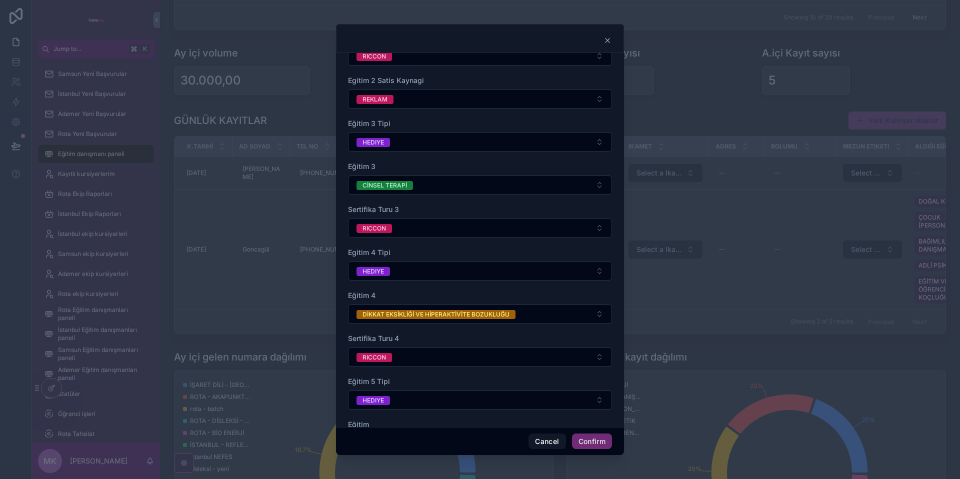
scroll to position [537, 0]
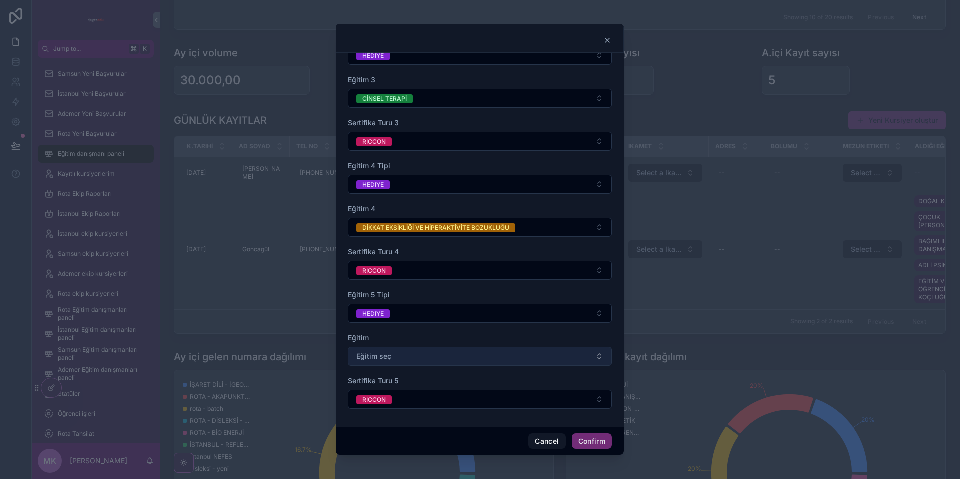
click at [424, 356] on button "Eğitim seç" at bounding box center [480, 356] width 264 height 19
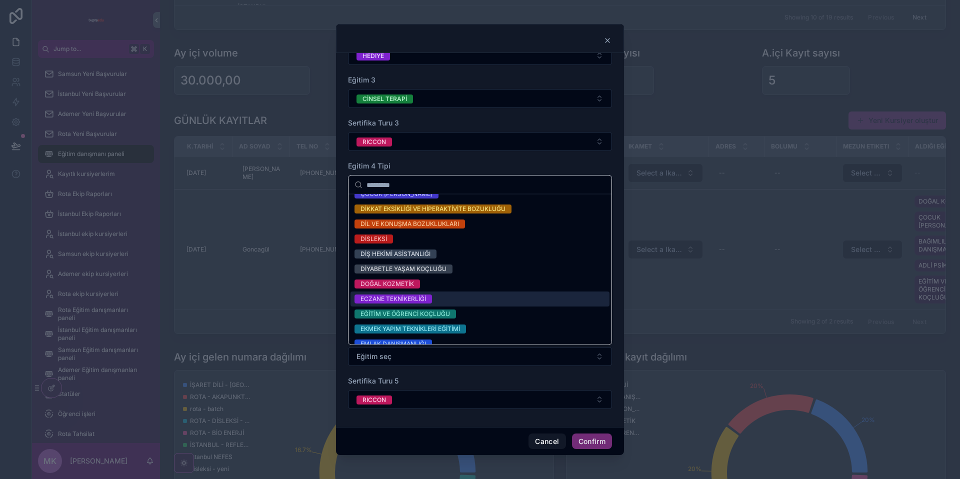
click at [427, 305] on div "ECZANE TEKNİKERLİĞİ" at bounding box center [479, 299] width 259 height 15
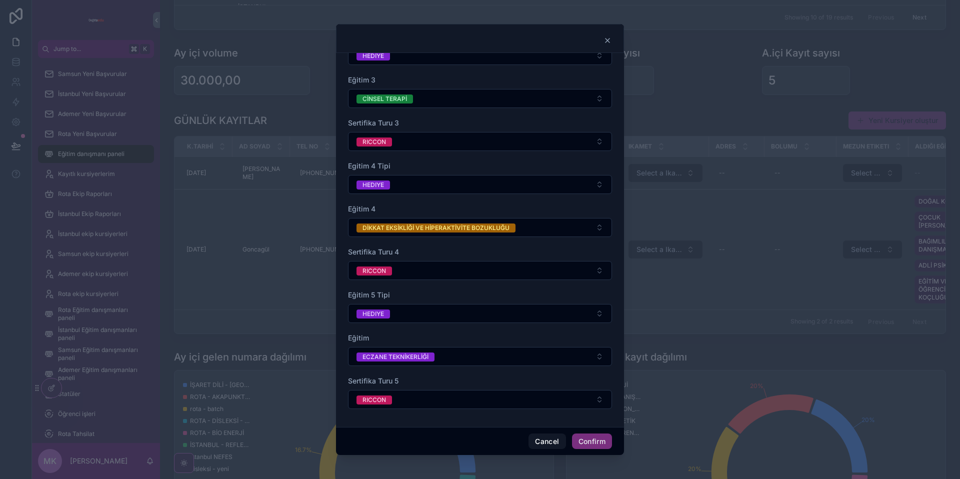
click at [598, 442] on button "Confirm" at bounding box center [592, 441] width 40 height 16
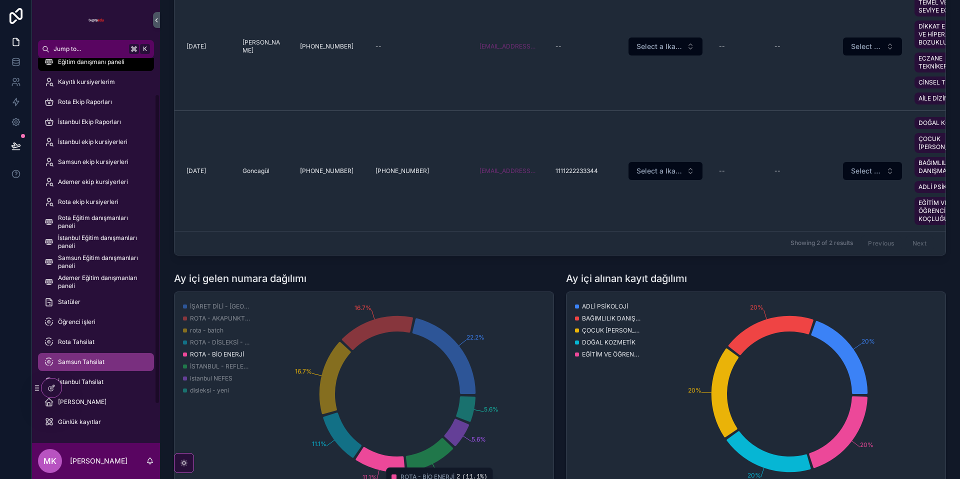
scroll to position [93, 0]
click at [112, 382] on div "İstanbul Tahsilat" at bounding box center [96, 381] width 104 height 16
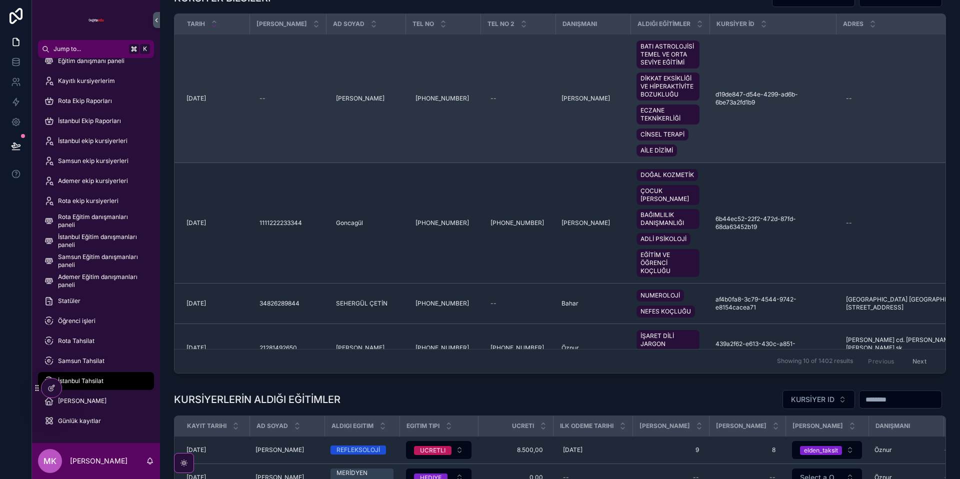
scroll to position [550, 0]
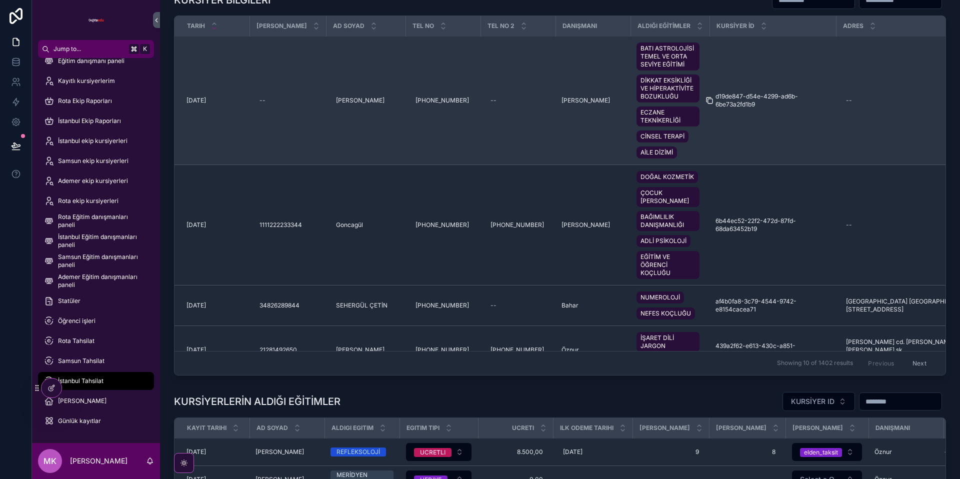
click at [706, 100] on icon "scrollable content" at bounding box center [709, 100] width 8 height 8
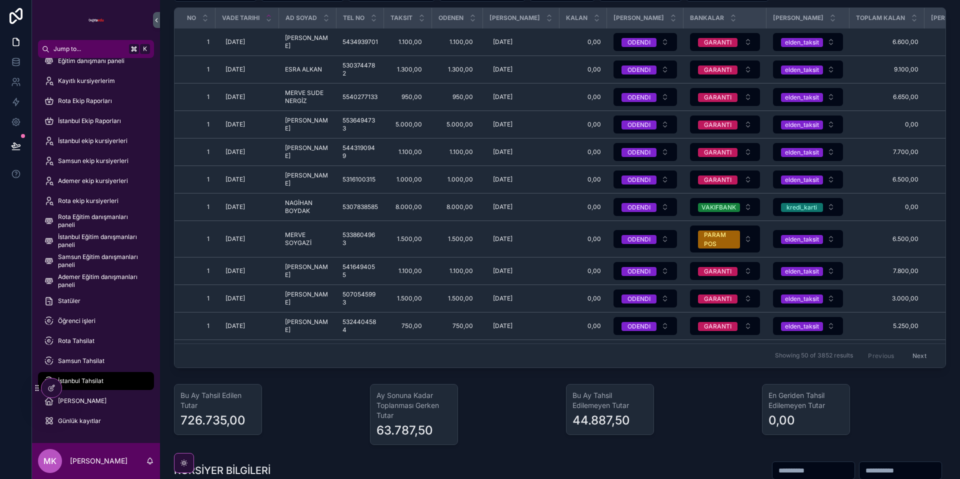
scroll to position [0, 0]
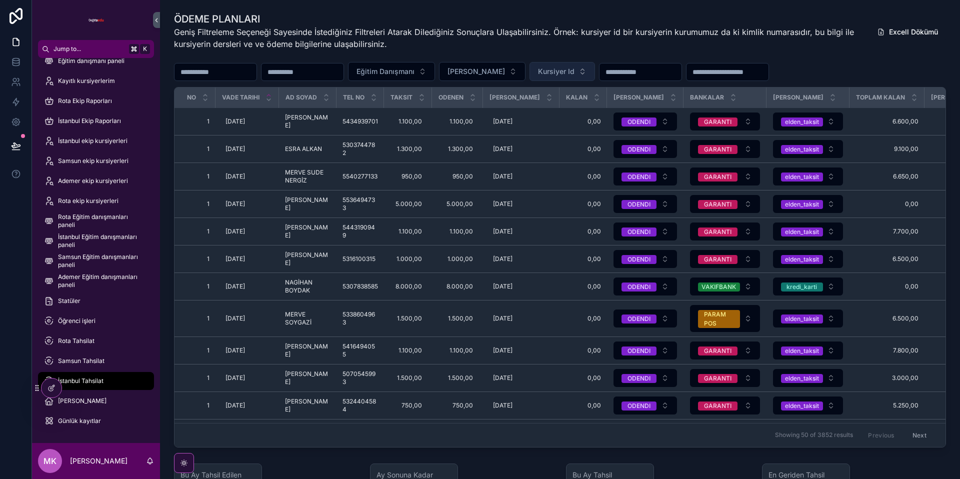
click at [569, 71] on span "Kursiyer Id" at bounding box center [556, 71] width 36 height 10
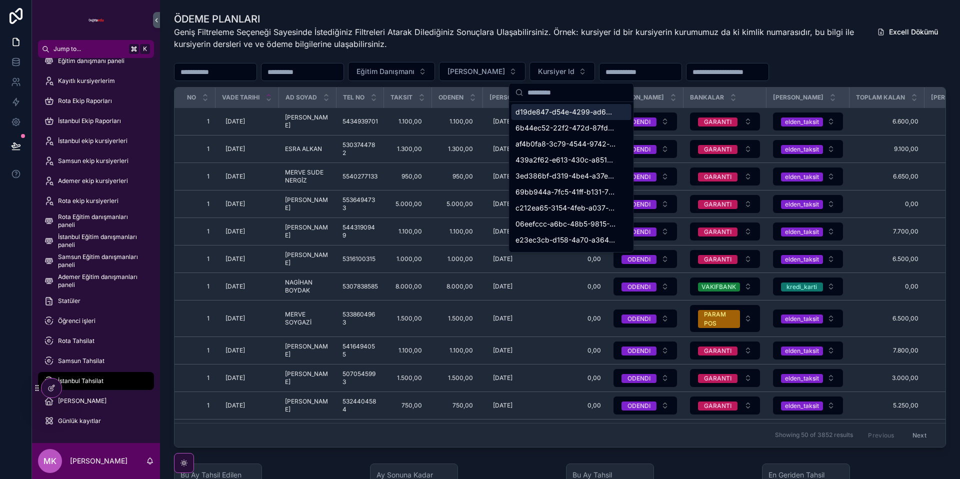
click at [559, 92] on input "scrollable content" at bounding box center [577, 92] width 100 height 18
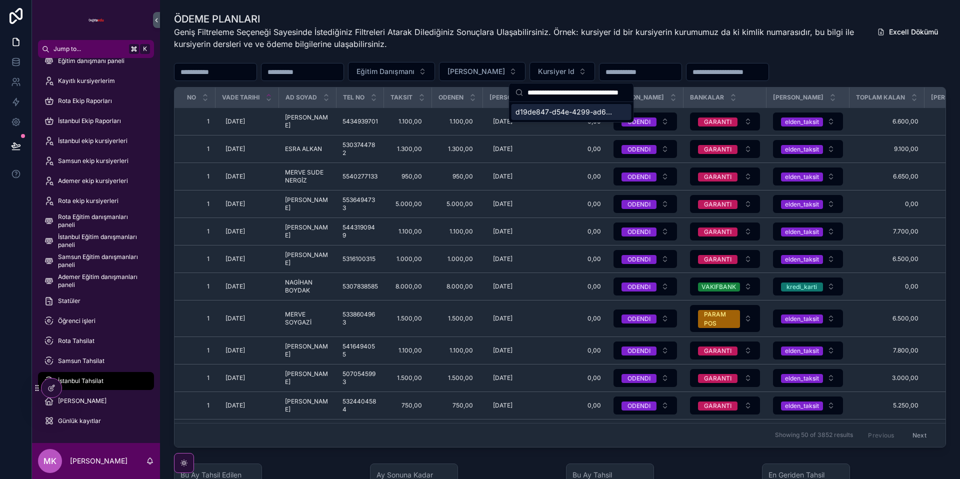
type input "**********"
click at [571, 110] on span "d19de847-d54e-4299-ad6b-6be73a2fd1b9" at bounding box center [565, 112] width 100 height 10
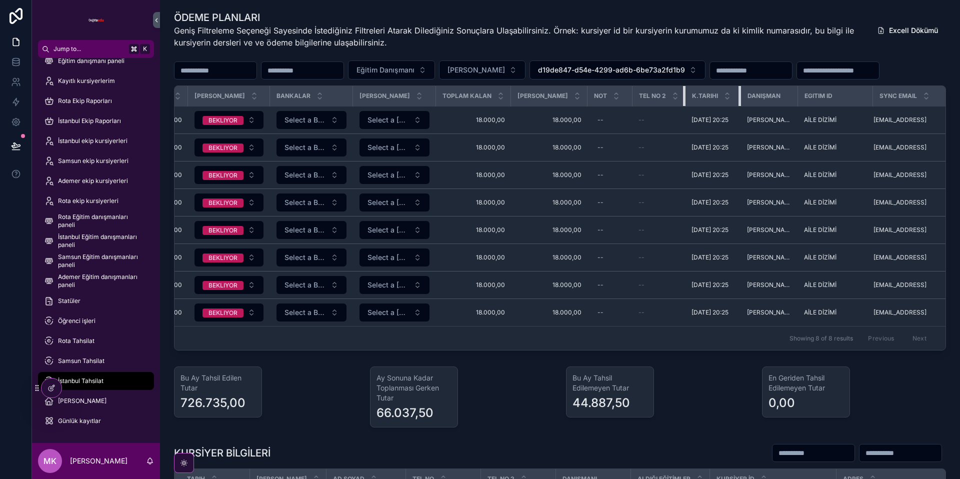
scroll to position [8, 409]
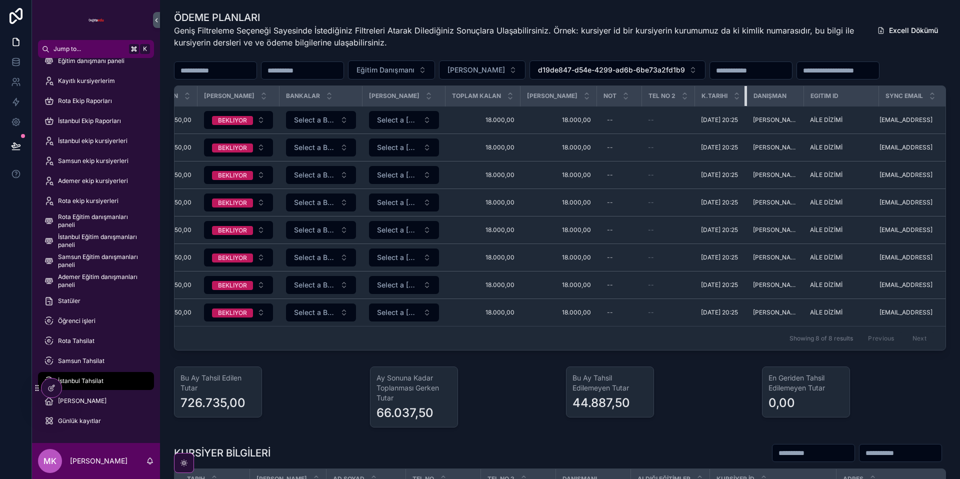
drag, startPoint x: 735, startPoint y: 96, endPoint x: 680, endPoint y: 94, distance: 54.5
click at [678, 94] on tr "No Vade Tarihi Ad soyad TEL NO Taksit Odenen Odeme Tarihi Kalan Taksit Durumu B…" at bounding box center [360, 96] width 1190 height 20
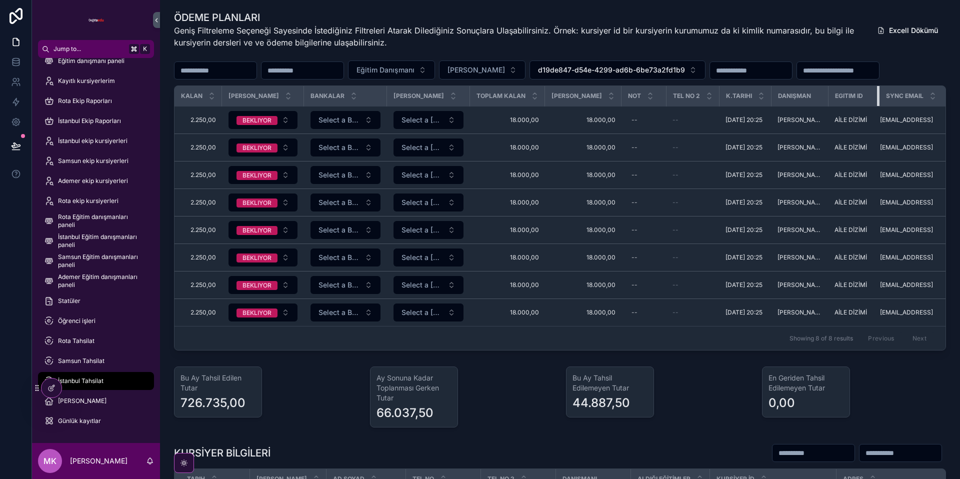
scroll to position [8, 379]
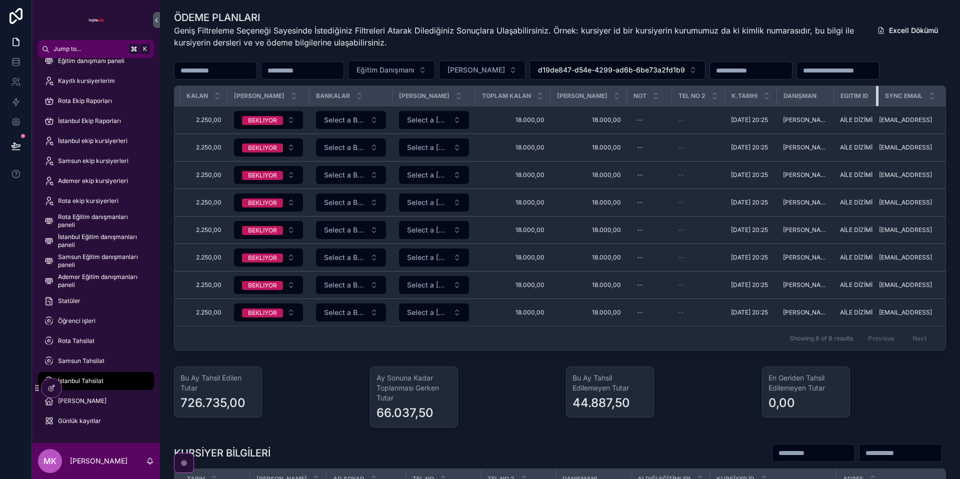
drag, startPoint x: 859, startPoint y: 95, endPoint x: 826, endPoint y: 96, distance: 33.0
click at [834, 96] on th "Egitim Id" at bounding box center [856, 96] width 44 height 20
drag, startPoint x: 707, startPoint y: 93, endPoint x: 696, endPoint y: 93, distance: 11.5
click at [696, 93] on th "TEL NO 2" at bounding box center [698, 96] width 53 height 20
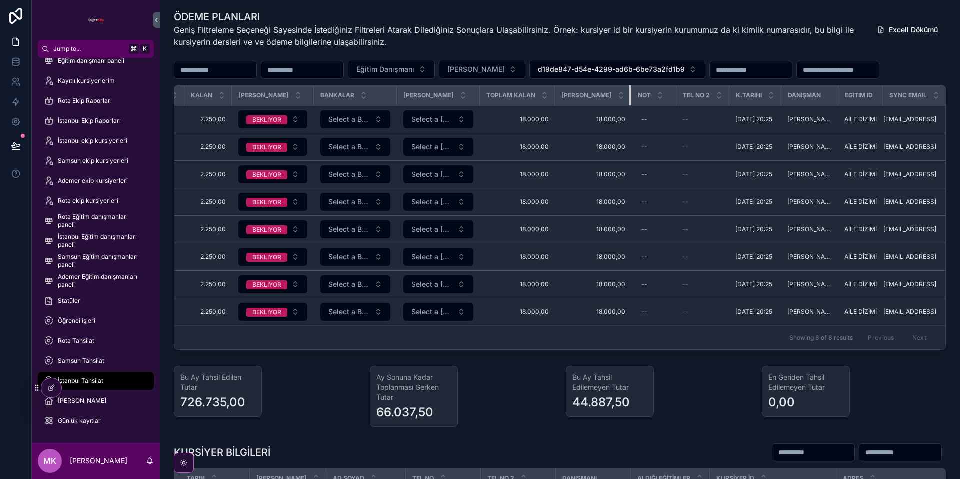
drag, startPoint x: 616, startPoint y: 95, endPoint x: 570, endPoint y: 93, distance: 45.5
click at [570, 93] on th "[PERSON_NAME]" at bounding box center [593, 95] width 76 height 20
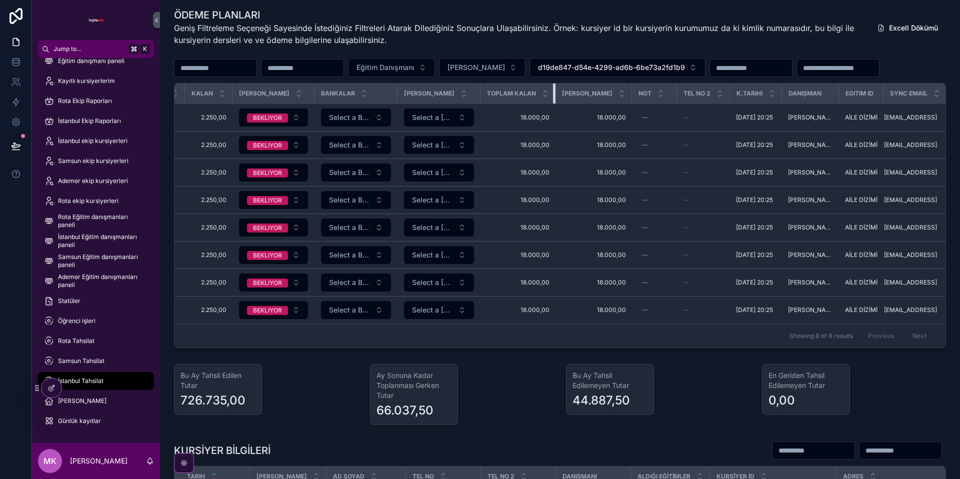
drag, startPoint x: 546, startPoint y: 96, endPoint x: 490, endPoint y: 91, distance: 55.7
click at [490, 91] on th "Toplam Kalan" at bounding box center [517, 93] width 75 height 20
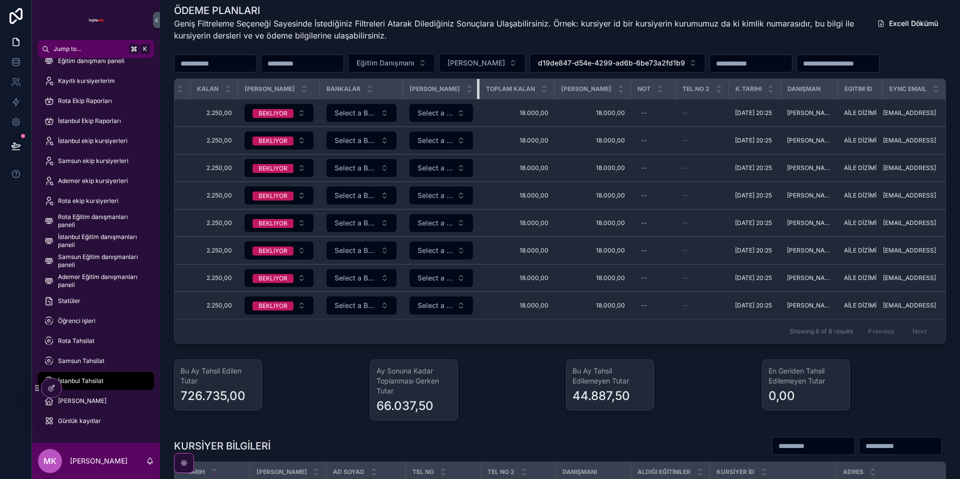
drag, startPoint x: 470, startPoint y: 91, endPoint x: 405, endPoint y: 87, distance: 64.6
click at [417, 87] on th "[PERSON_NAME]" at bounding box center [441, 89] width 76 height 20
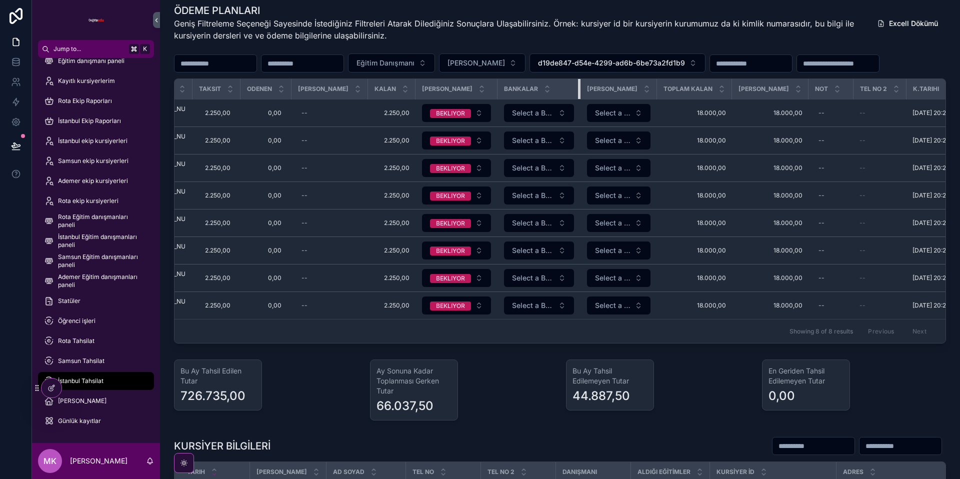
scroll to position [8, 190]
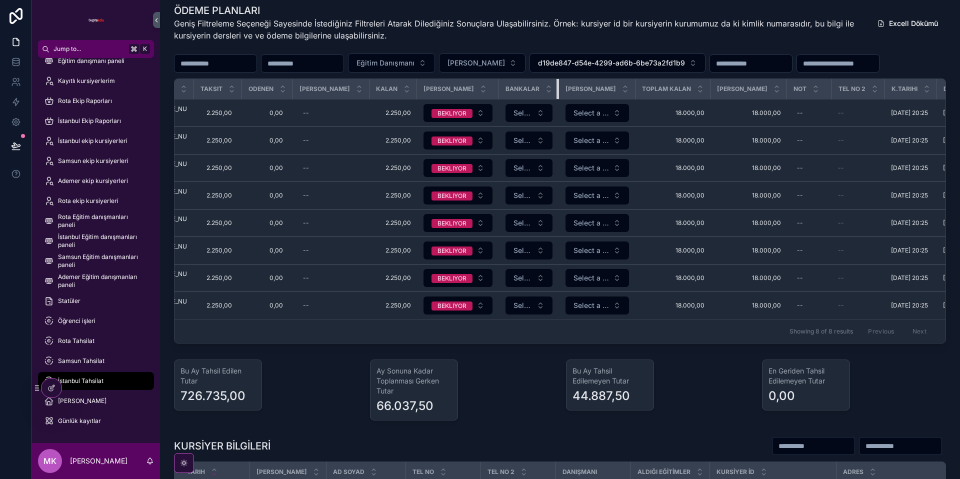
drag, startPoint x: 573, startPoint y: 86, endPoint x: 444, endPoint y: 85, distance: 129.0
click at [445, 83] on tr "No Vade Tarihi Ad soyad TEL NO Taksit Odenen Odeme Tarihi Kalan Taksit Durumu B…" at bounding box center [550, 89] width 1130 height 20
drag, startPoint x: 489, startPoint y: 90, endPoint x: 436, endPoint y: 88, distance: 53.0
click at [436, 88] on th "[PERSON_NAME]" at bounding box center [455, 88] width 76 height 20
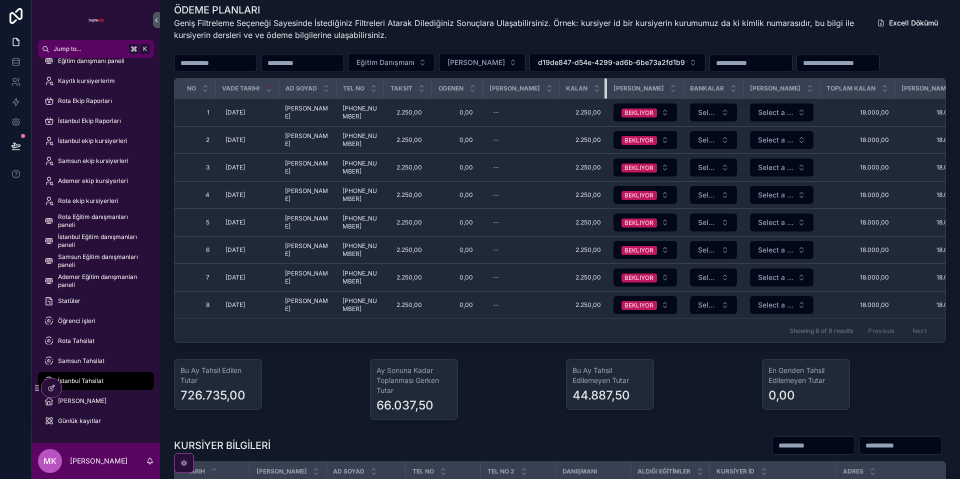
scroll to position [11, 0]
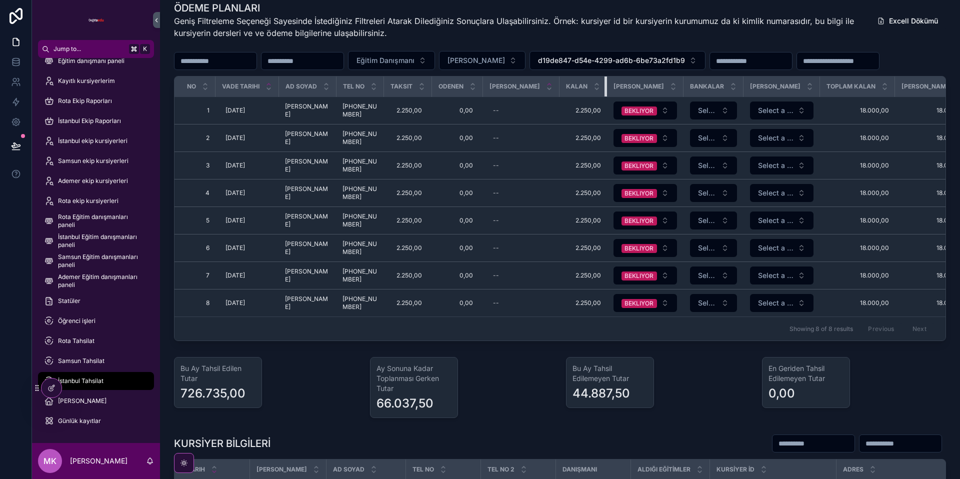
drag, startPoint x: 597, startPoint y: 85, endPoint x: 540, endPoint y: 84, distance: 57.0
click at [540, 84] on tr "No Vade Tarihi Ad soyad TEL NO Taksit Odenen Odeme Tarihi Kalan Taksit Durumu B…" at bounding box center [736, 86] width 1124 height 20
drag, startPoint x: 542, startPoint y: 83, endPoint x: 503, endPoint y: 78, distance: 39.3
click at [503, 78] on th "[PERSON_NAME]" at bounding box center [521, 86] width 76 height 20
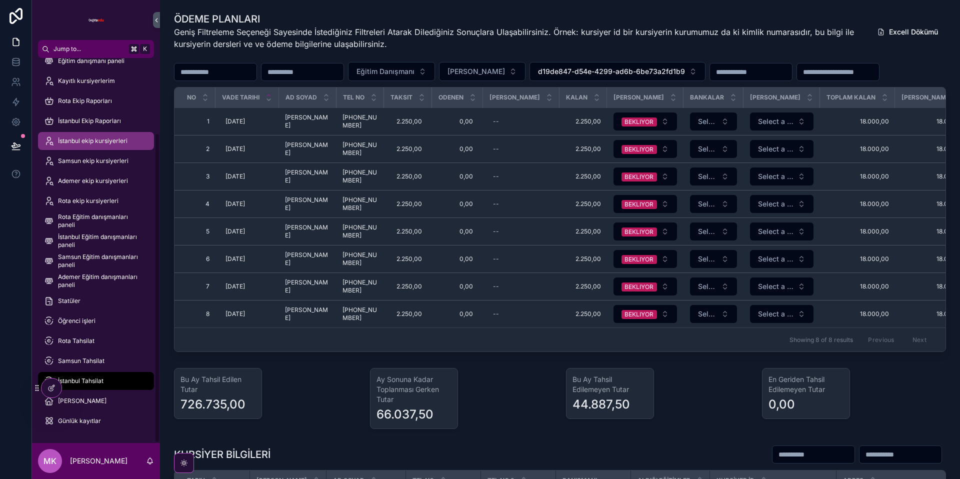
scroll to position [0, 0]
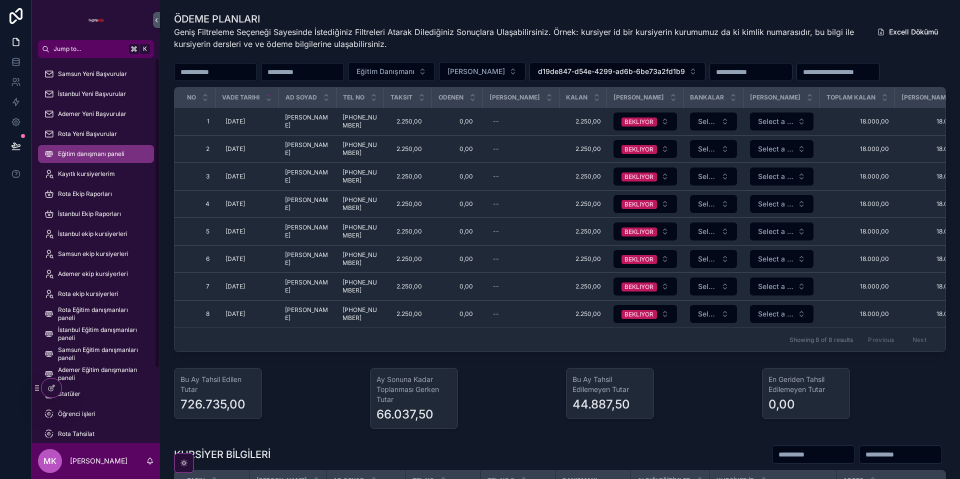
click at [92, 152] on span "Eğitim danışmanı paneli" at bounding box center [91, 154] width 66 height 8
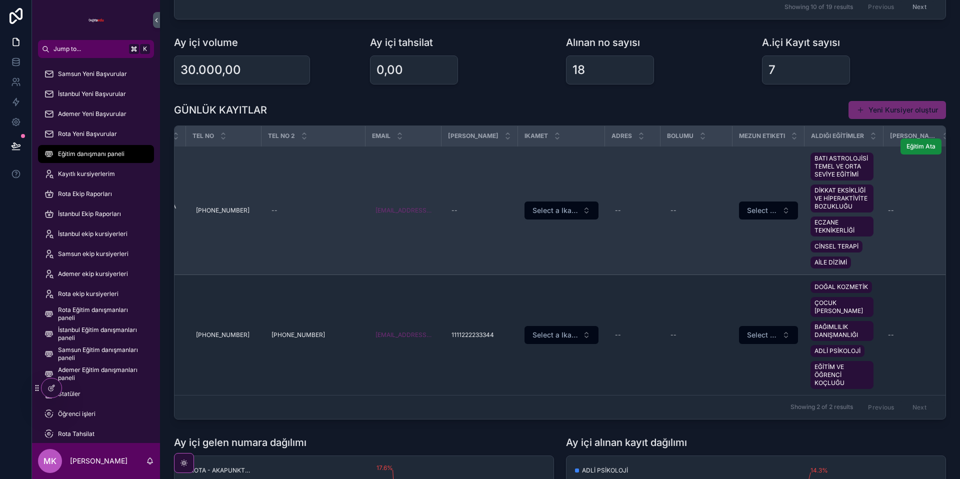
scroll to position [412, 0]
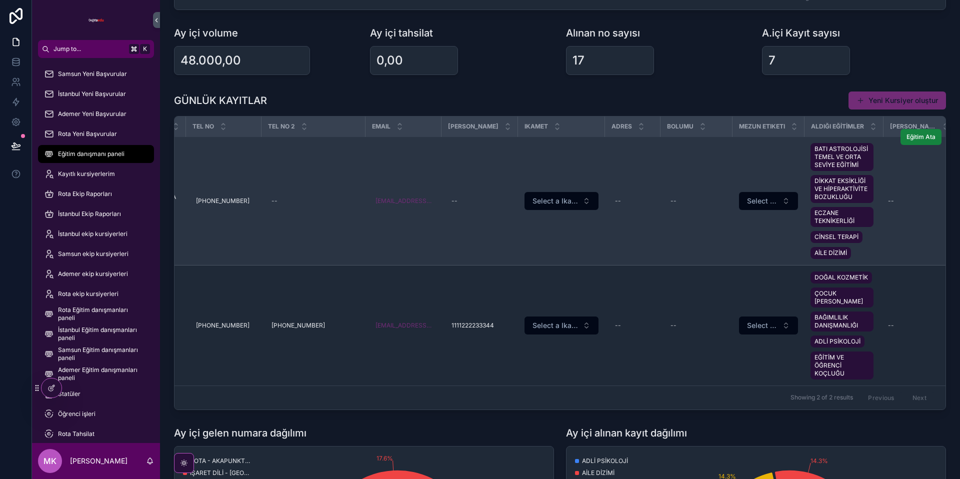
click at [924, 140] on span "Eğitim Ata" at bounding box center [920, 137] width 29 height 8
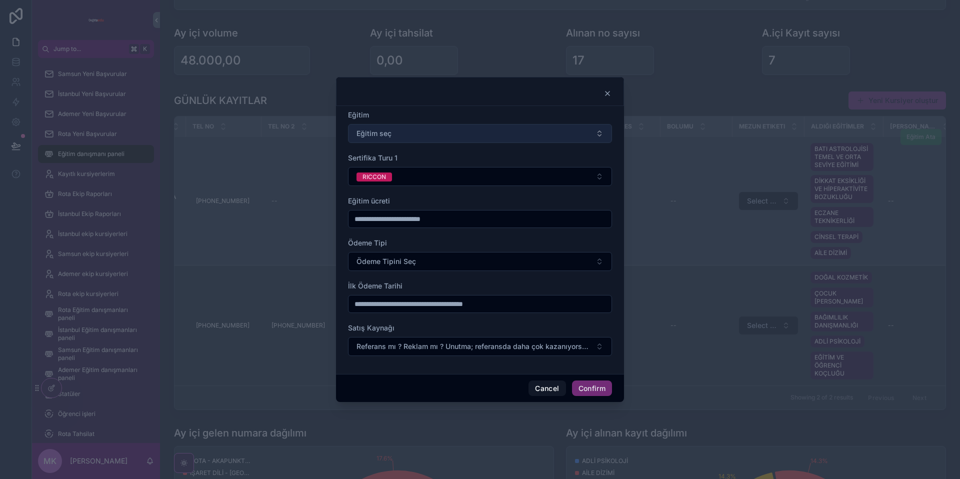
click at [418, 135] on button "Eğitim seç" at bounding box center [480, 133] width 264 height 19
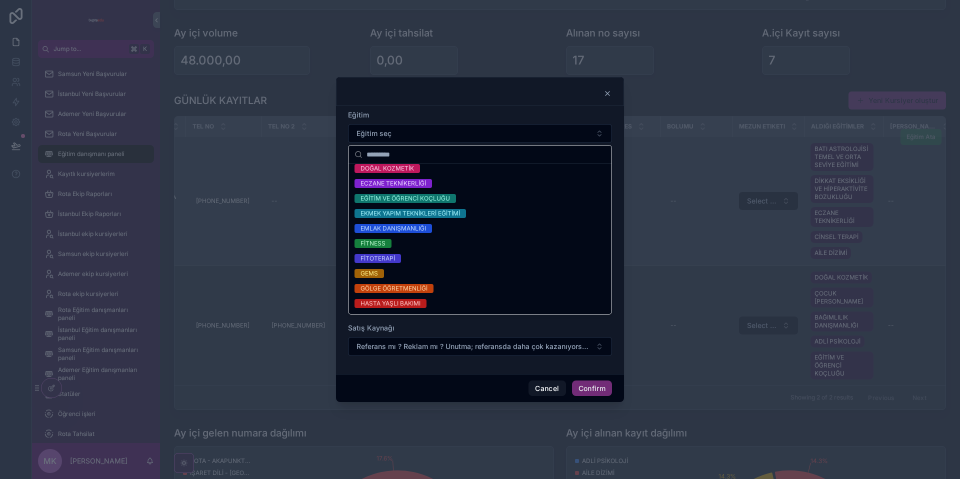
scroll to position [365, 0]
click at [447, 247] on div "FİTNESS" at bounding box center [479, 242] width 259 height 15
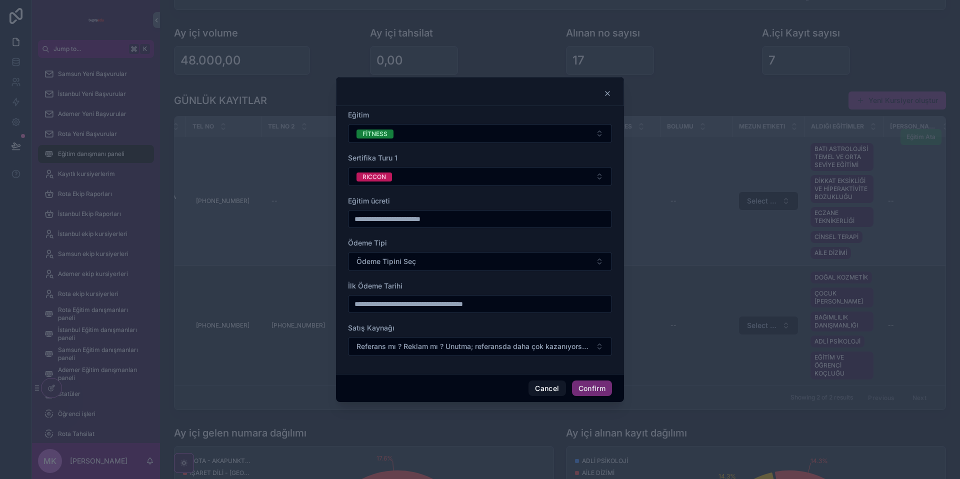
click at [403, 214] on input "text" at bounding box center [479, 219] width 263 height 14
type input "*****"
click at [390, 259] on span "Ödeme Tipini Seç" at bounding box center [385, 261] width 59 height 10
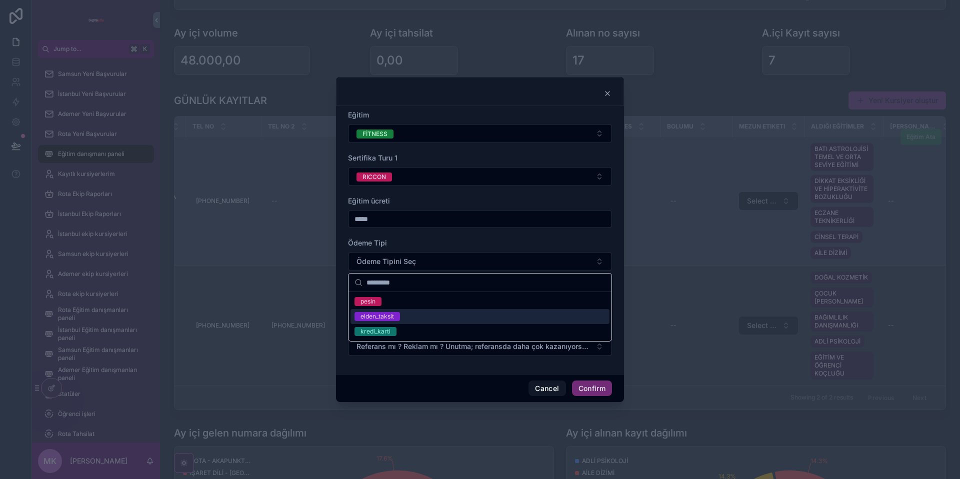
click at [424, 315] on div "elden_taksit" at bounding box center [479, 316] width 259 height 15
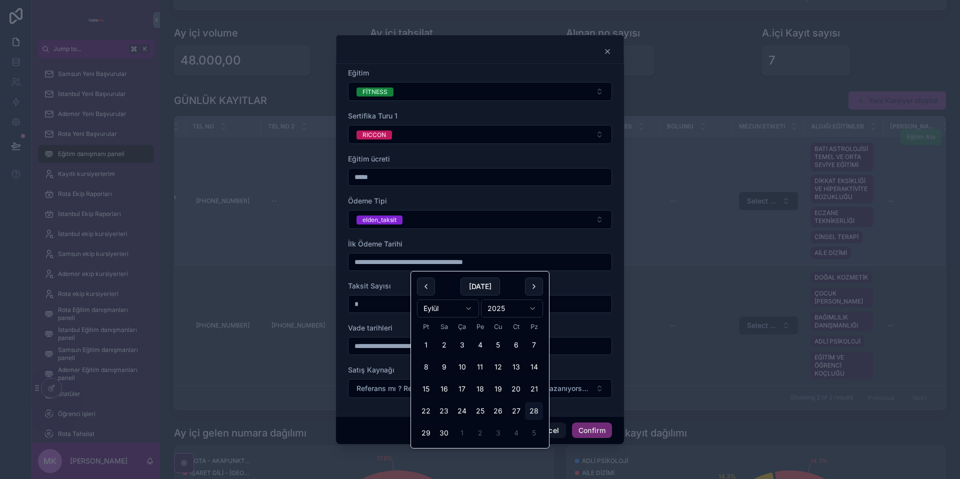
click at [399, 258] on input "text" at bounding box center [479, 262] width 263 height 14
click at [445, 434] on button "30" at bounding box center [444, 433] width 18 height 18
type input "**********"
click at [367, 307] on input "*" at bounding box center [479, 304] width 263 height 14
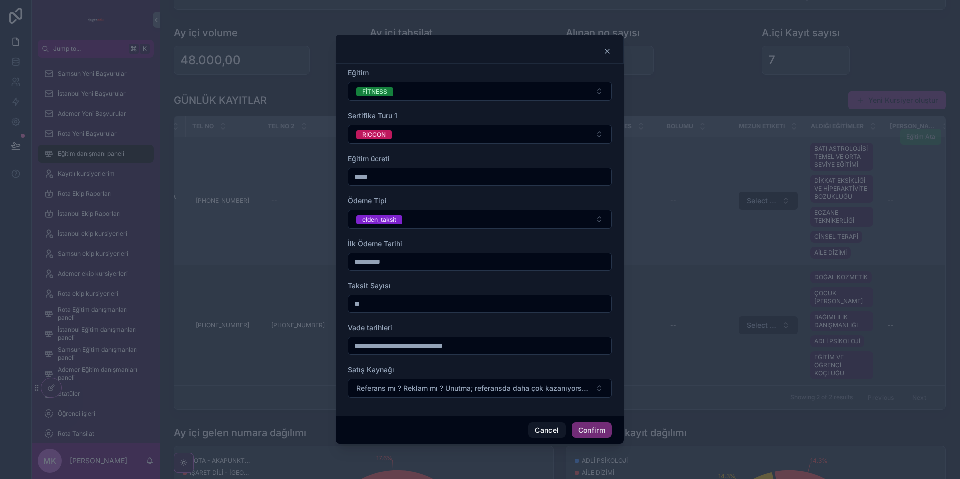
type input "**"
click at [422, 352] on input "text" at bounding box center [479, 346] width 263 height 14
type input "**"
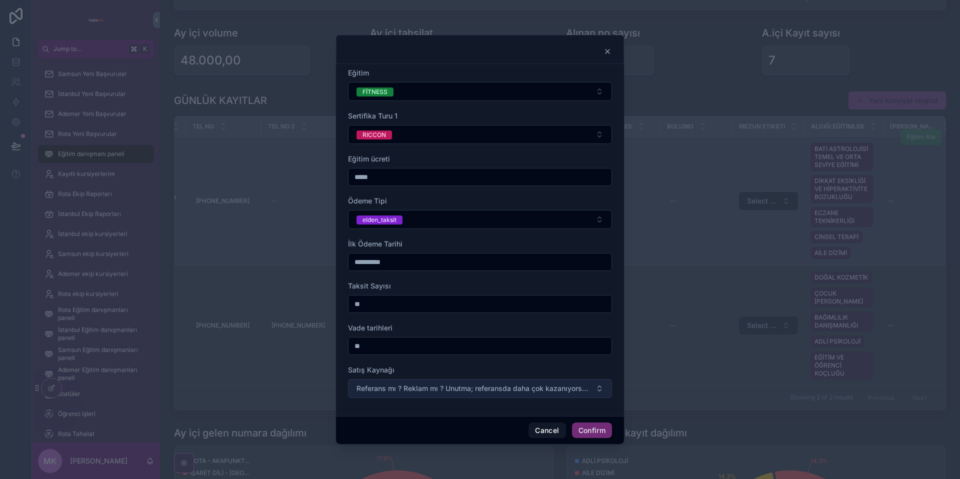
click at [441, 386] on span "Referans mı ? Reklam mı ? Unutma; referansda daha çok kazanıyorsun. 💵" at bounding box center [473, 388] width 235 height 10
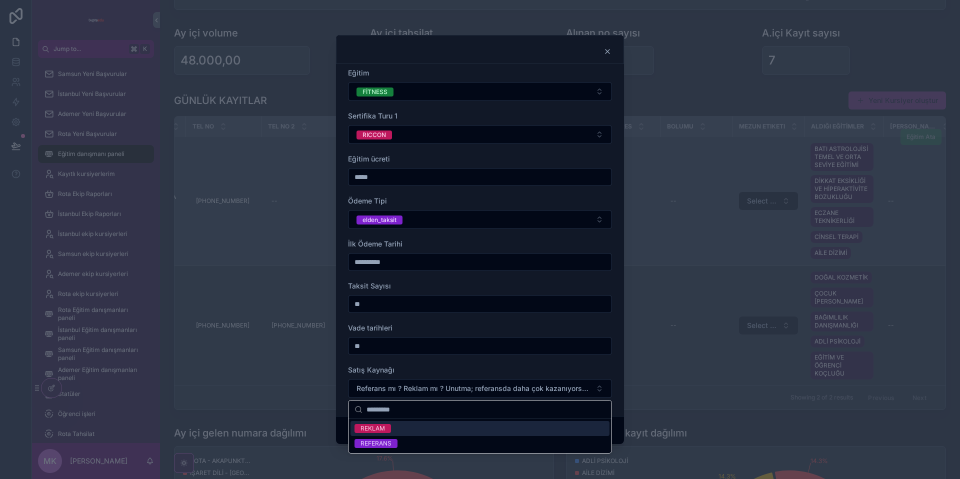
click at [408, 428] on div "REKLAM" at bounding box center [479, 428] width 259 height 15
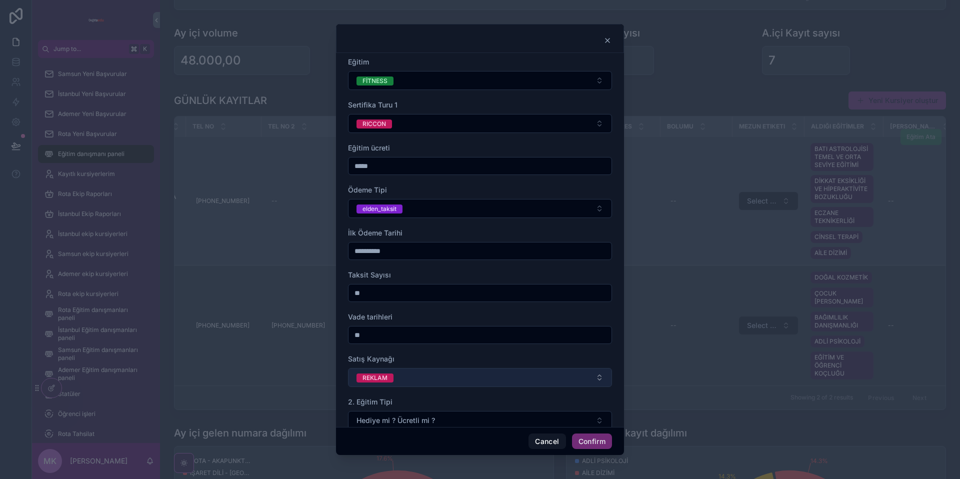
scroll to position [21, 0]
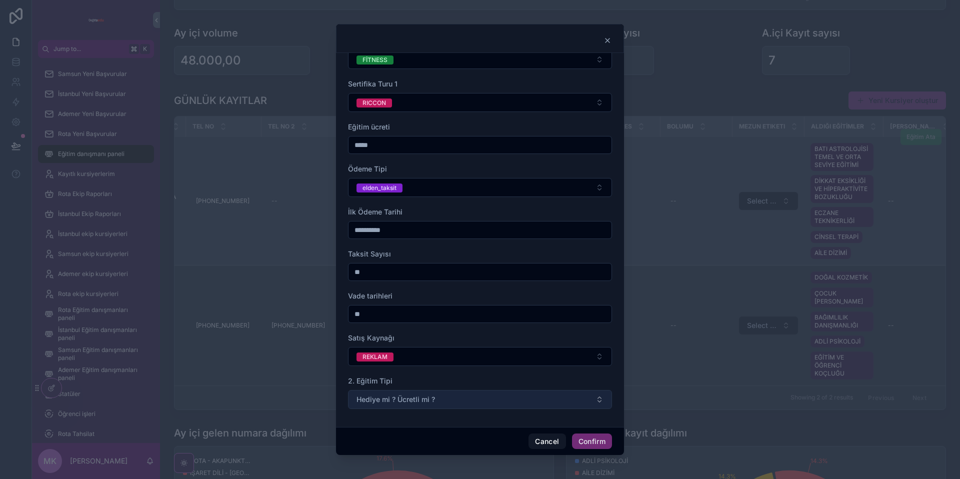
click at [414, 402] on span "Hediye mi ? Ücretli mi ?" at bounding box center [395, 399] width 78 height 10
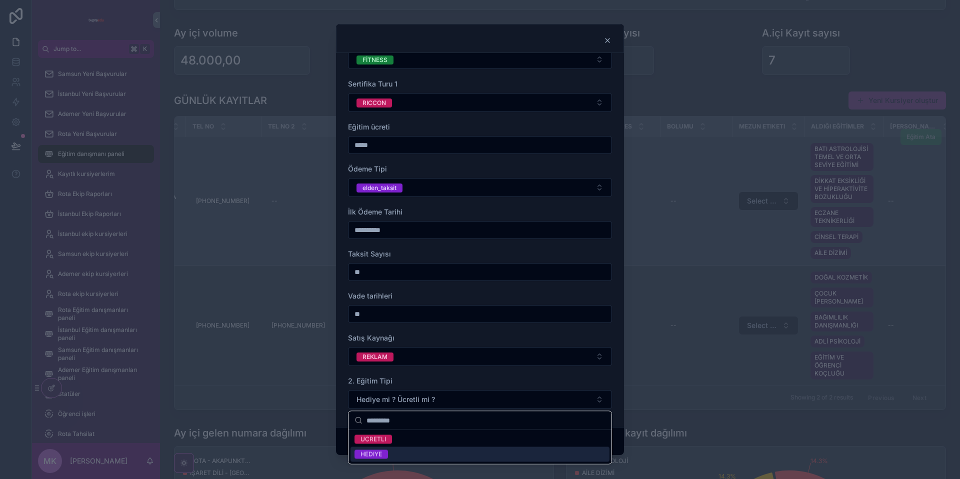
click at [406, 457] on div "HEDIYE" at bounding box center [479, 454] width 259 height 15
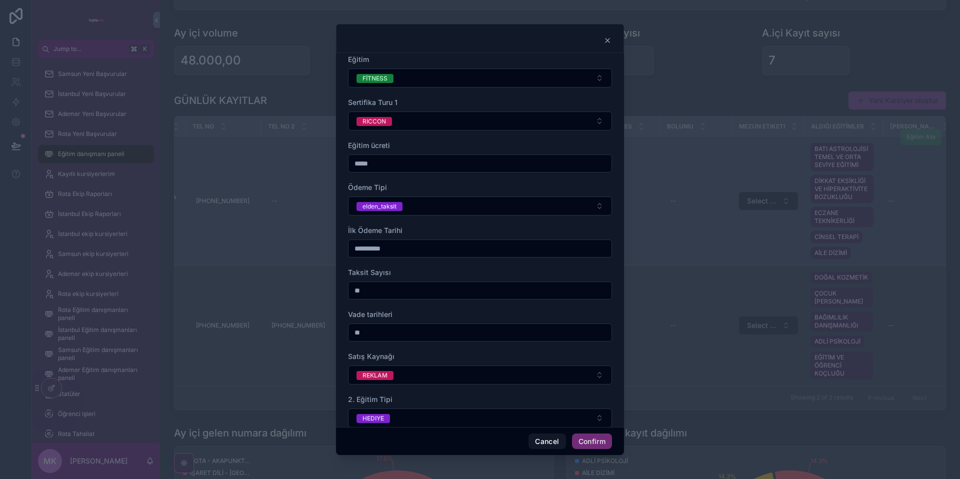
scroll to position [1, 0]
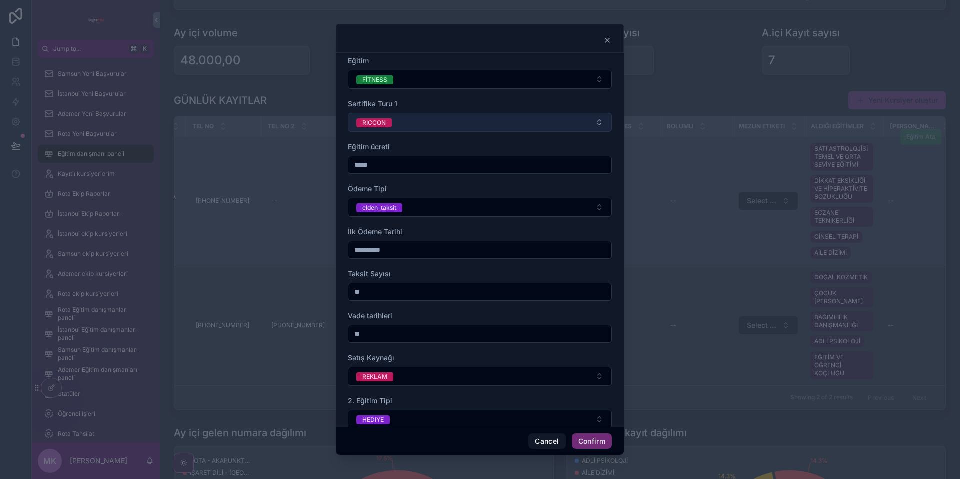
click at [436, 117] on button "RICCON" at bounding box center [480, 122] width 264 height 19
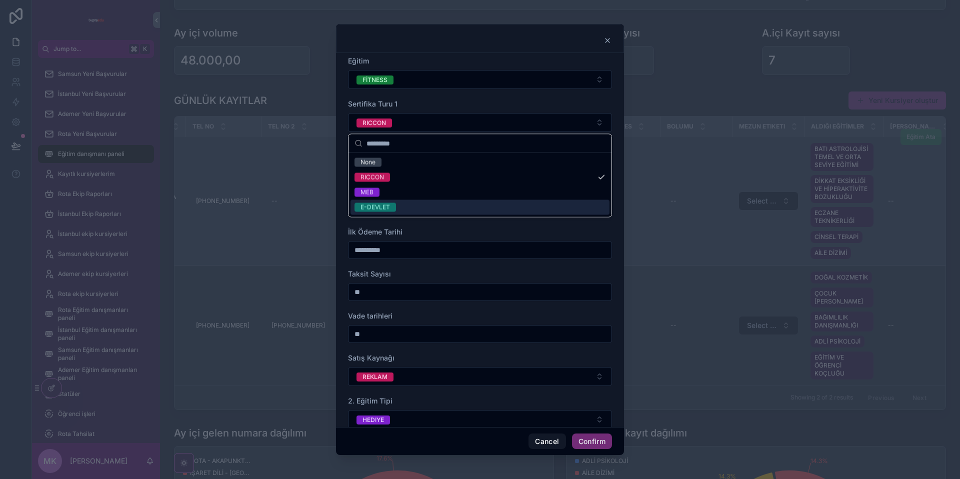
scroll to position [0, 0]
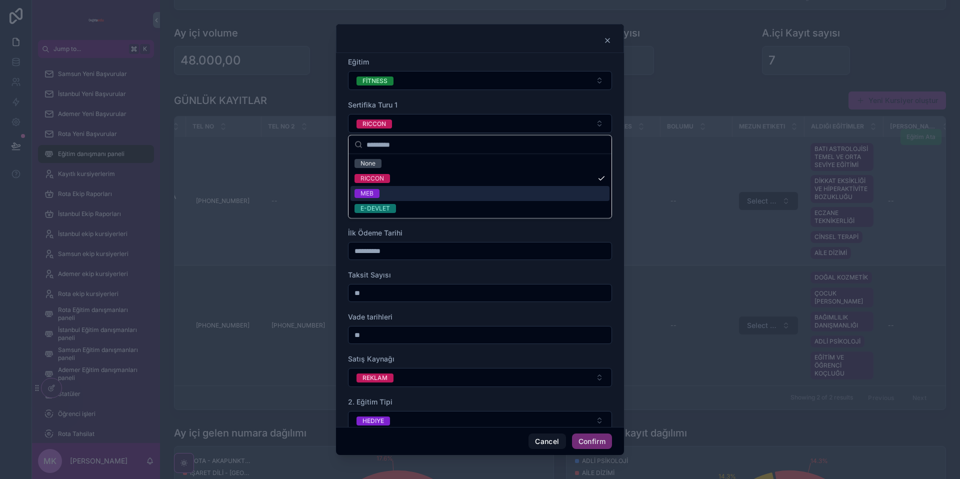
click at [390, 191] on div "MEB" at bounding box center [479, 193] width 259 height 15
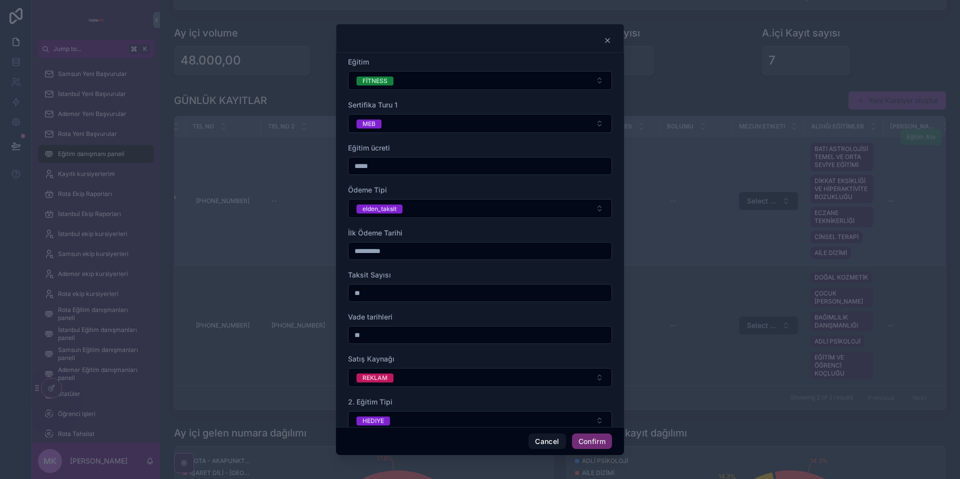
click at [440, 181] on form "**********" at bounding box center [480, 313] width 264 height 512
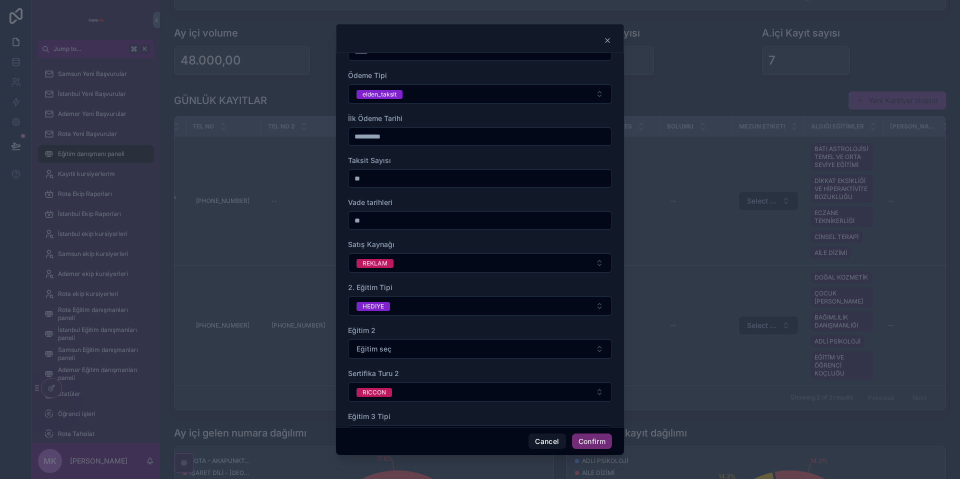
scroll to position [150, 0]
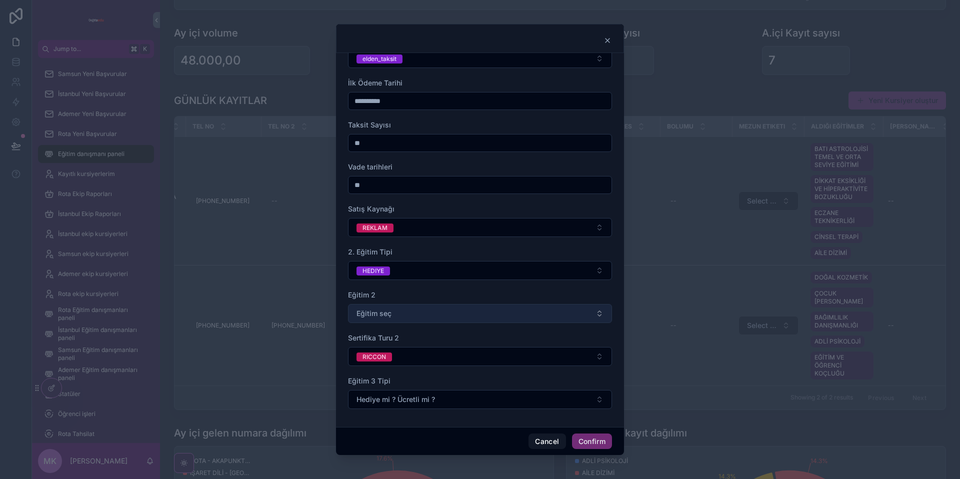
click at [433, 316] on button "Eğitim seç" at bounding box center [480, 313] width 264 height 19
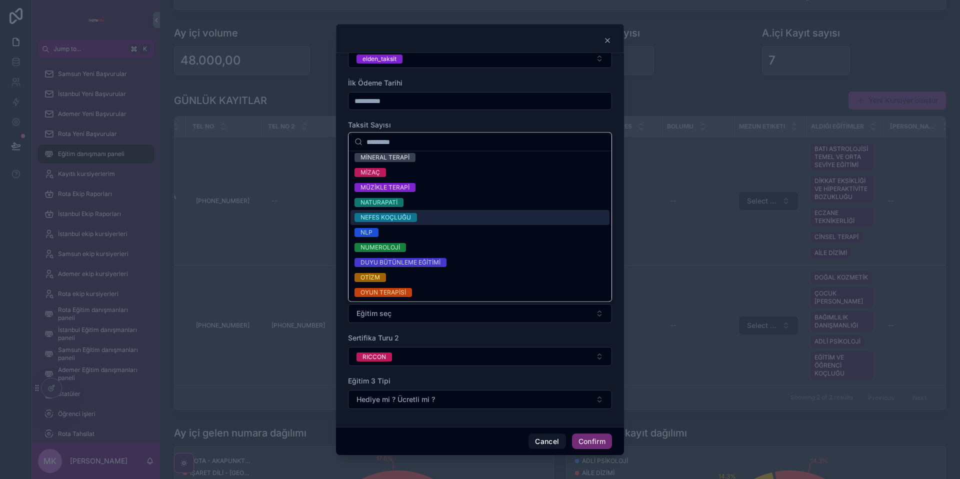
scroll to position [749, 0]
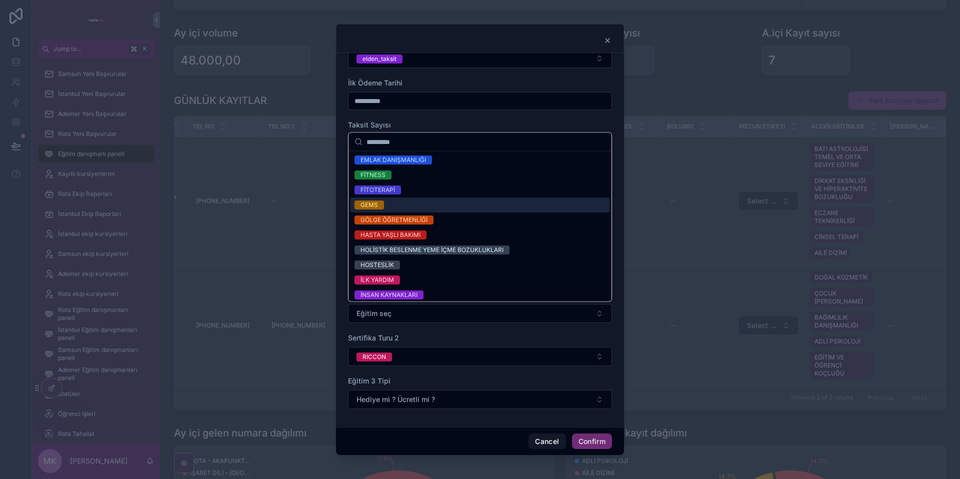
click at [418, 203] on div "GEMS" at bounding box center [479, 205] width 259 height 15
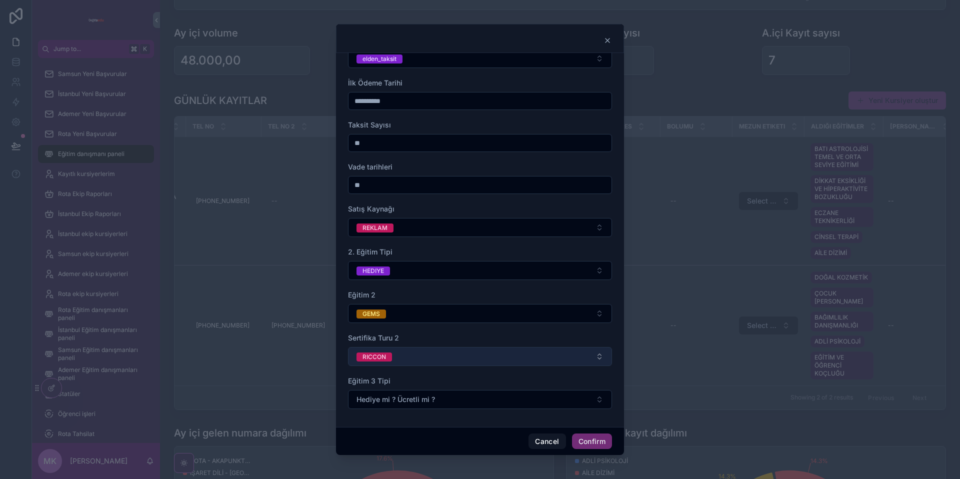
click at [405, 356] on button "RICCON" at bounding box center [480, 356] width 264 height 19
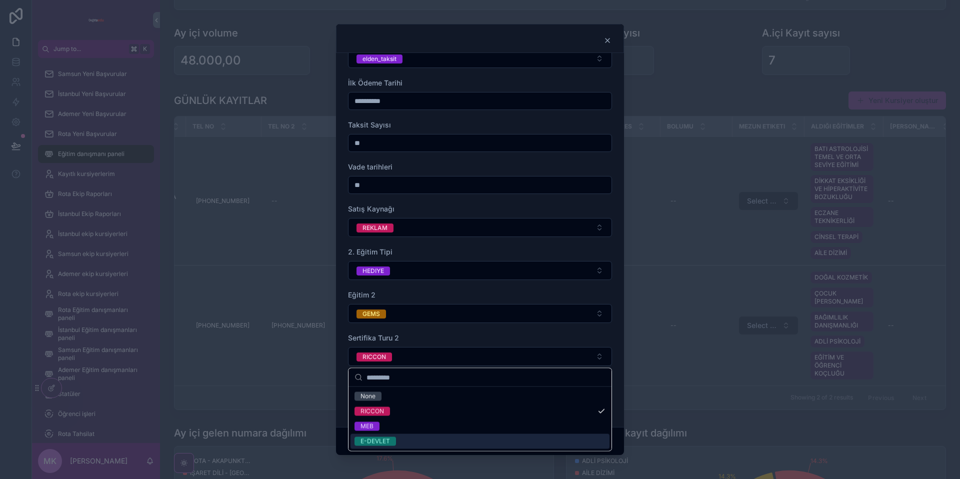
click at [413, 437] on div "E-DEVLET" at bounding box center [479, 441] width 259 height 15
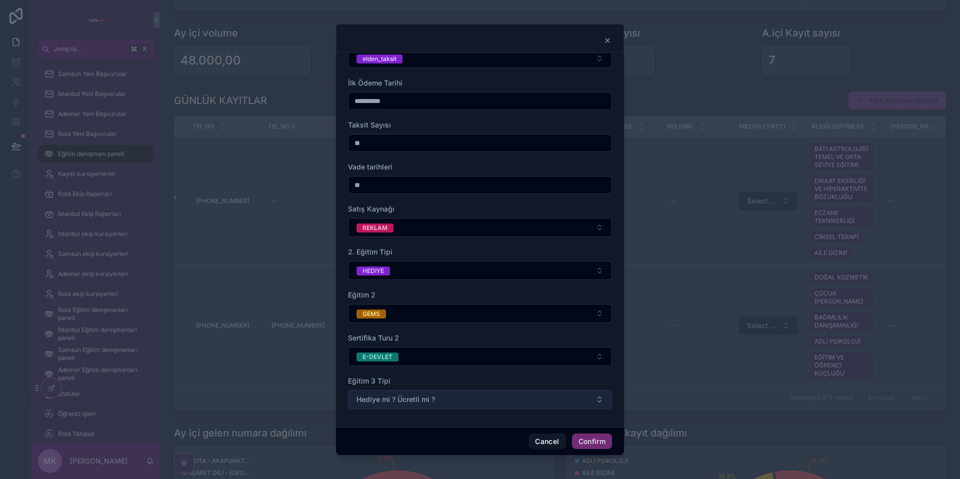
click at [409, 398] on span "Hediye mi ? Ücretli mi ?" at bounding box center [395, 399] width 78 height 10
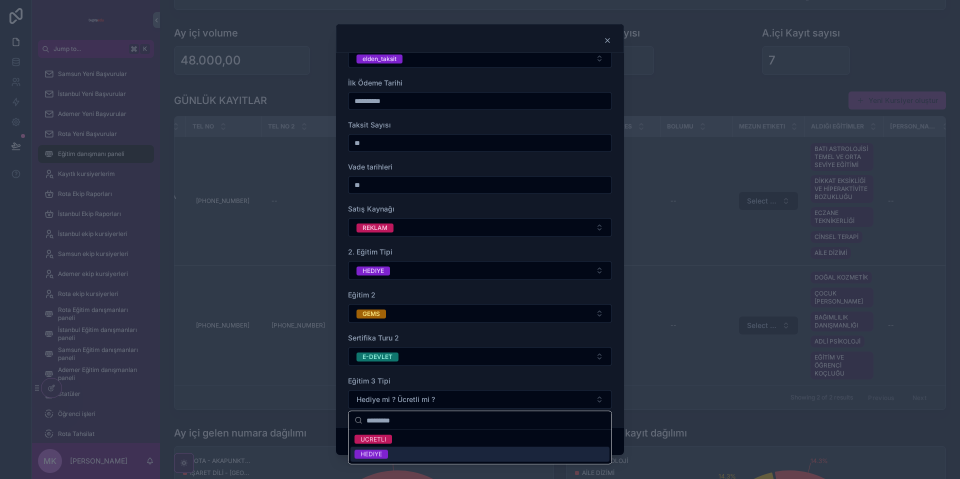
click at [417, 463] on div "UCRETLI HEDIYE" at bounding box center [480, 437] width 264 height 53
click at [399, 454] on div "HEDIYE" at bounding box center [479, 454] width 259 height 15
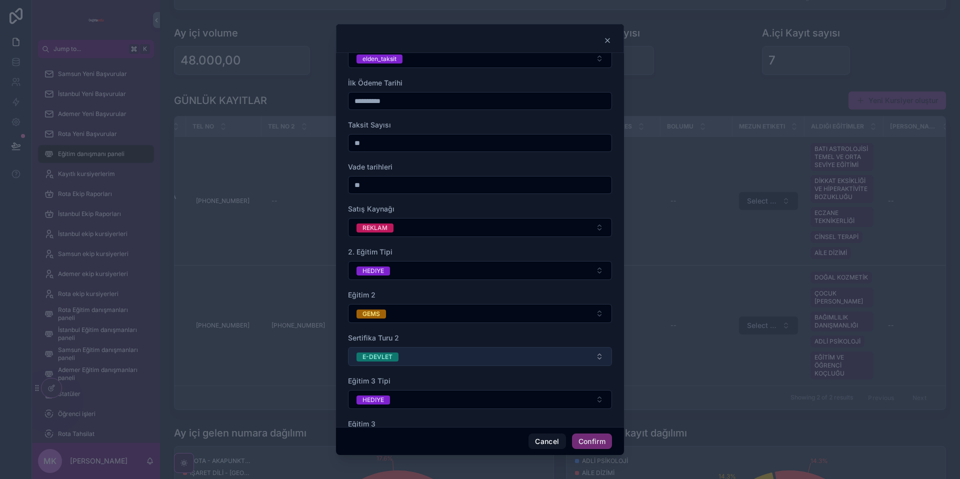
scroll to position [268, 0]
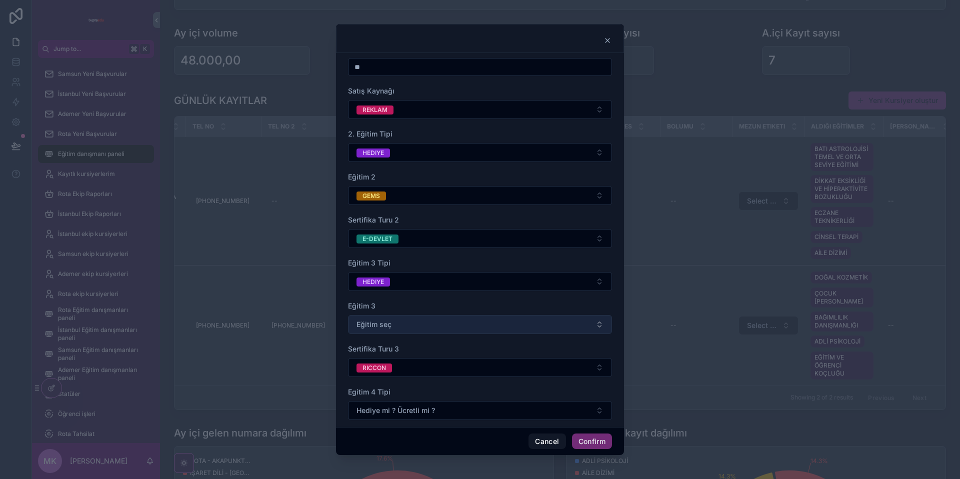
click at [393, 315] on button "Eğitim seç" at bounding box center [480, 324] width 264 height 19
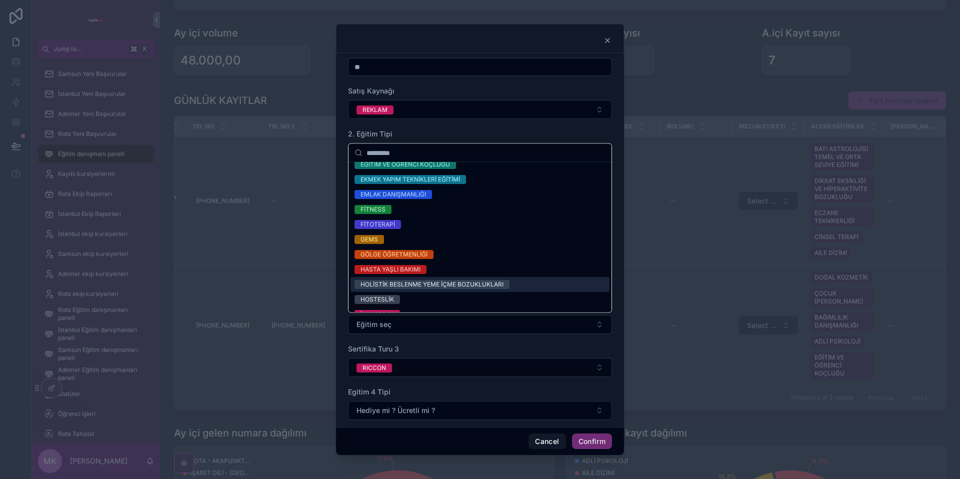
click at [406, 277] on div "HOLİSTİK BESLENME YEME İÇME BOZUKLUKLARI" at bounding box center [479, 284] width 259 height 15
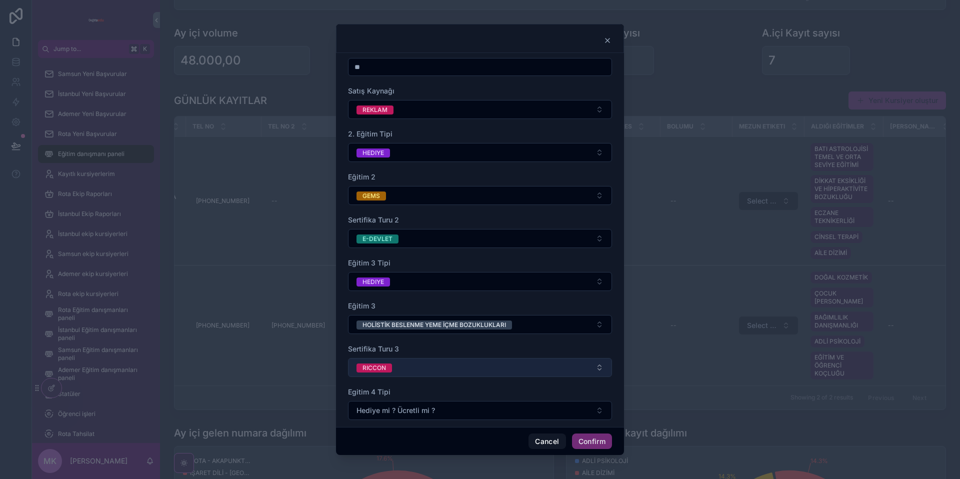
scroll to position [279, 0]
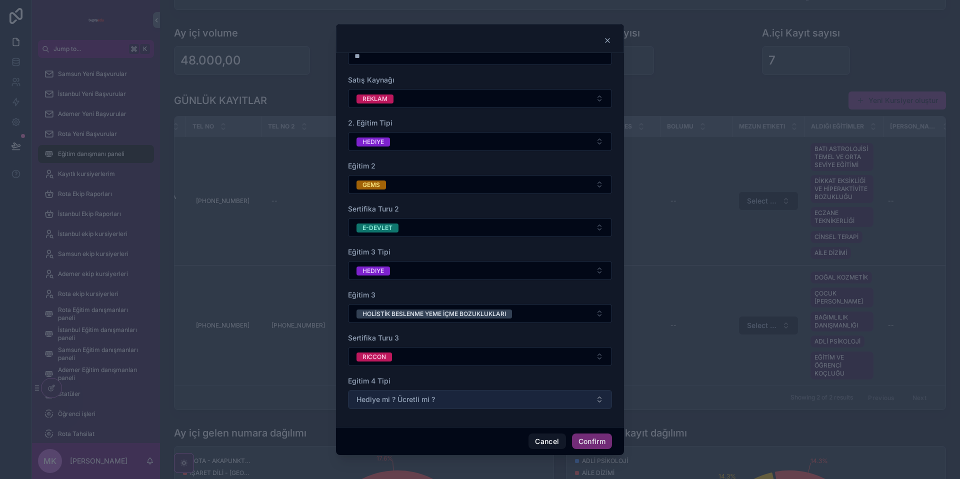
click at [400, 396] on span "Hediye mi ? Ücretli mi ?" at bounding box center [395, 399] width 78 height 10
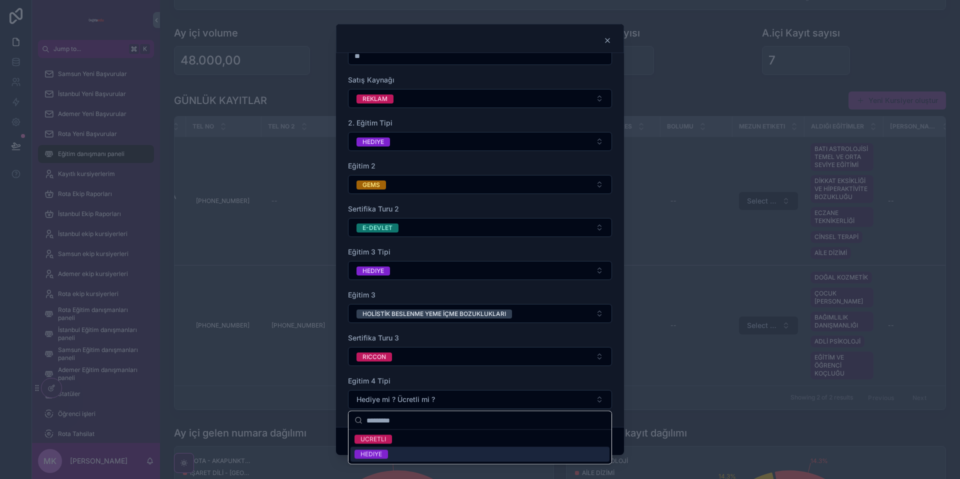
click at [396, 454] on div "HEDIYE" at bounding box center [479, 454] width 259 height 15
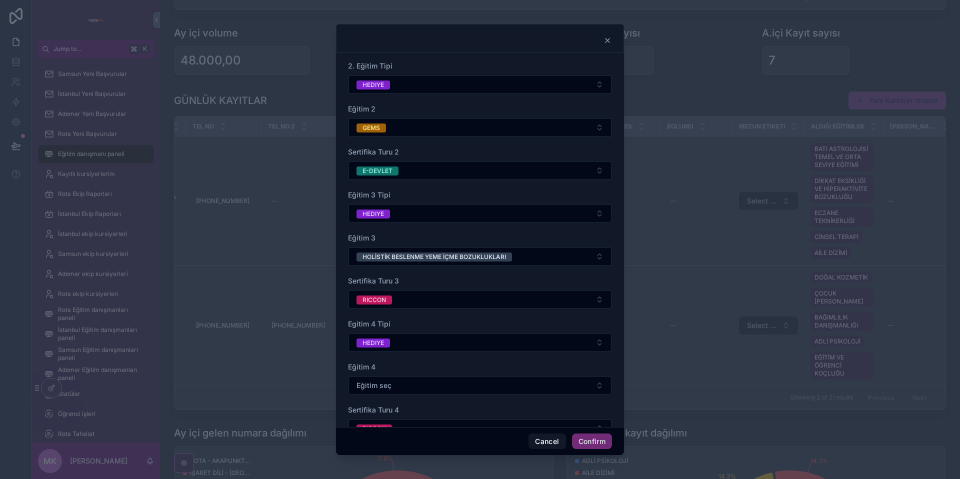
scroll to position [339, 0]
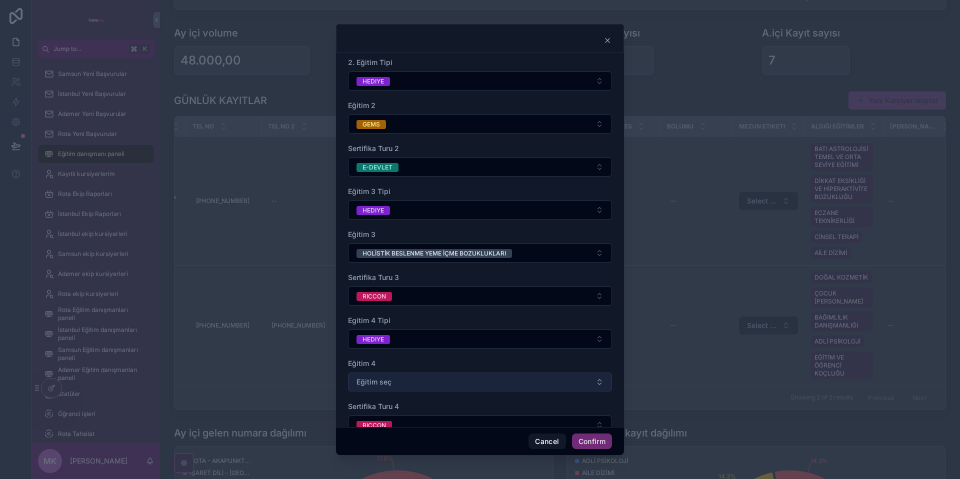
click at [398, 377] on button "Eğitim seç" at bounding box center [480, 381] width 264 height 19
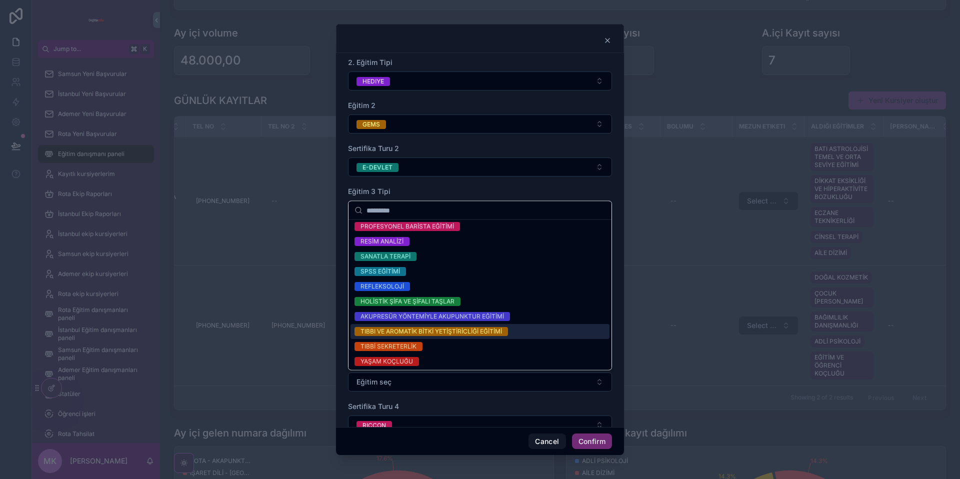
click at [416, 325] on div "TIBBI VE AROMATİK BİTKİ YETİŞTİRİCLİĞİ EĞİTİMİ" at bounding box center [479, 331] width 259 height 15
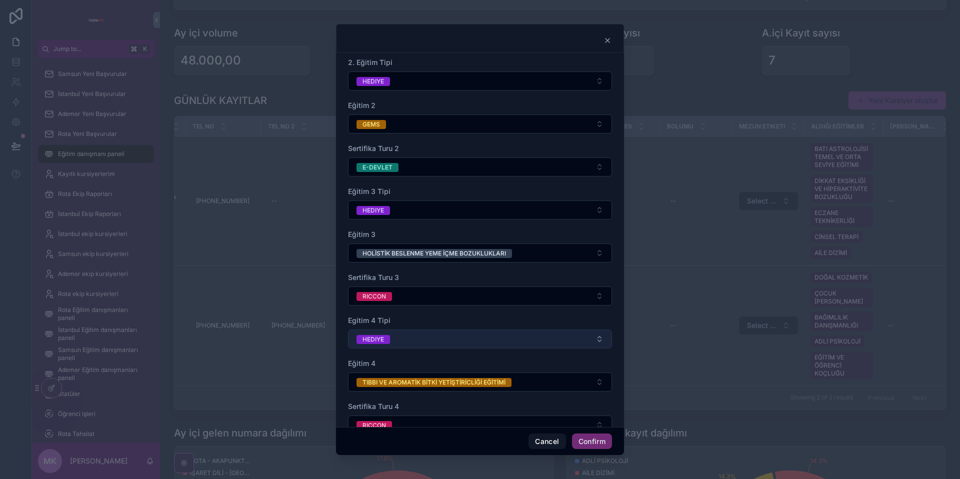
scroll to position [408, 0]
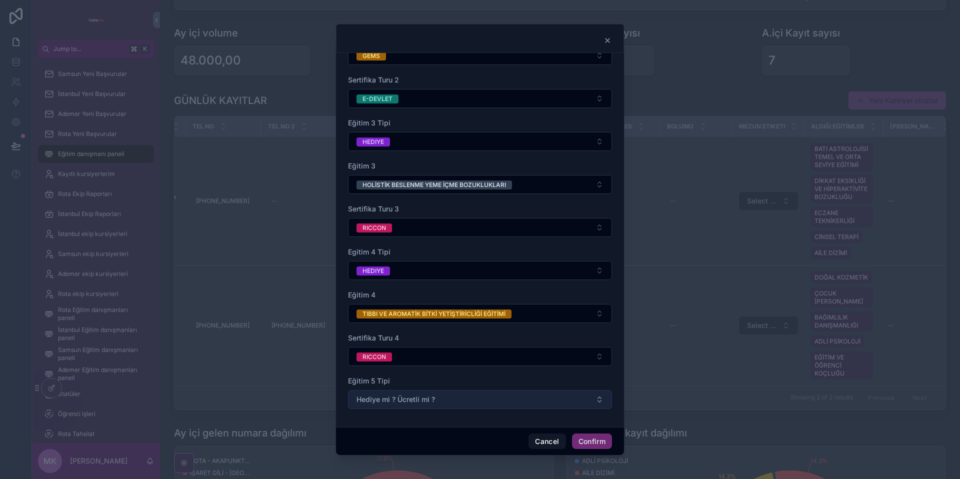
click at [404, 395] on span "Hediye mi ? Ücretli mi ?" at bounding box center [395, 399] width 78 height 10
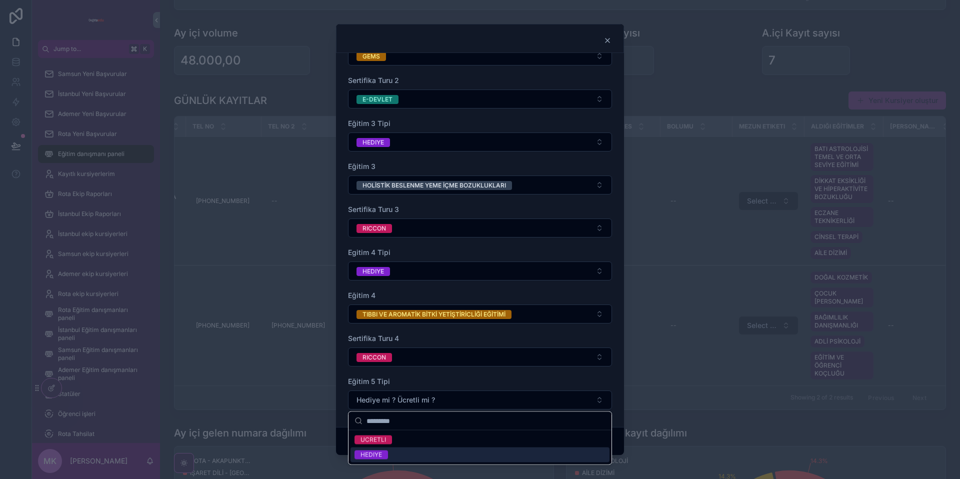
click at [400, 456] on div "HEDIYE" at bounding box center [479, 454] width 259 height 15
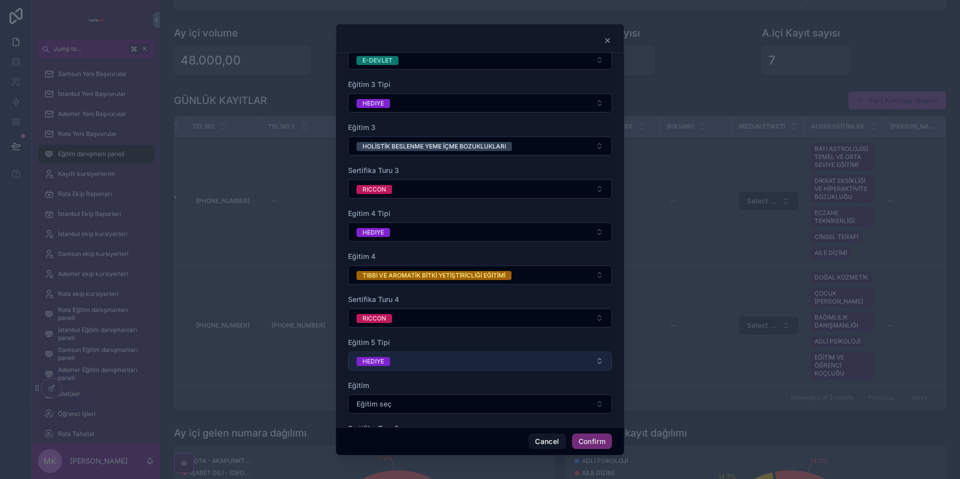
scroll to position [494, 0]
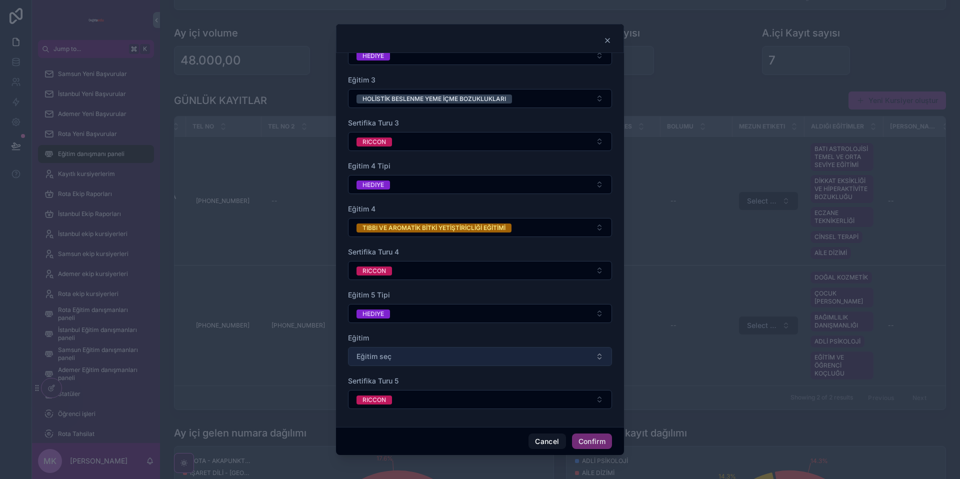
click at [387, 357] on span "Eğitim seç" at bounding box center [373, 356] width 35 height 10
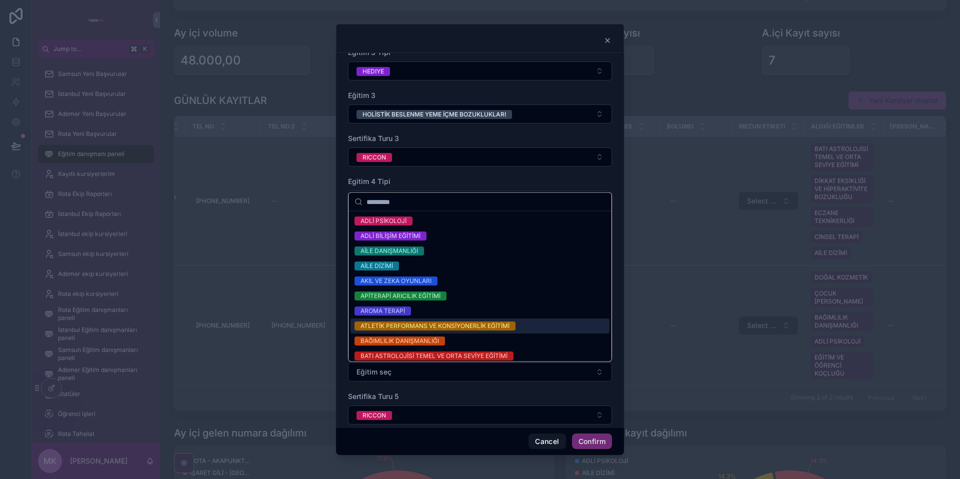
scroll to position [476, 0]
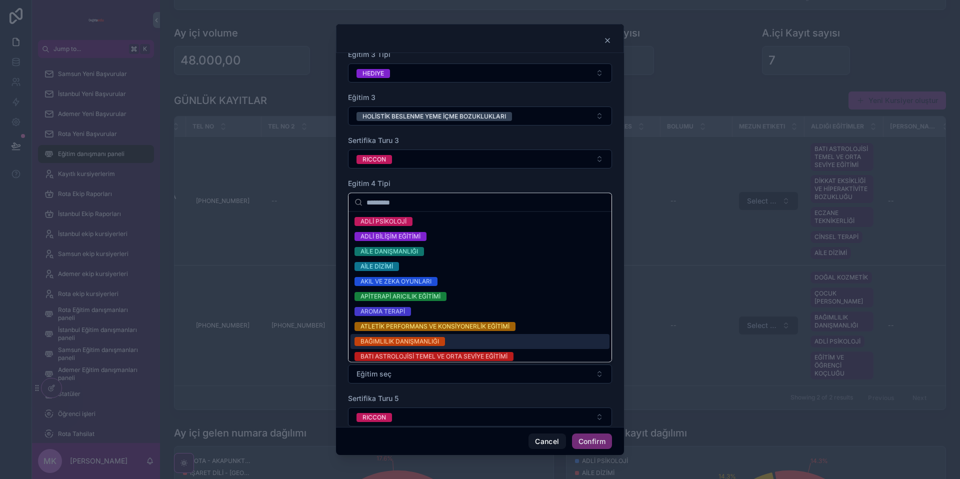
click at [392, 388] on form "**********" at bounding box center [480, 9] width 264 height 856
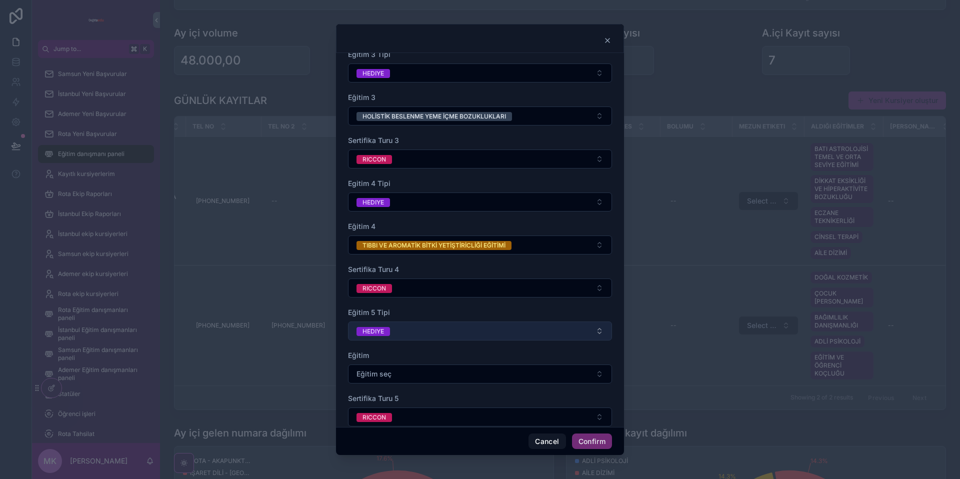
click at [394, 329] on button "HEDIYE" at bounding box center [480, 330] width 264 height 19
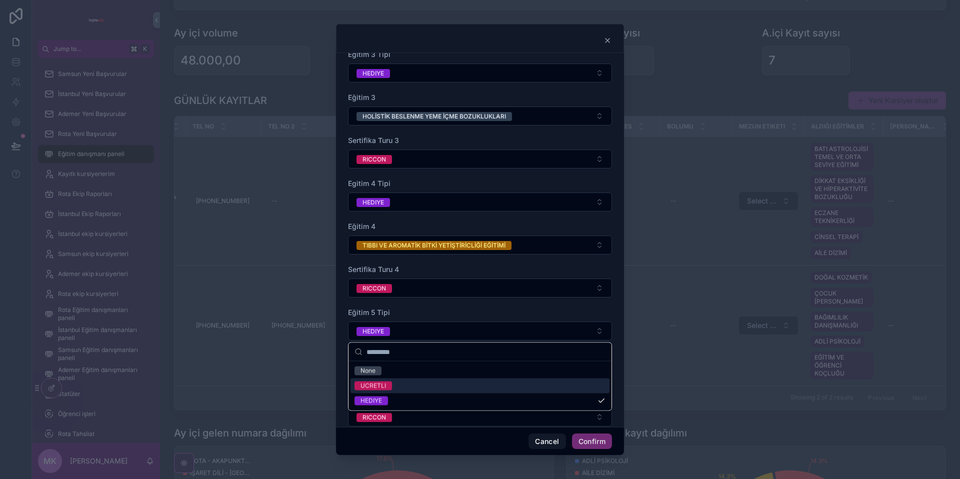
click at [392, 382] on div "UCRETLI" at bounding box center [479, 385] width 259 height 15
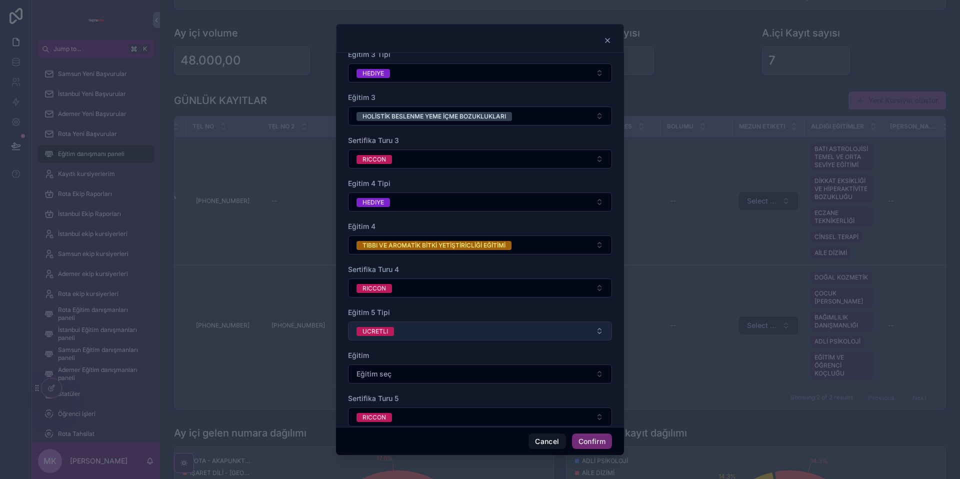
scroll to position [537, 0]
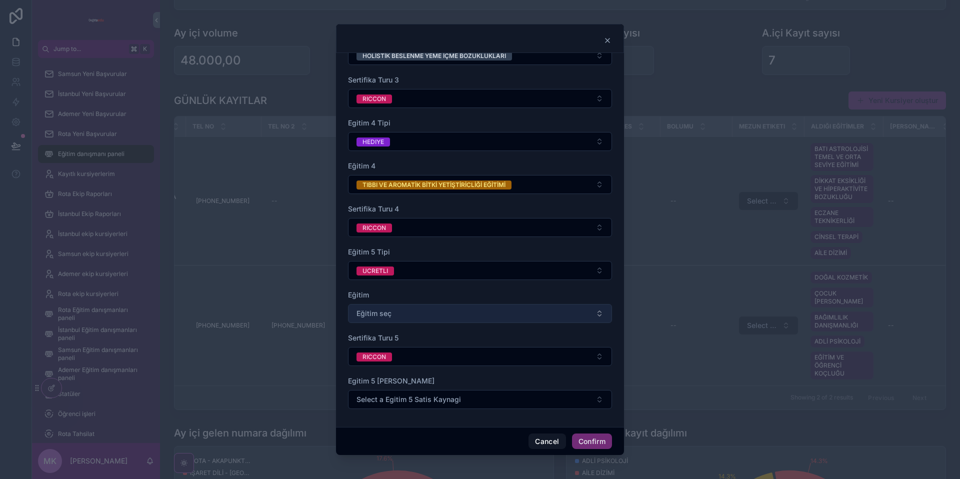
click at [411, 308] on button "Eğitim seç" at bounding box center [480, 313] width 264 height 19
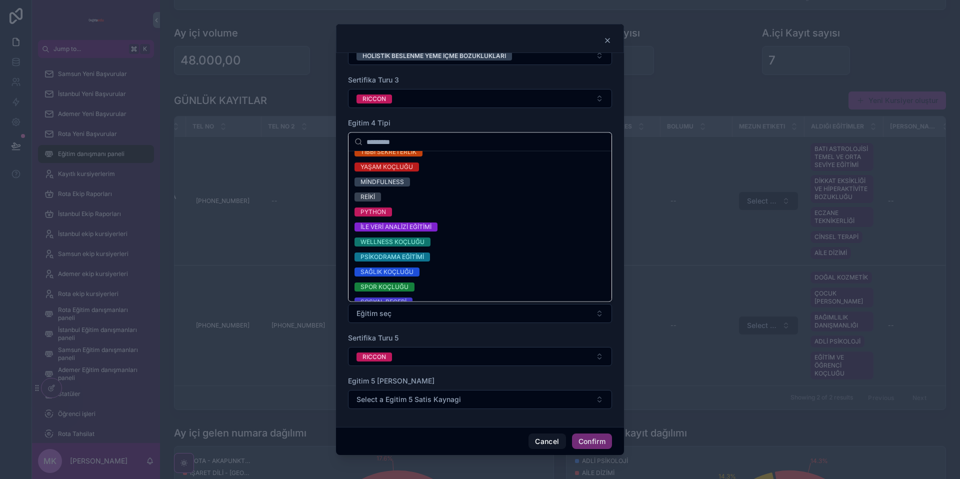
scroll to position [1031, 0]
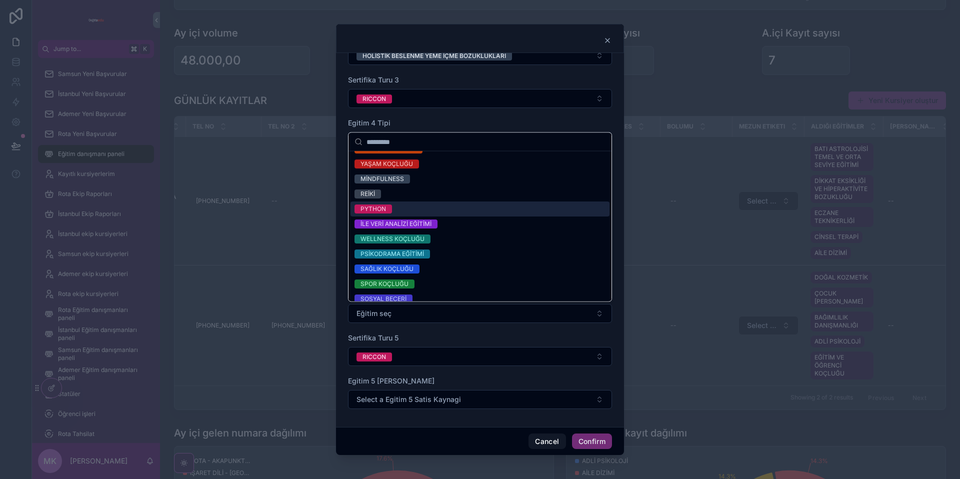
click at [420, 212] on div "PYTHON" at bounding box center [479, 209] width 259 height 15
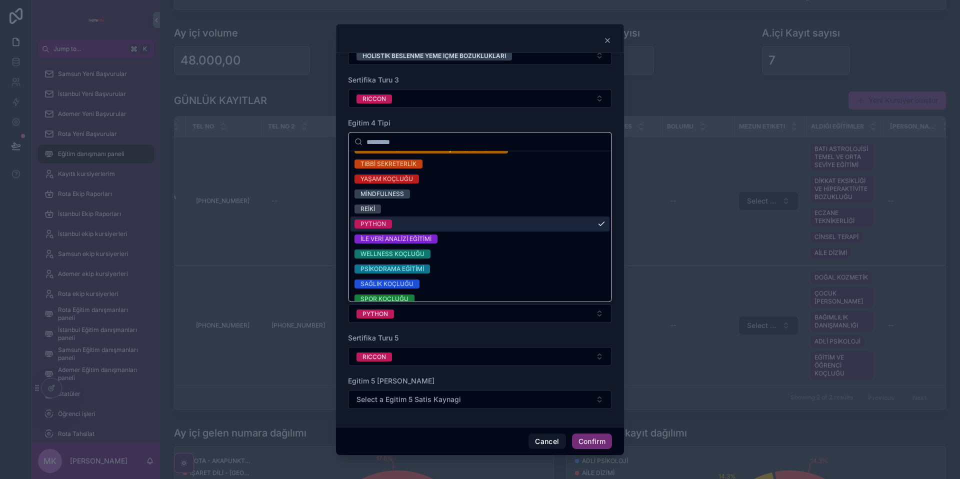
scroll to position [1046, 0]
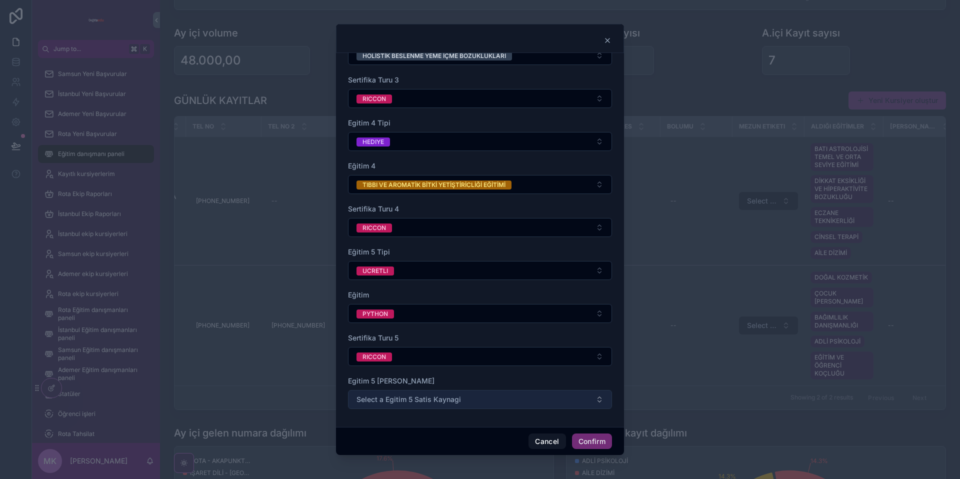
click at [439, 398] on span "Select a Egitim 5 Satis Kaynagi" at bounding box center [408, 399] width 104 height 10
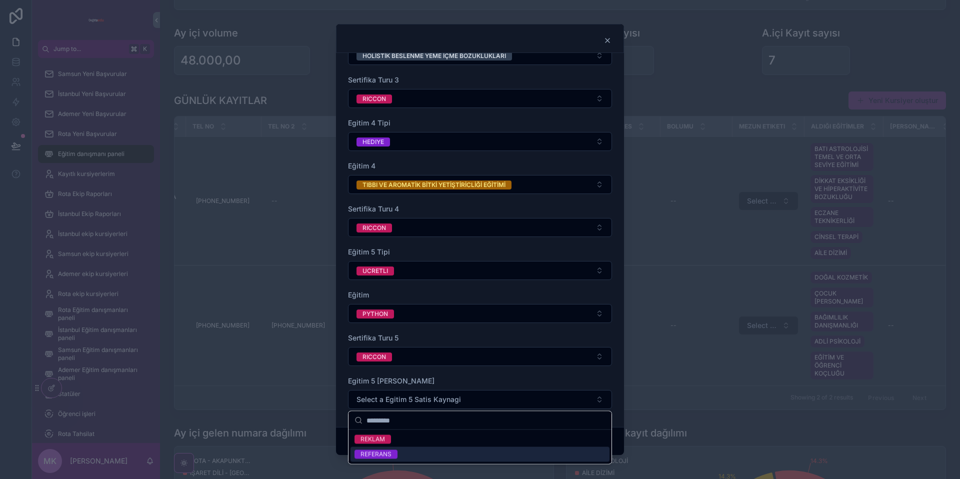
drag, startPoint x: 418, startPoint y: 452, endPoint x: 420, endPoint y: 429, distance: 23.6
click at [418, 452] on div "REFERANS" at bounding box center [479, 454] width 259 height 15
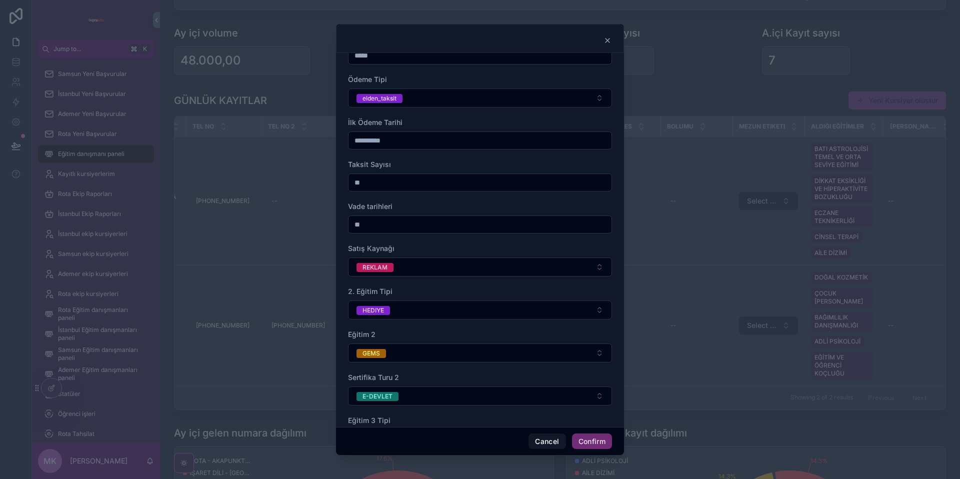
scroll to position [0, 0]
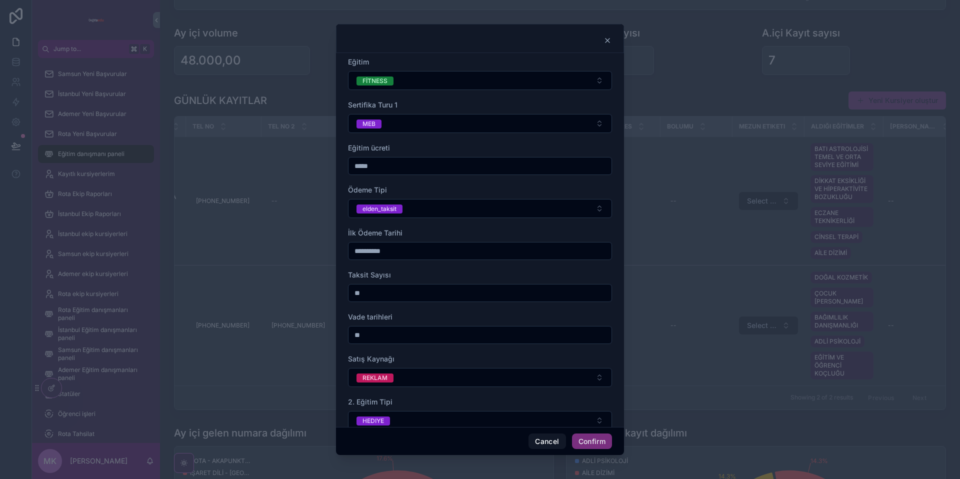
click at [590, 440] on button "Confirm" at bounding box center [592, 441] width 40 height 16
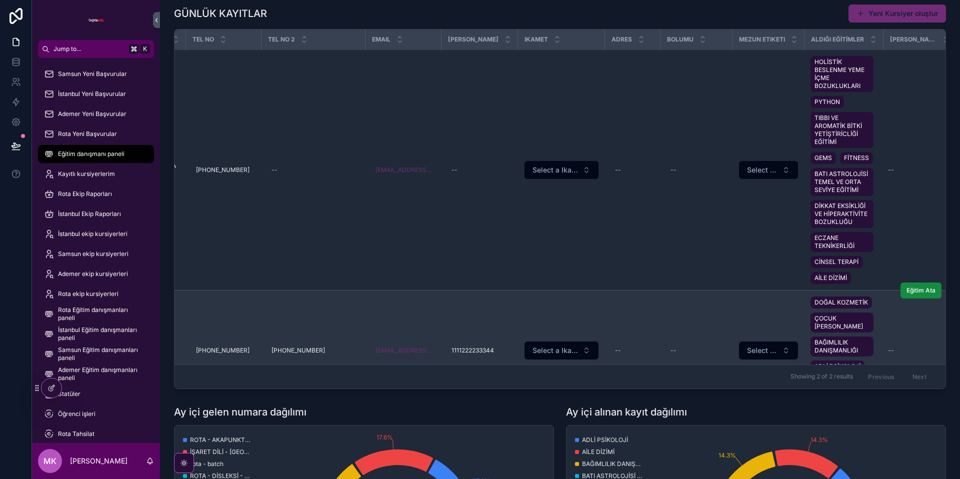
scroll to position [45, 104]
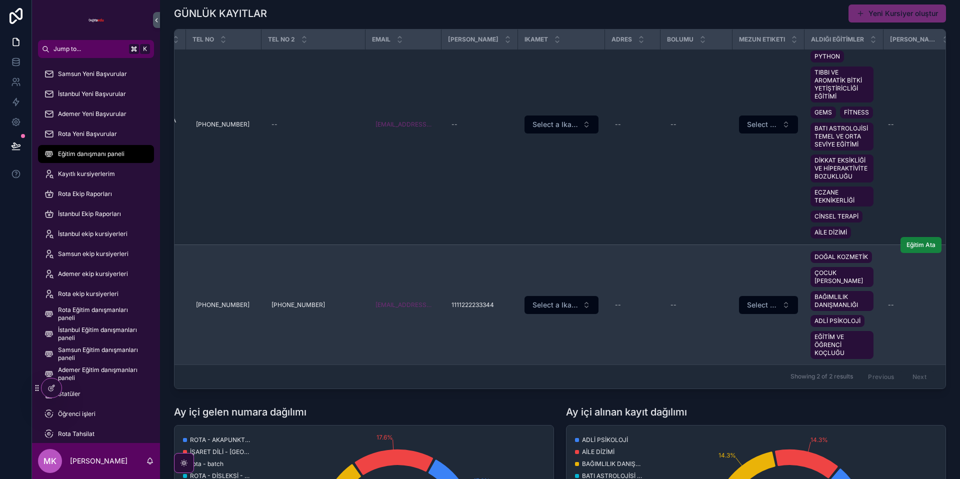
click at [922, 251] on button "Eğitim Ata" at bounding box center [920, 245] width 41 height 16
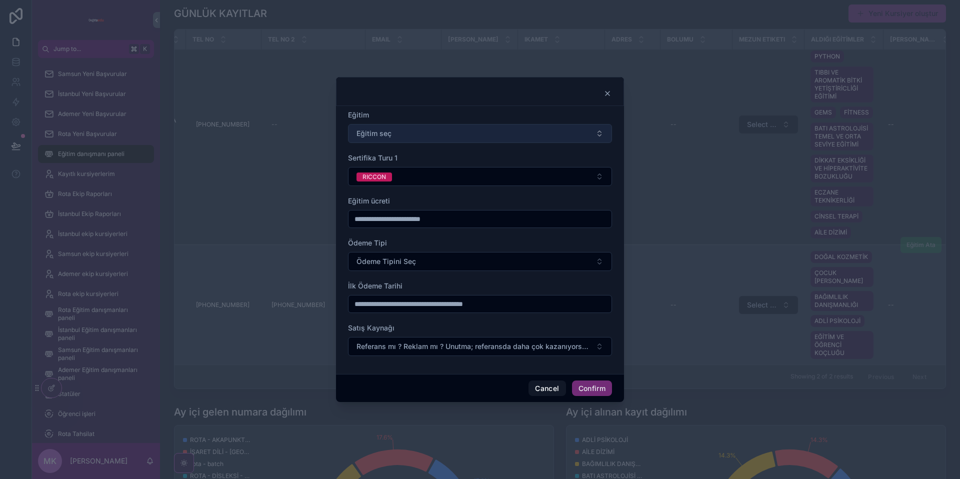
click at [367, 130] on span "Eğitim seç" at bounding box center [373, 133] width 35 height 10
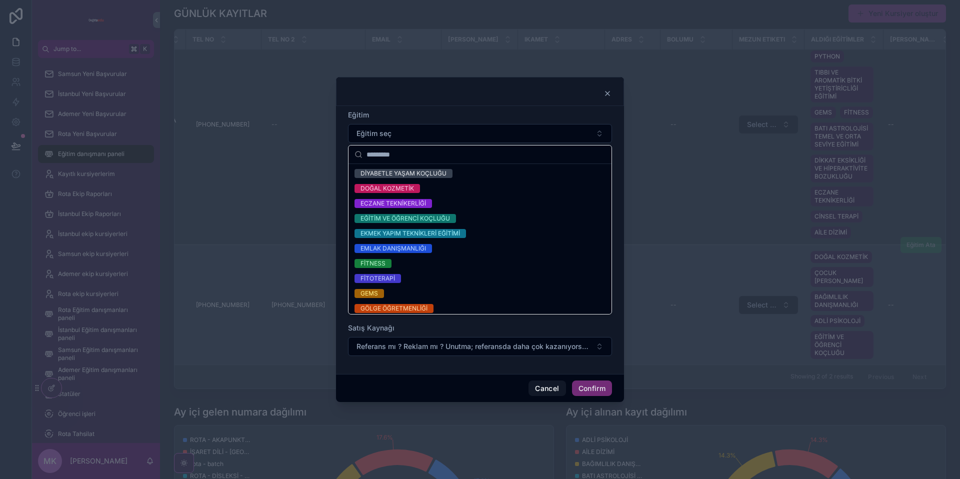
scroll to position [374, 0]
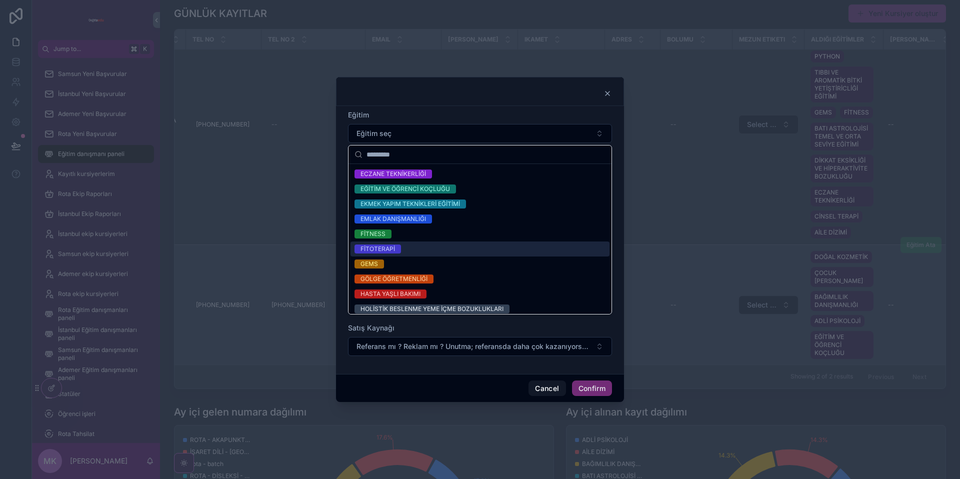
click at [426, 249] on div "FİTOTERAPİ" at bounding box center [479, 248] width 259 height 15
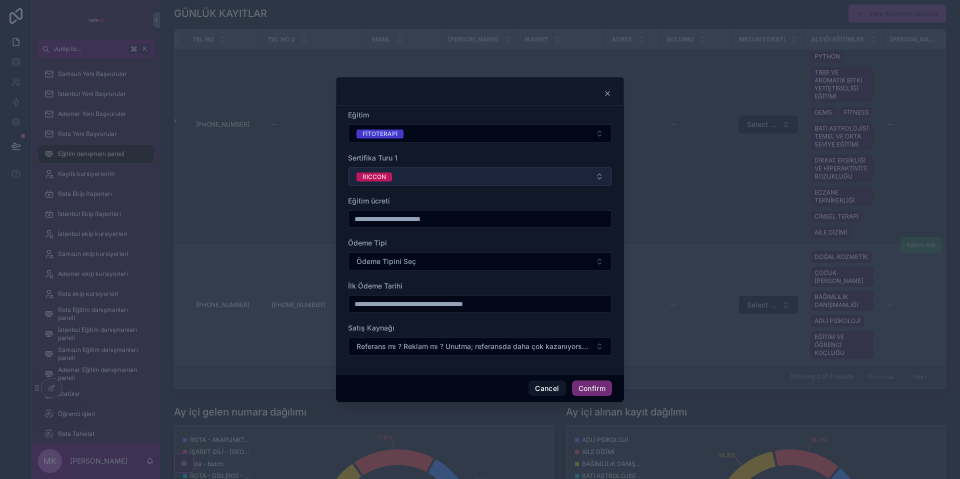
click at [395, 183] on button "RICCON" at bounding box center [480, 176] width 264 height 19
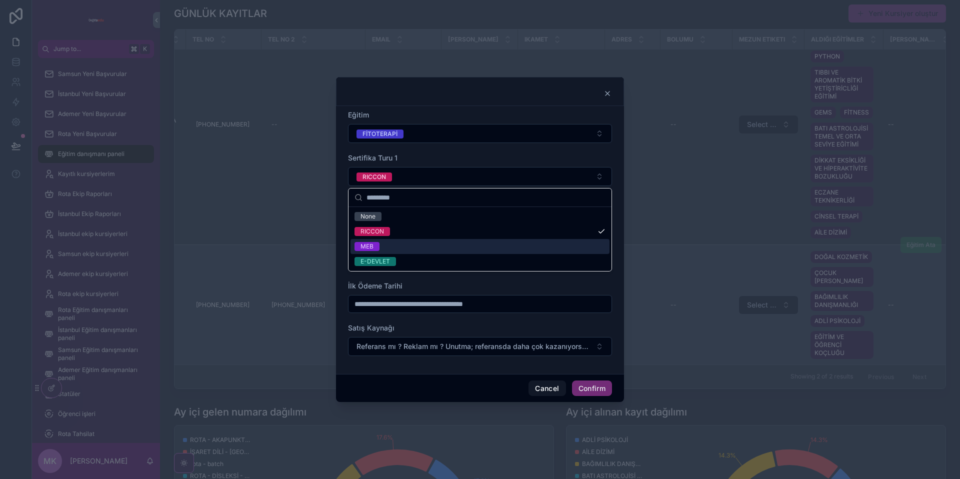
click at [398, 245] on div "MEB" at bounding box center [479, 246] width 259 height 15
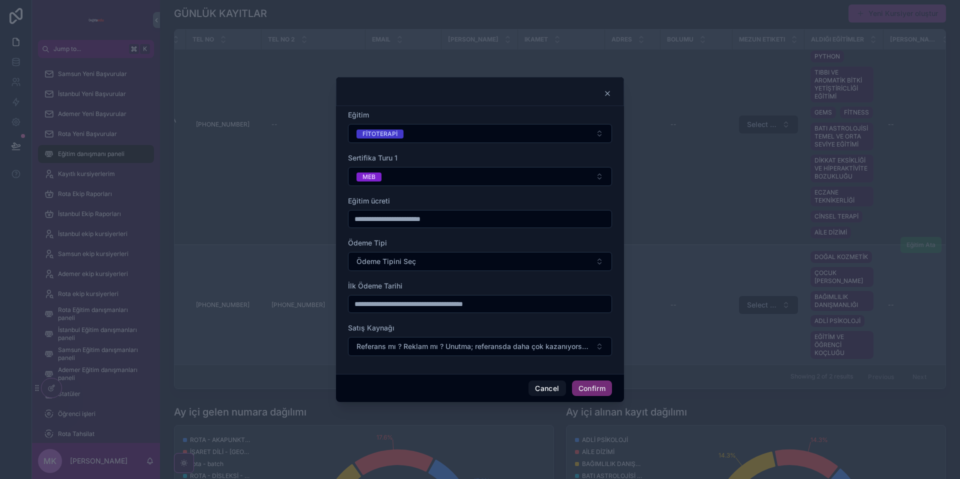
click at [406, 225] on div at bounding box center [480, 219] width 264 height 18
type input "*****"
click at [378, 258] on span "Ödeme Tipini Seç" at bounding box center [385, 261] width 59 height 10
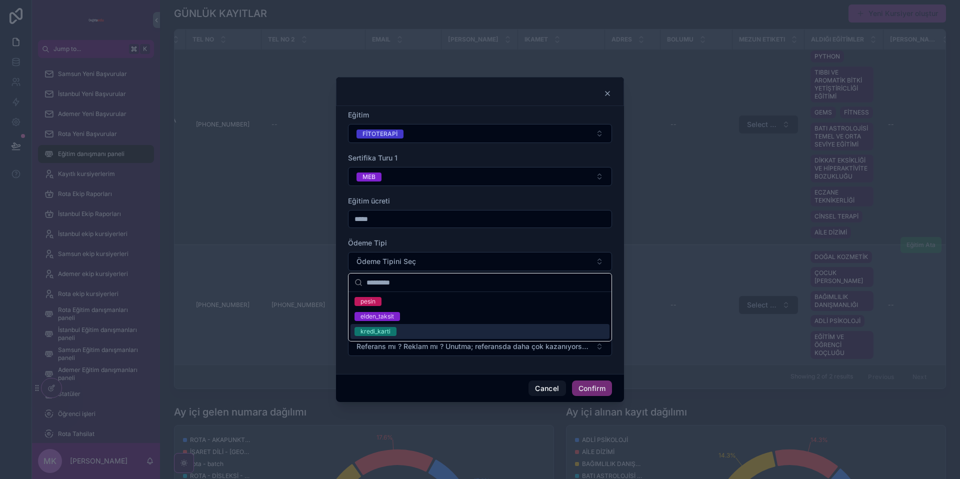
click at [417, 326] on div "kredi_karti" at bounding box center [479, 331] width 259 height 15
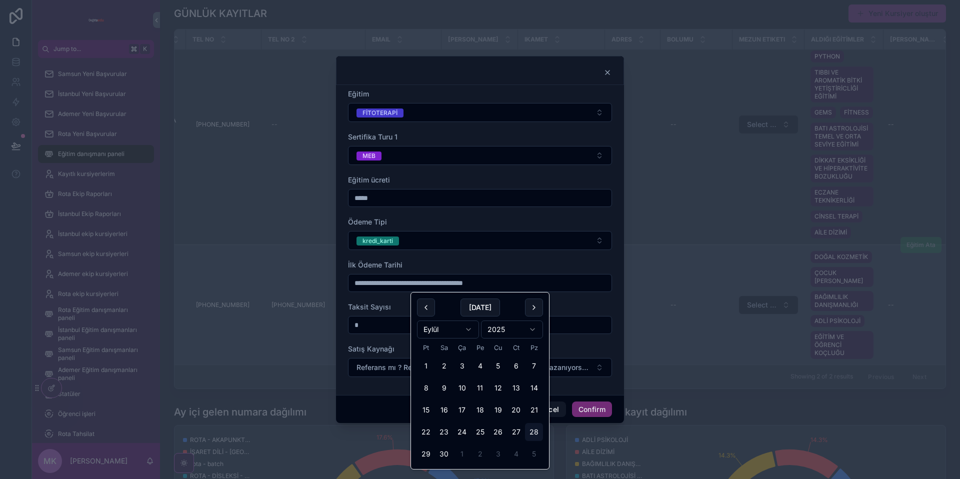
click at [405, 283] on input "text" at bounding box center [479, 283] width 263 height 14
click at [445, 450] on button "30" at bounding box center [444, 454] width 18 height 18
type input "**********"
click at [365, 316] on div "*" at bounding box center [480, 325] width 264 height 18
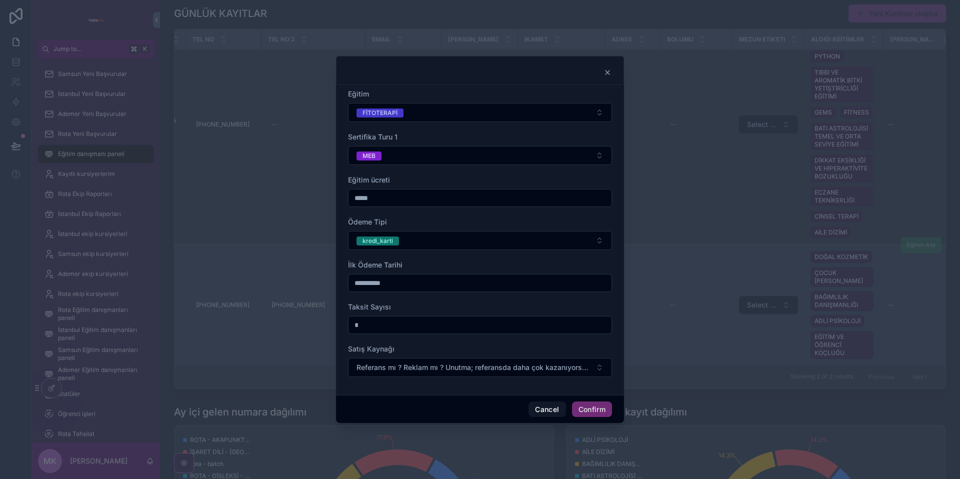
click at [367, 327] on input "*" at bounding box center [479, 325] width 263 height 14
type input "*"
click at [480, 354] on div "Satış Kaynağı Referans mı ? Reklam mı ? Unutma; referansda daha çok kazanıyorsu…" at bounding box center [480, 360] width 264 height 33
click at [553, 373] on button "Referans mı ? Reklam mı ? Unutma; referansda daha çok kazanıyorsun. 💵" at bounding box center [480, 367] width 264 height 19
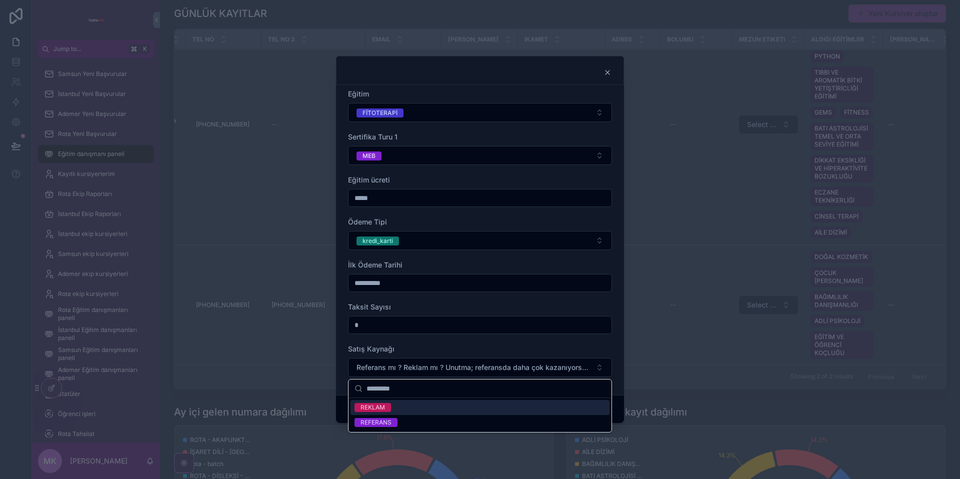
click at [416, 410] on div "REKLAM" at bounding box center [479, 407] width 259 height 15
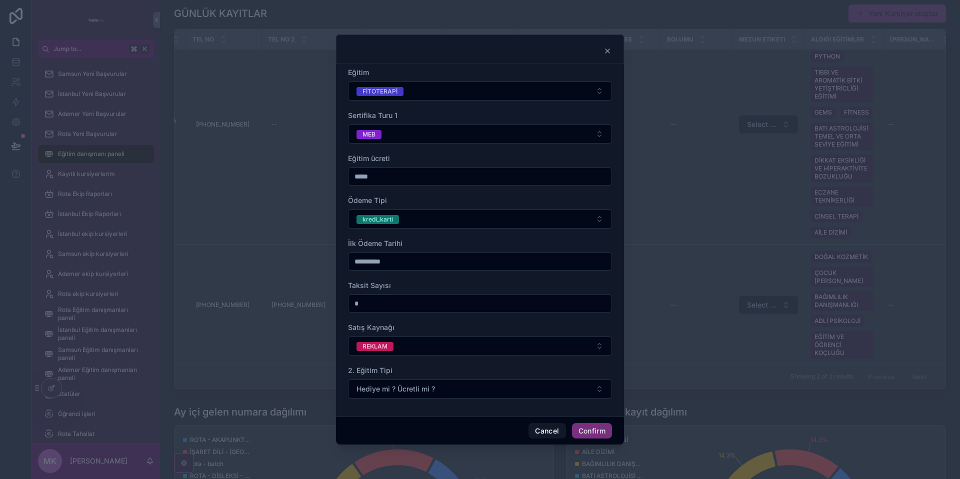
click at [594, 428] on button "Confirm" at bounding box center [592, 431] width 40 height 16
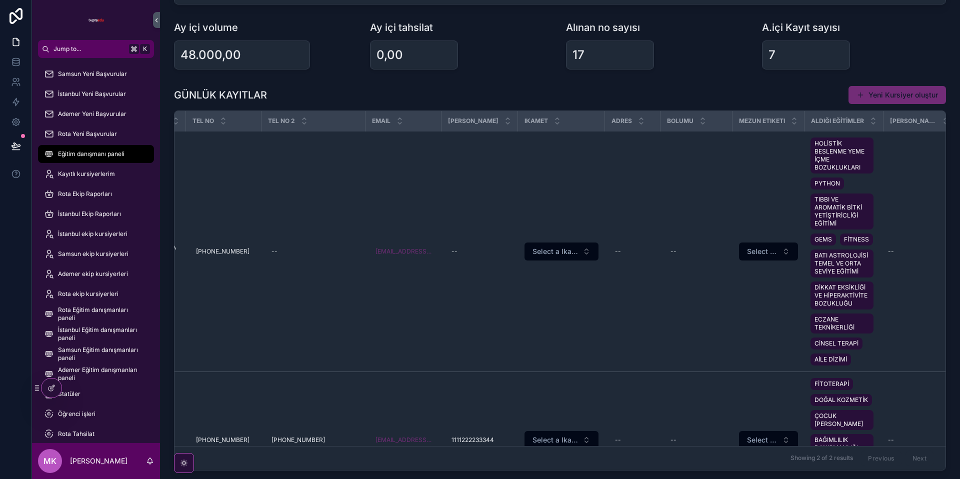
scroll to position [492, 0]
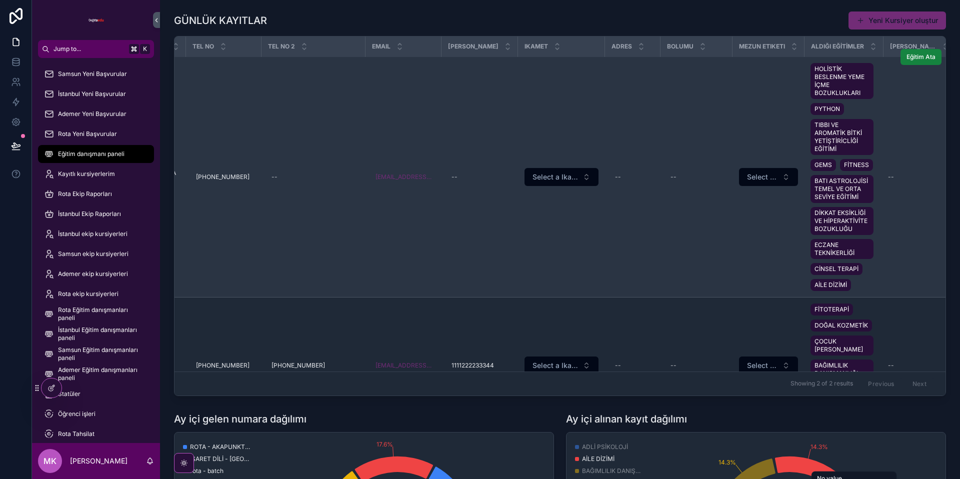
click at [919, 60] on span "Eğitim Ata" at bounding box center [920, 57] width 29 height 8
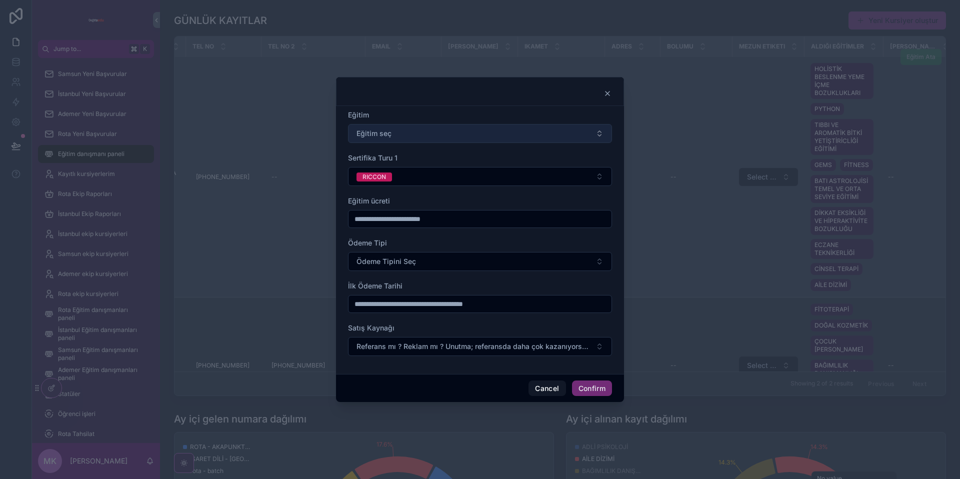
click at [427, 130] on button "Eğitim seç" at bounding box center [480, 133] width 264 height 19
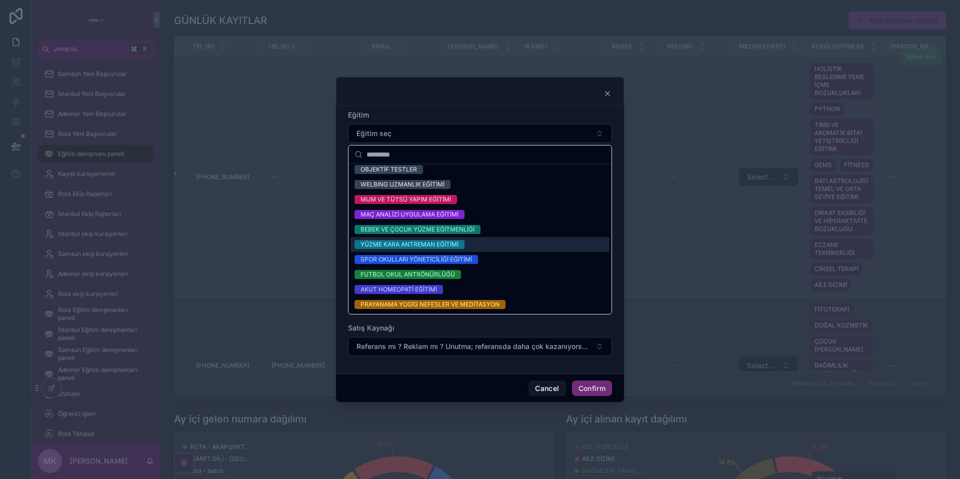
scroll to position [1234, 0]
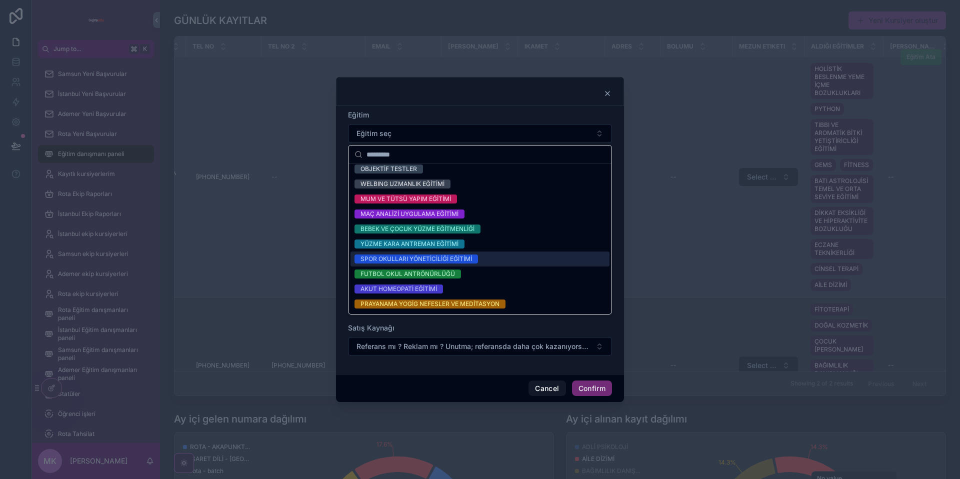
click at [442, 264] on div "SPOR OKULLARI YÖNETİCİLİĞİ EĞİTİMİ" at bounding box center [479, 258] width 259 height 15
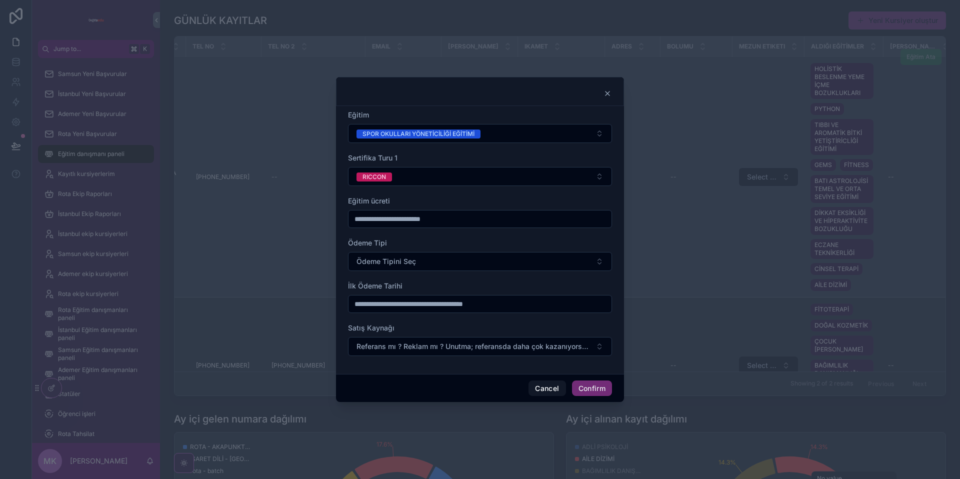
click at [393, 216] on input "text" at bounding box center [479, 219] width 263 height 14
type input "*****"
click at [380, 269] on button "Ödeme Tipini Seç" at bounding box center [480, 261] width 264 height 19
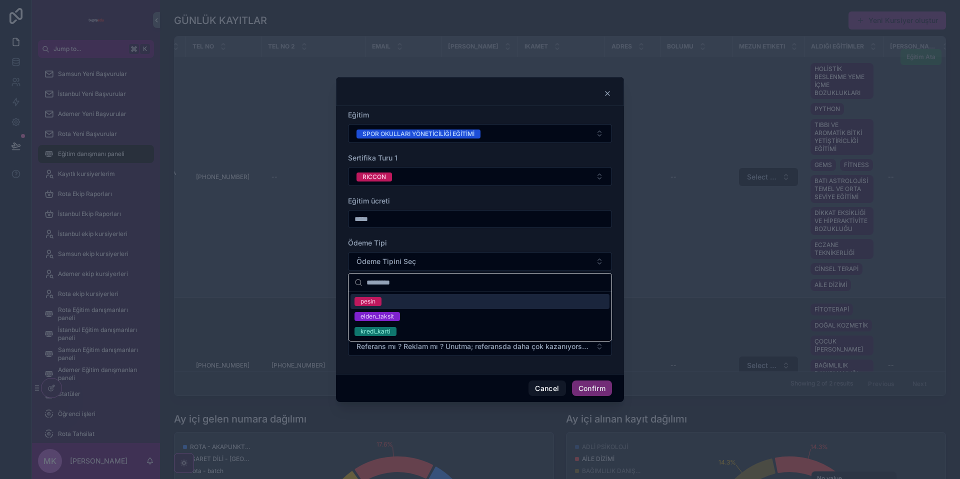
click at [391, 304] on div "pesin" at bounding box center [479, 301] width 259 height 15
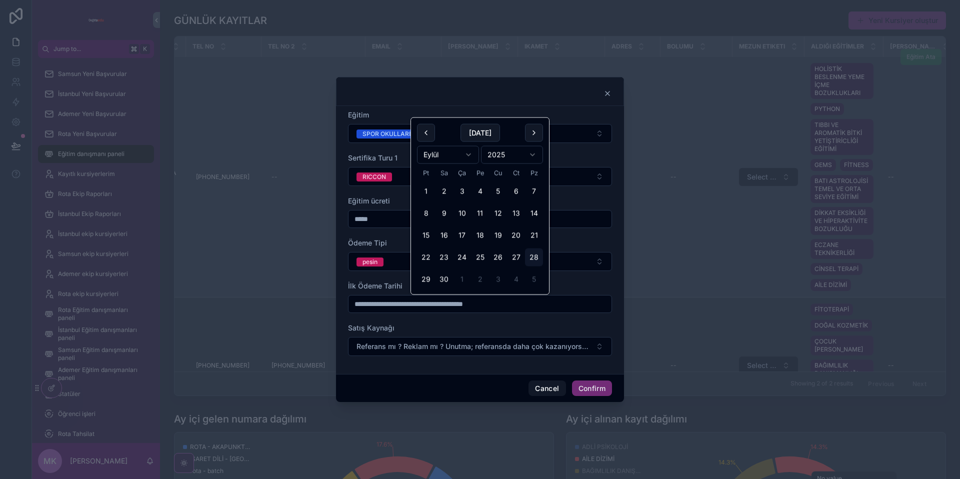
click at [391, 304] on input "text" at bounding box center [479, 304] width 263 height 14
click at [440, 282] on button "30" at bounding box center [444, 279] width 18 height 18
type input "**********"
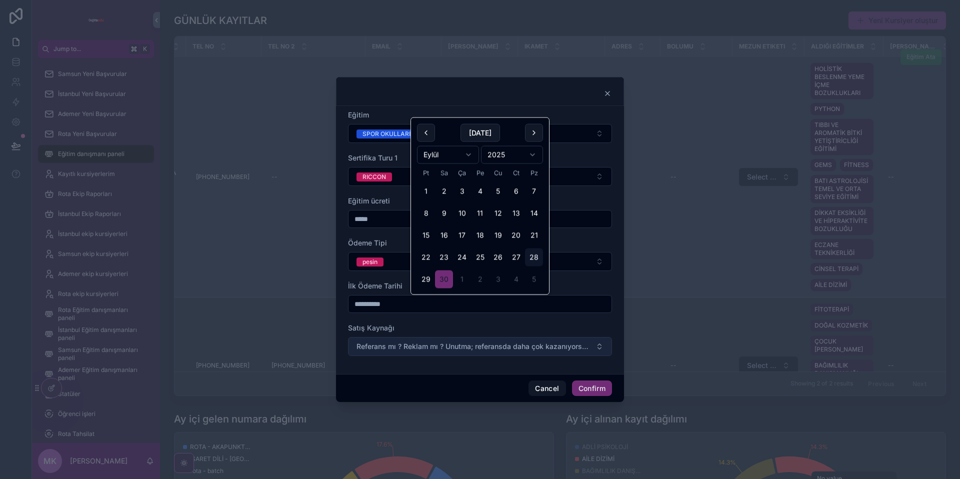
click at [380, 342] on span "Referans mı ? Reklam mı ? Unutma; referansda daha çok kazanıyorsun. 💵" at bounding box center [473, 346] width 235 height 10
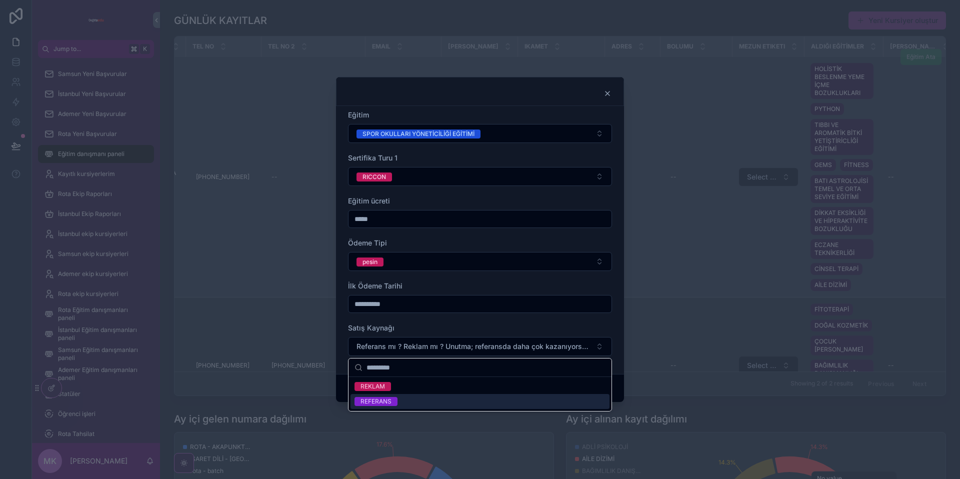
click at [415, 397] on div "REFERANS" at bounding box center [479, 401] width 259 height 15
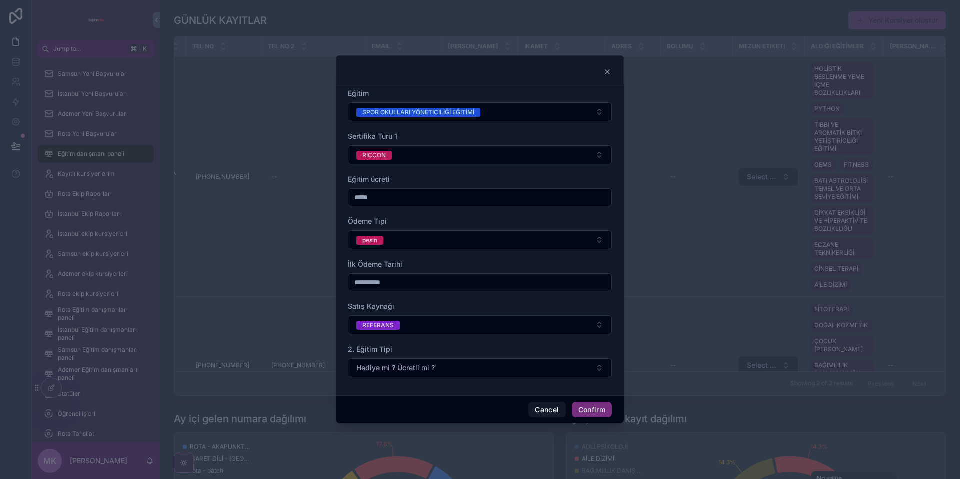
click at [592, 410] on button "Confirm" at bounding box center [592, 410] width 40 height 16
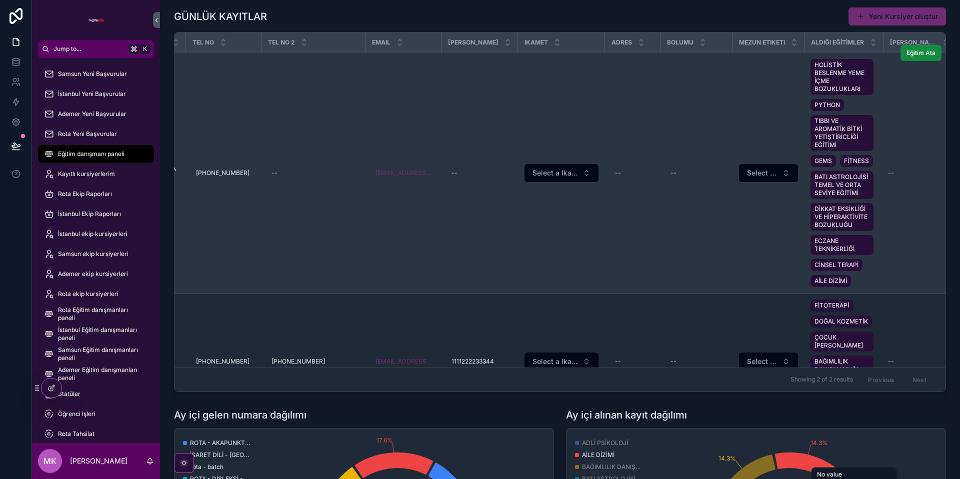
scroll to position [467, 0]
